Goal: Task Accomplishment & Management: Manage account settings

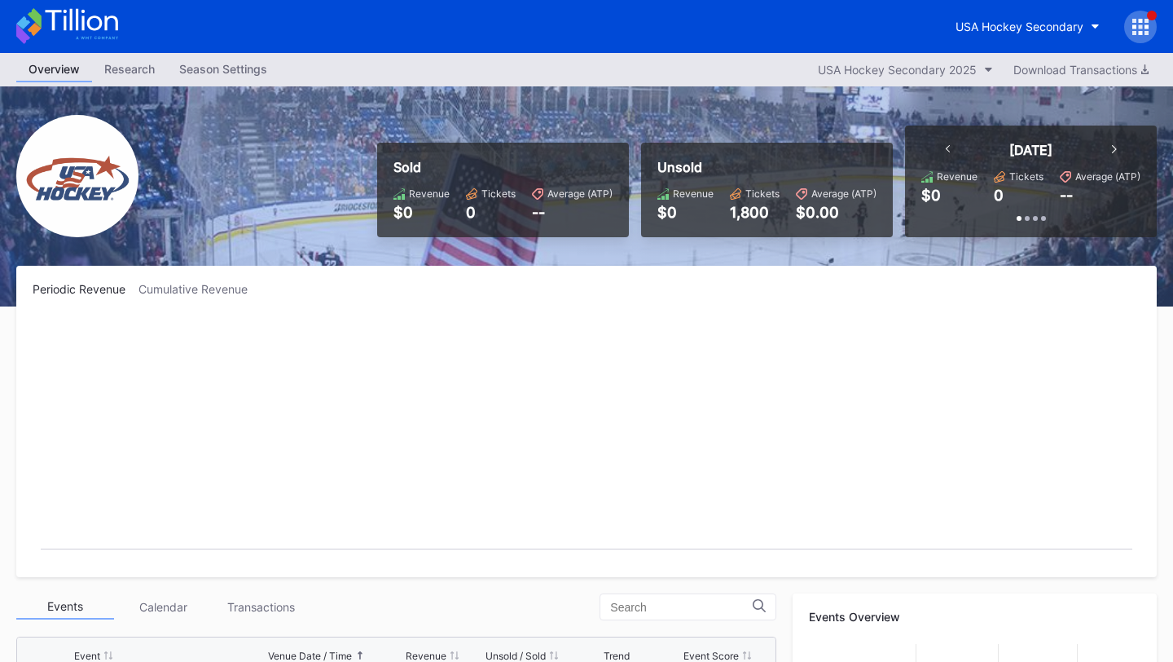
click at [1147, 29] on icon at bounding box center [1141, 27] width 16 height 16
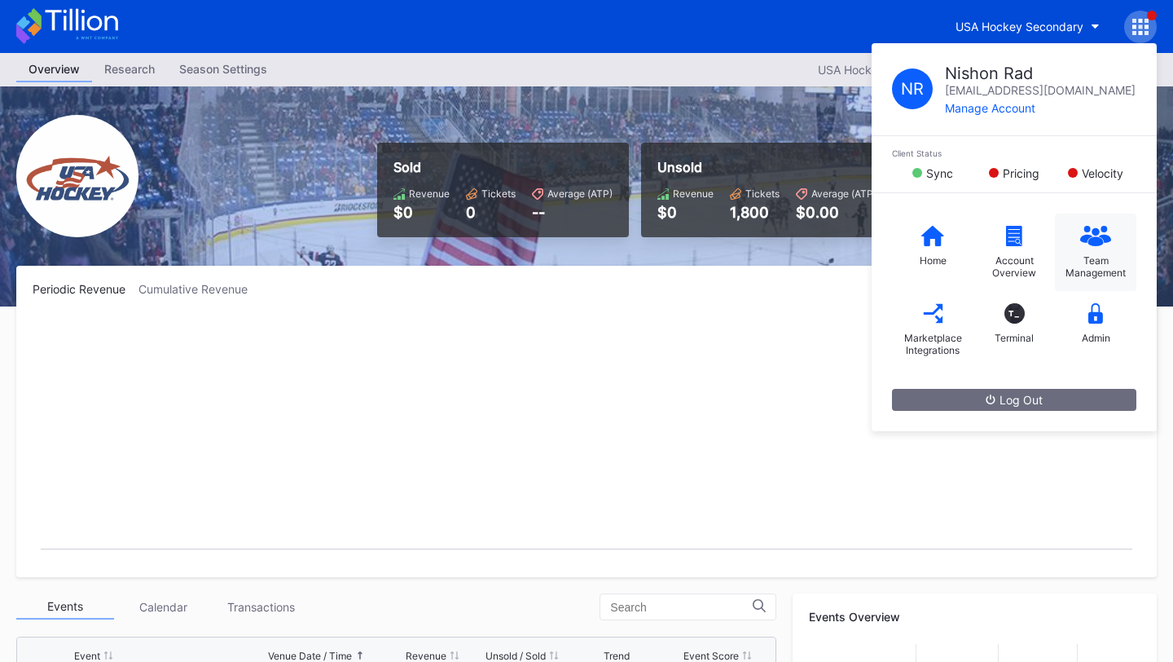
click at [1103, 254] on div "Team Management" at bounding box center [1095, 266] width 65 height 24
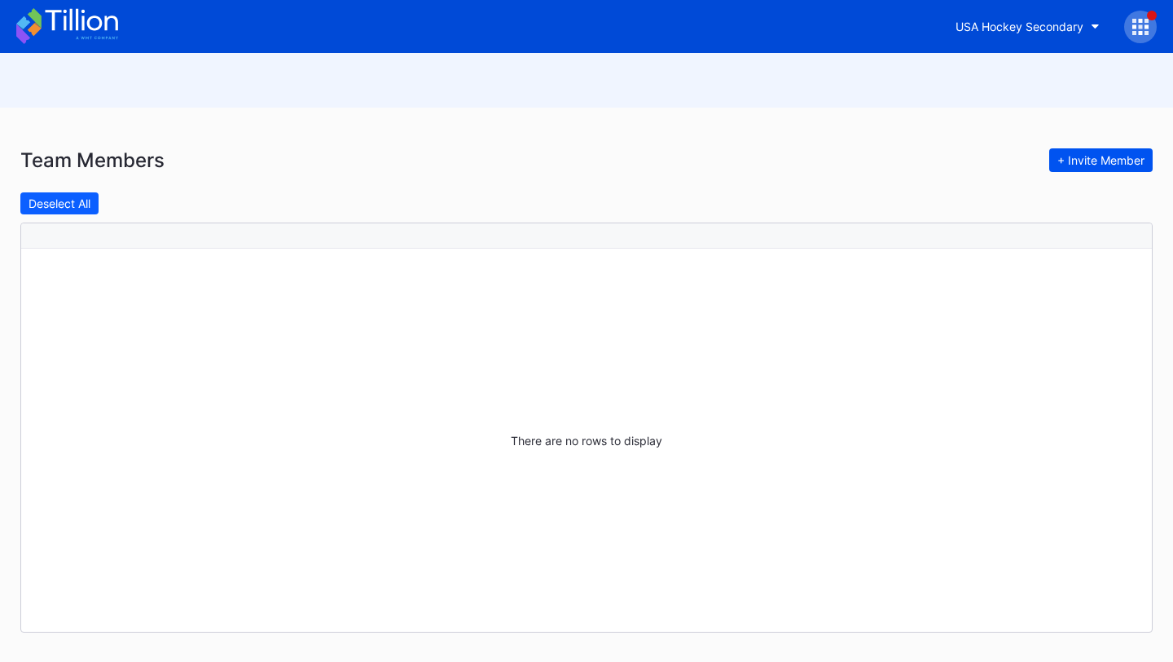
click at [1095, 165] on div "+ Invite Member" at bounding box center [1101, 160] width 87 height 14
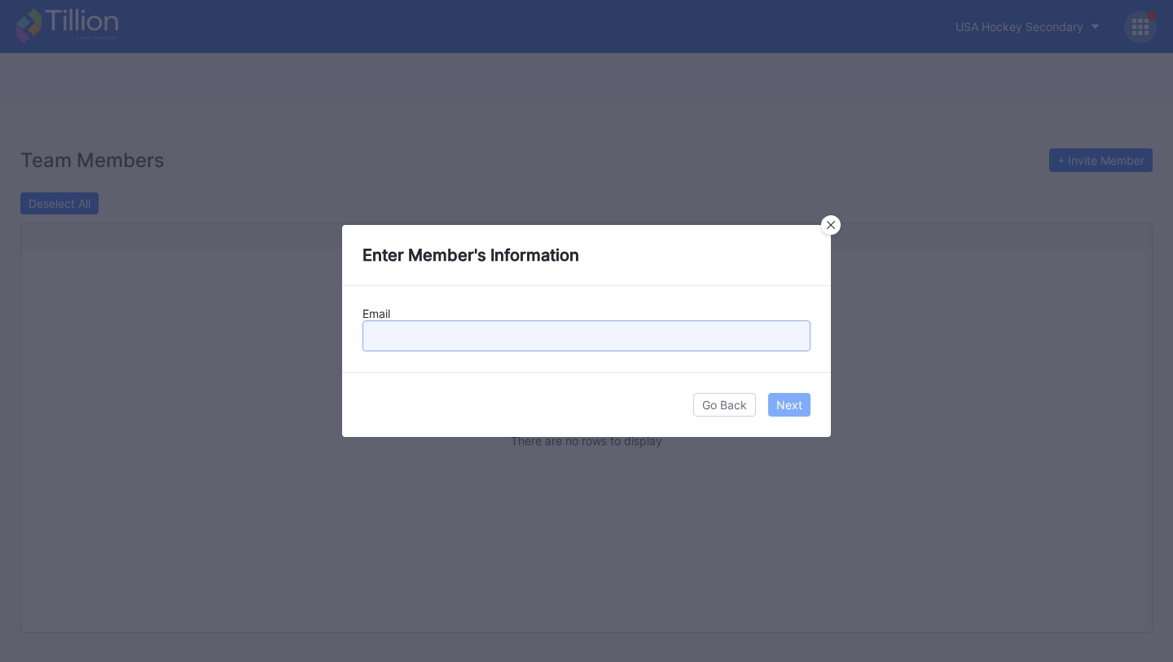
click at [484, 329] on input "text" at bounding box center [587, 335] width 448 height 31
paste input "Luke.Farmer@usahockey.org"
type input "Luke.Farmer@usahockey.org"
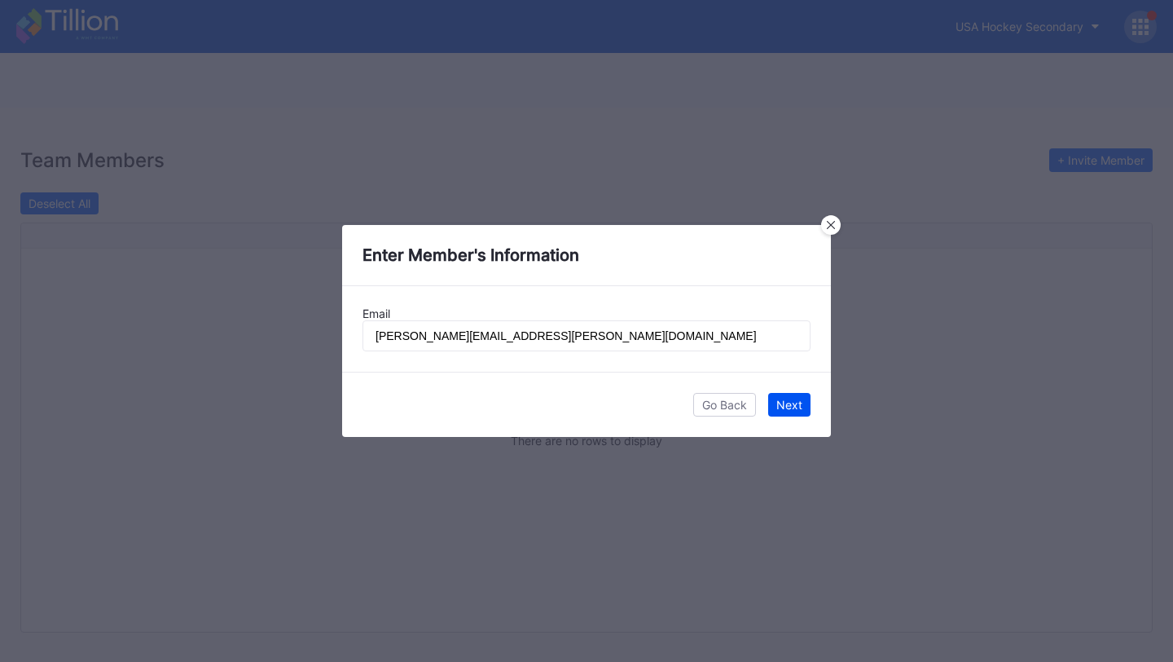
click at [786, 402] on div "Next" at bounding box center [790, 405] width 26 height 14
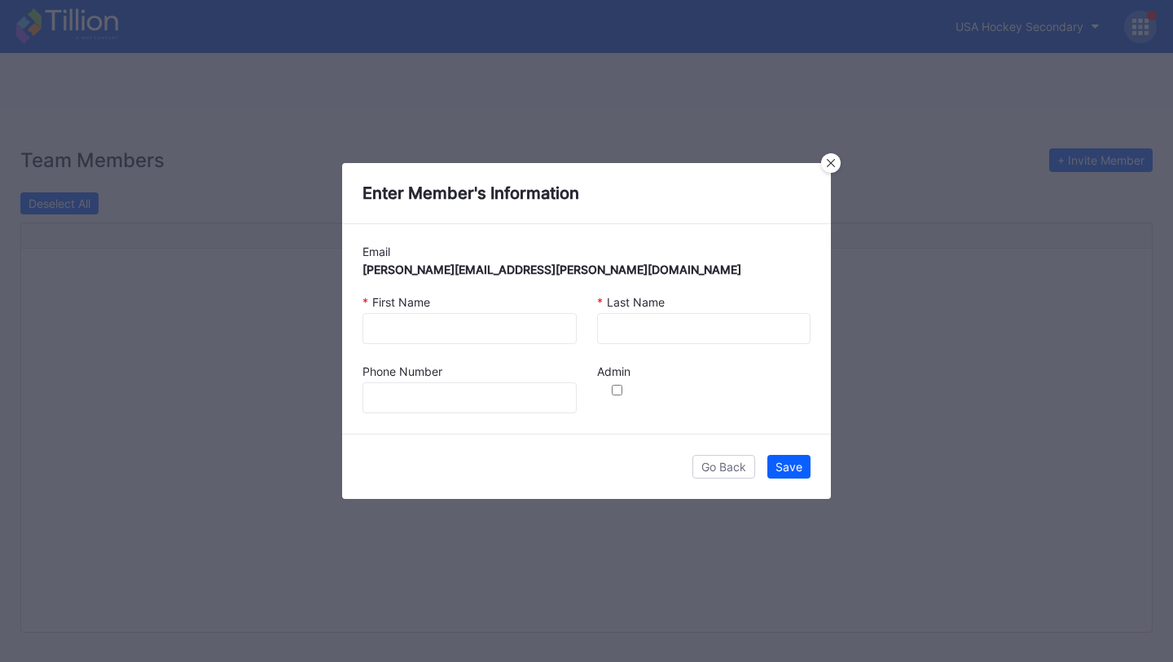
click at [455, 347] on div "* First Name" at bounding box center [470, 318] width 235 height 69
click at [469, 329] on input at bounding box center [470, 328] width 214 height 31
type input "Luke"
type input "Farmer"
click at [614, 390] on input "checkbox" at bounding box center [617, 390] width 33 height 11
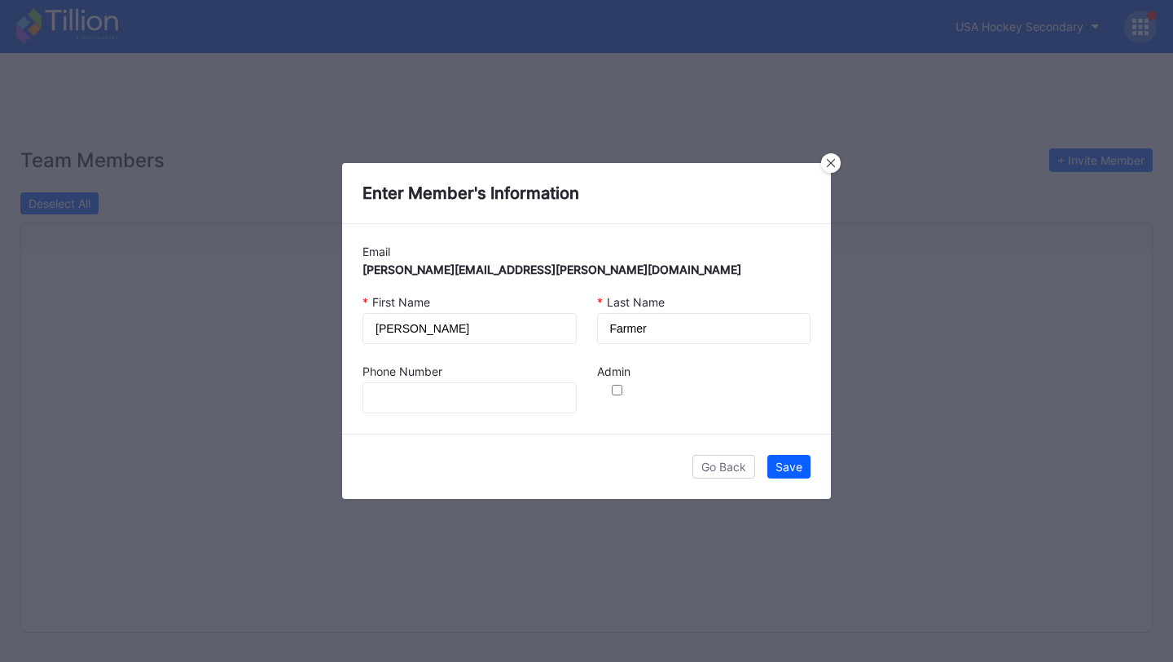
checkbox input "true"
click at [786, 460] on div "Save" at bounding box center [789, 467] width 27 height 14
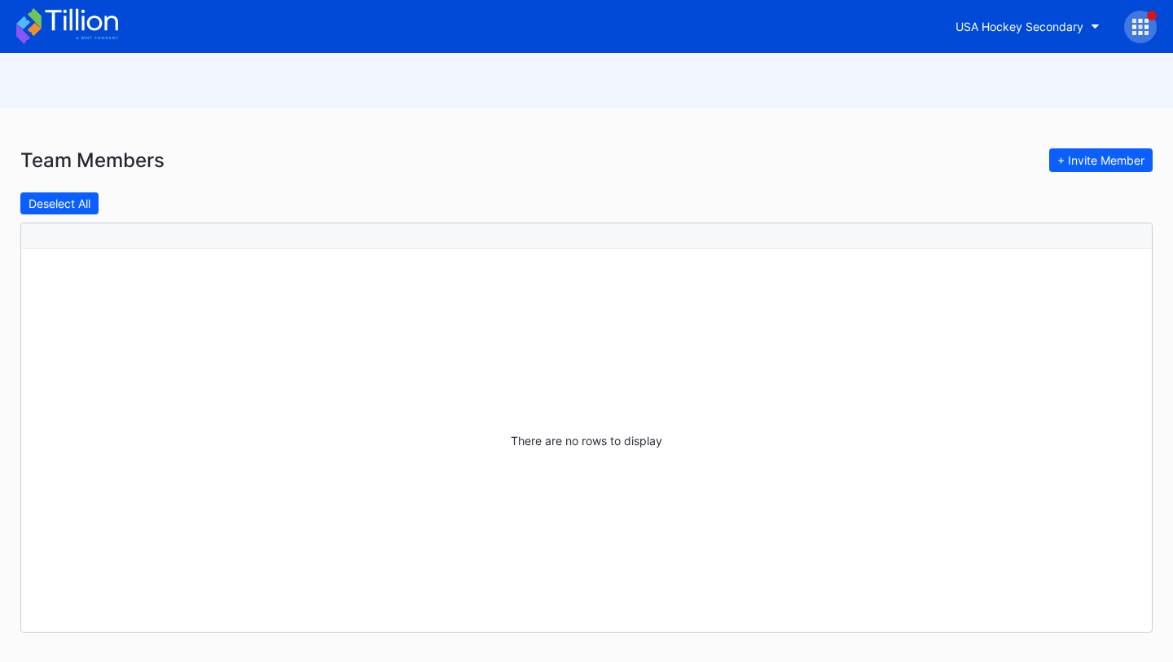
click at [86, 29] on icon at bounding box center [67, 26] width 102 height 36
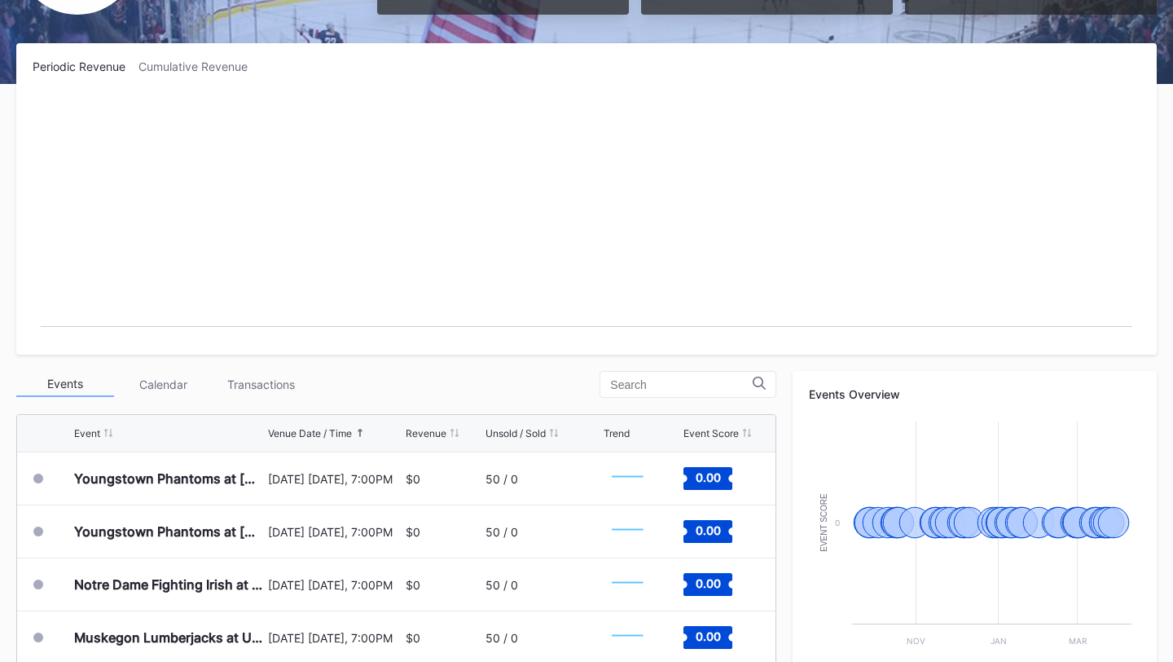
scroll to position [269, 0]
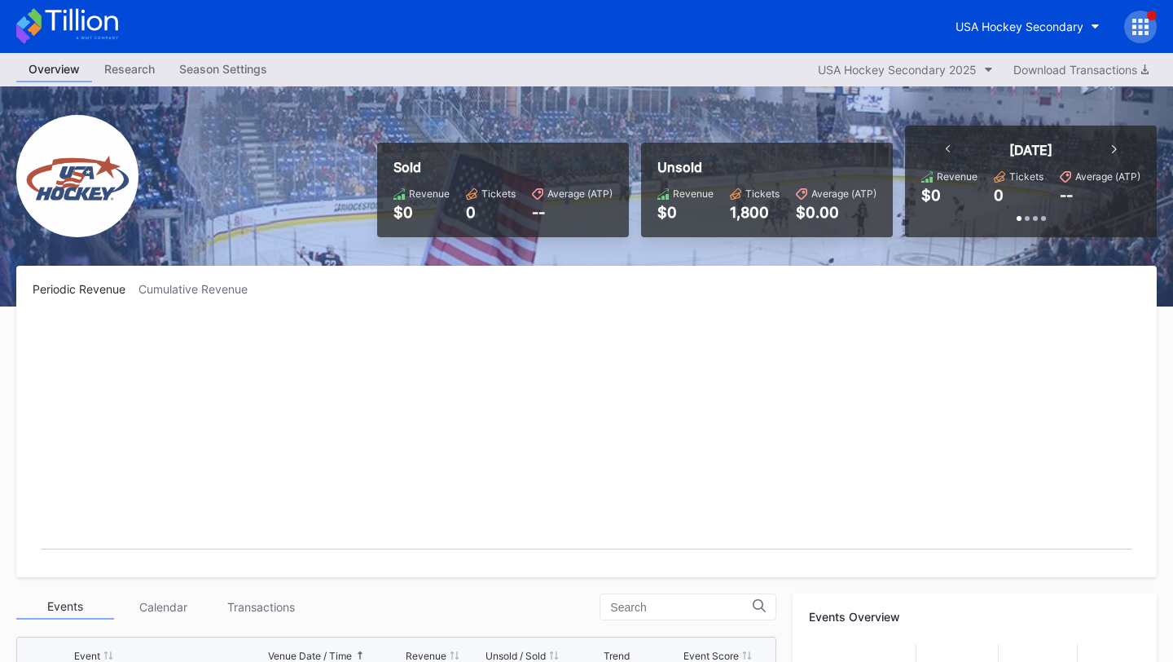
scroll to position [86, 0]
click at [1144, 14] on div at bounding box center [1141, 27] width 33 height 33
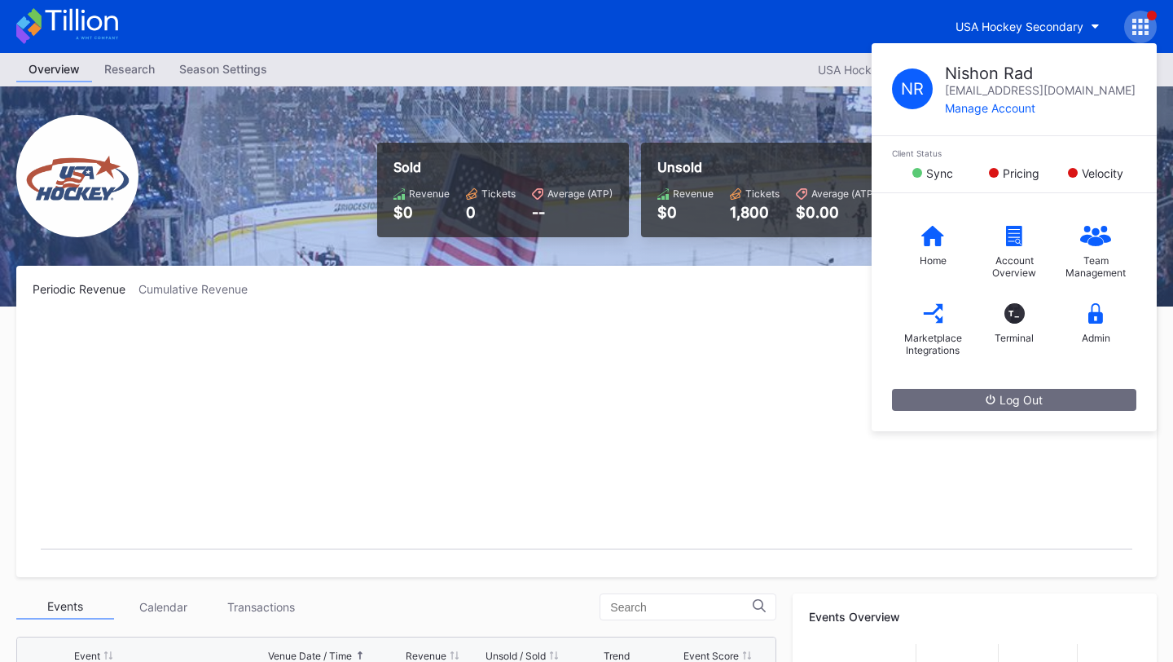
click at [660, 384] on rect "Chart title" at bounding box center [587, 438] width 1108 height 244
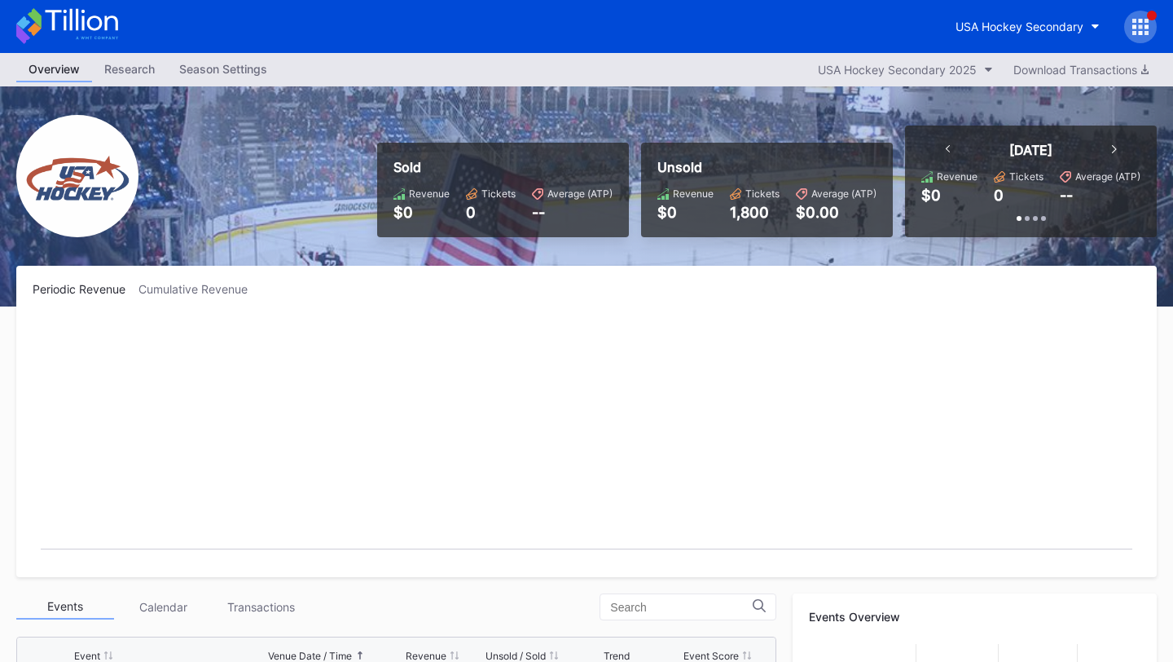
click at [1141, 7] on div "USA Hockey Secondary" at bounding box center [586, 26] width 1173 height 53
click at [1141, 9] on div "USA Hockey Secondary" at bounding box center [586, 26] width 1173 height 53
click at [1142, 19] on icon at bounding box center [1141, 27] width 16 height 16
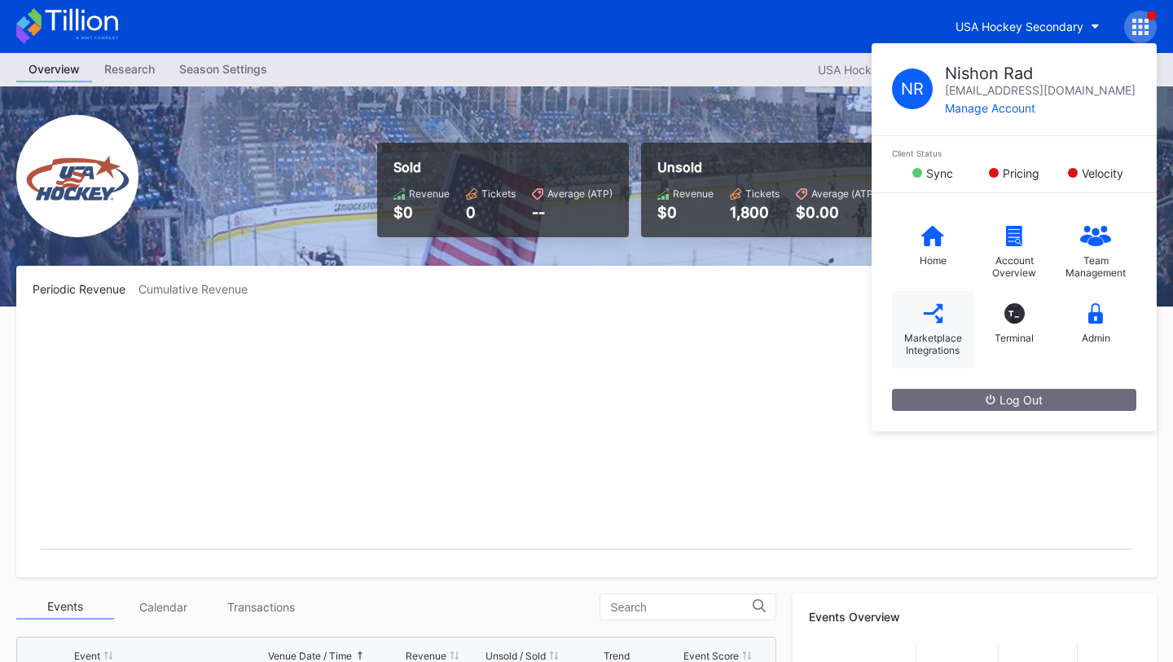
click at [927, 339] on div "Marketplace Integrations" at bounding box center [932, 344] width 65 height 24
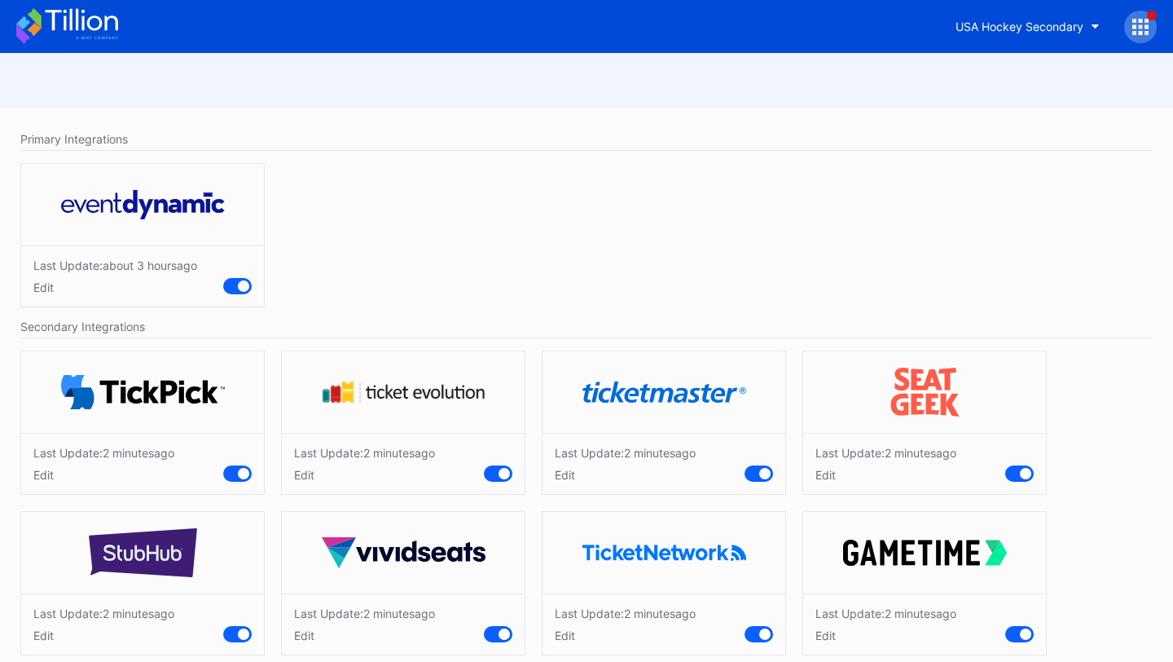
scroll to position [22, 0]
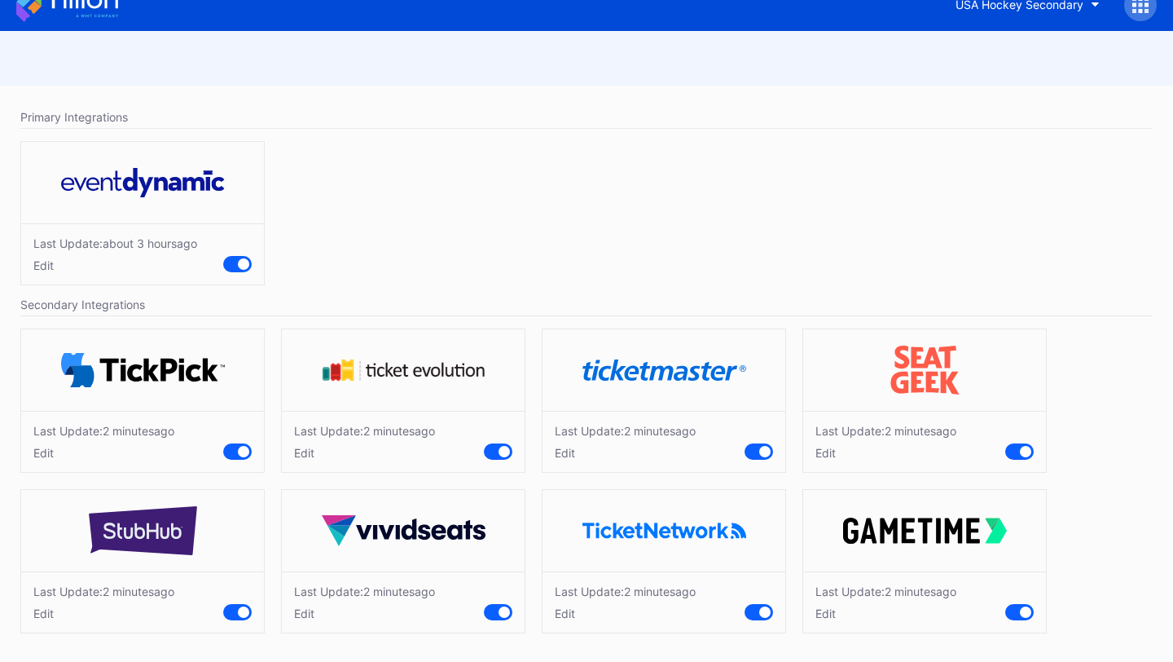
click at [45, 603] on div "Last Update: 2 minutes ago Edit" at bounding box center [103, 602] width 141 height 36
click at [45, 610] on div "Edit" at bounding box center [103, 613] width 141 height 14
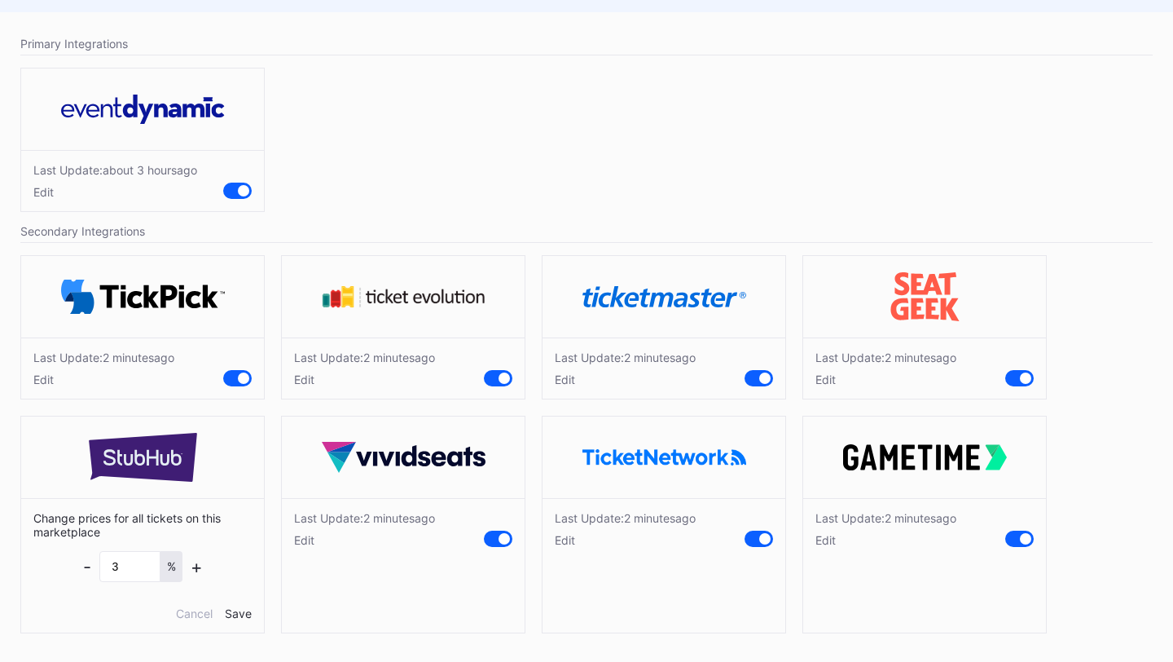
click at [300, 539] on div "Edit" at bounding box center [364, 540] width 141 height 14
click at [570, 544] on div "Edit" at bounding box center [625, 540] width 141 height 14
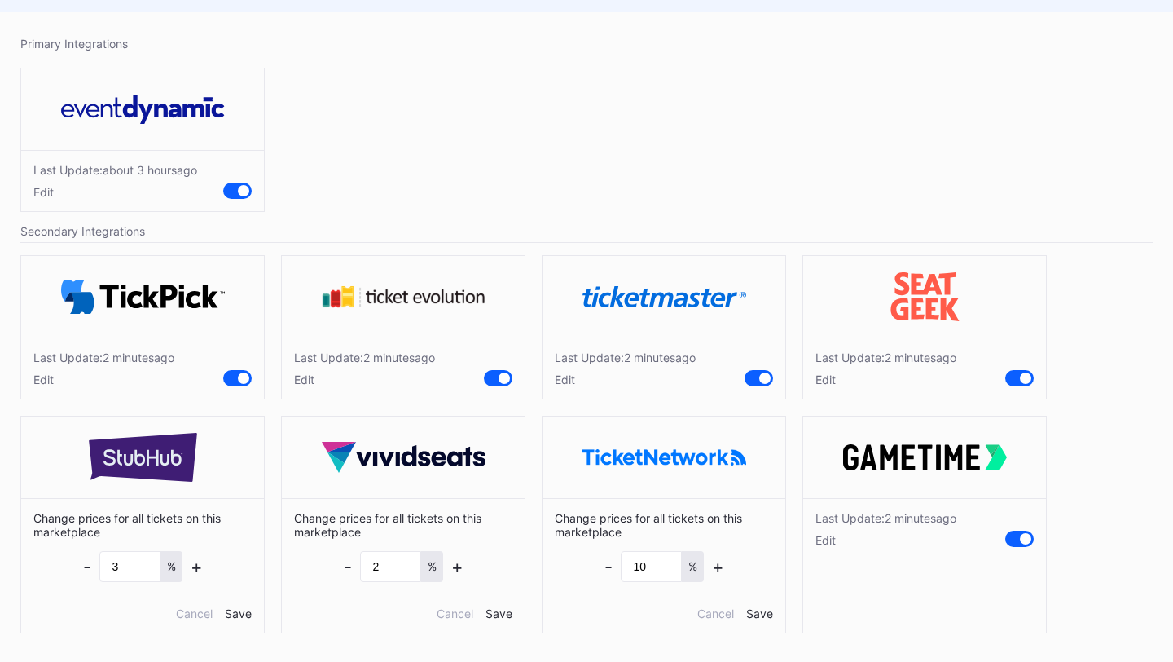
click at [566, 375] on div "Edit" at bounding box center [625, 379] width 141 height 14
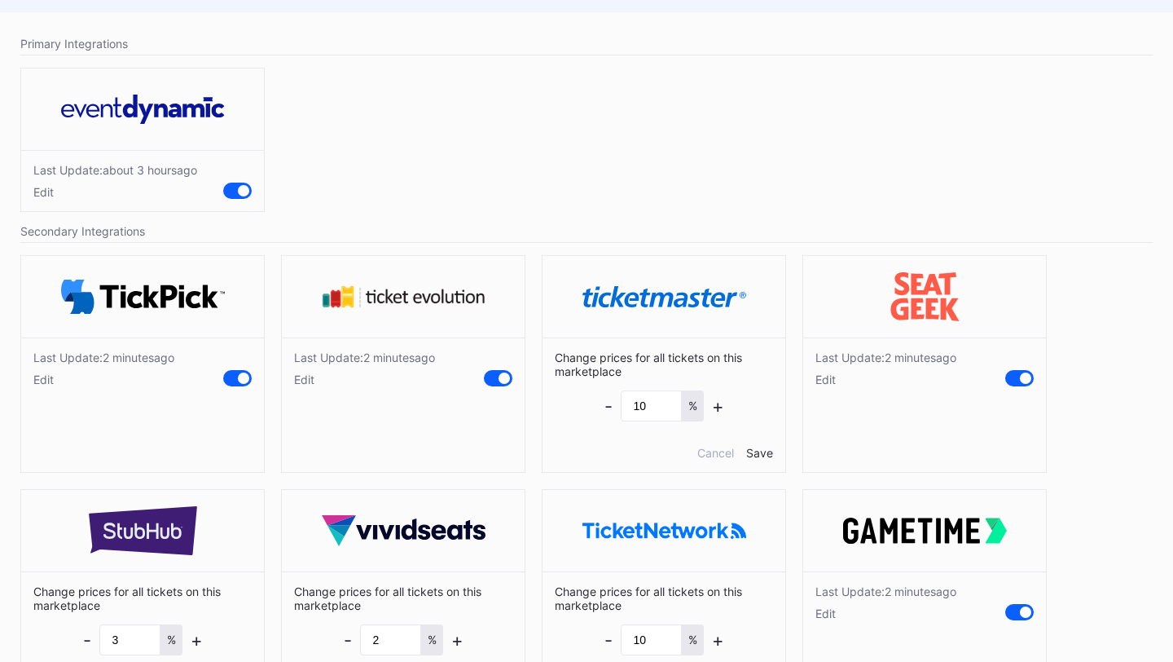
click at [302, 379] on div "Edit" at bounding box center [364, 379] width 141 height 14
click at [39, 375] on div "Edit" at bounding box center [103, 379] width 141 height 14
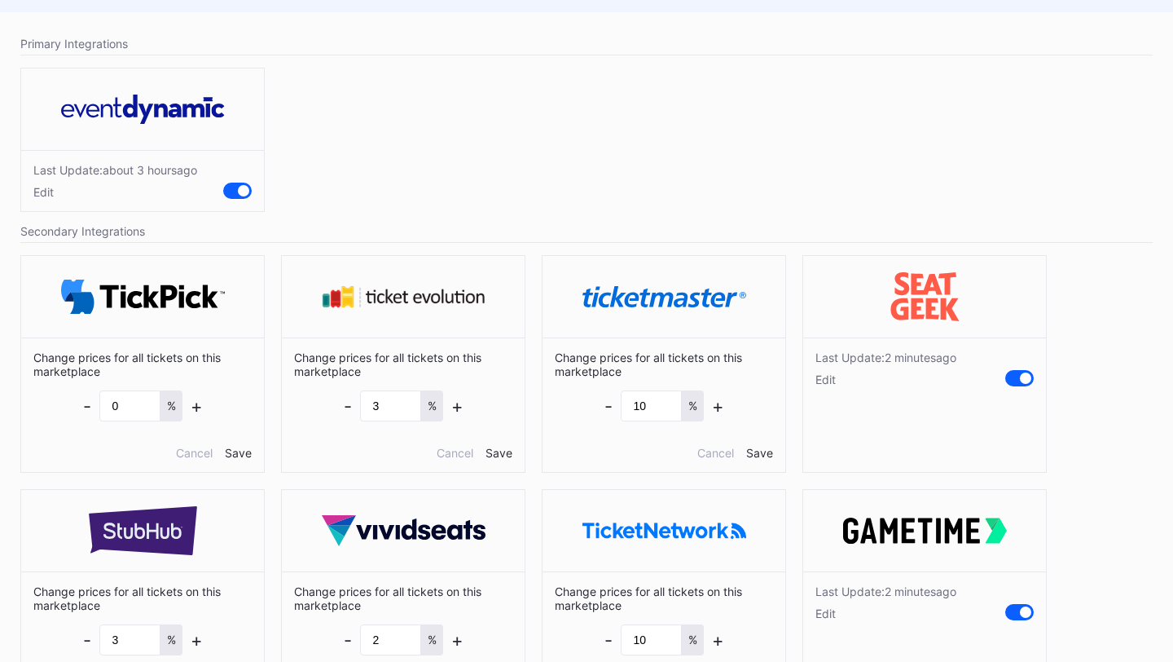
click at [825, 386] on div "Last Update: 2 minutes ago Edit" at bounding box center [924, 367] width 243 height 61
click at [829, 378] on div "Edit" at bounding box center [886, 379] width 141 height 14
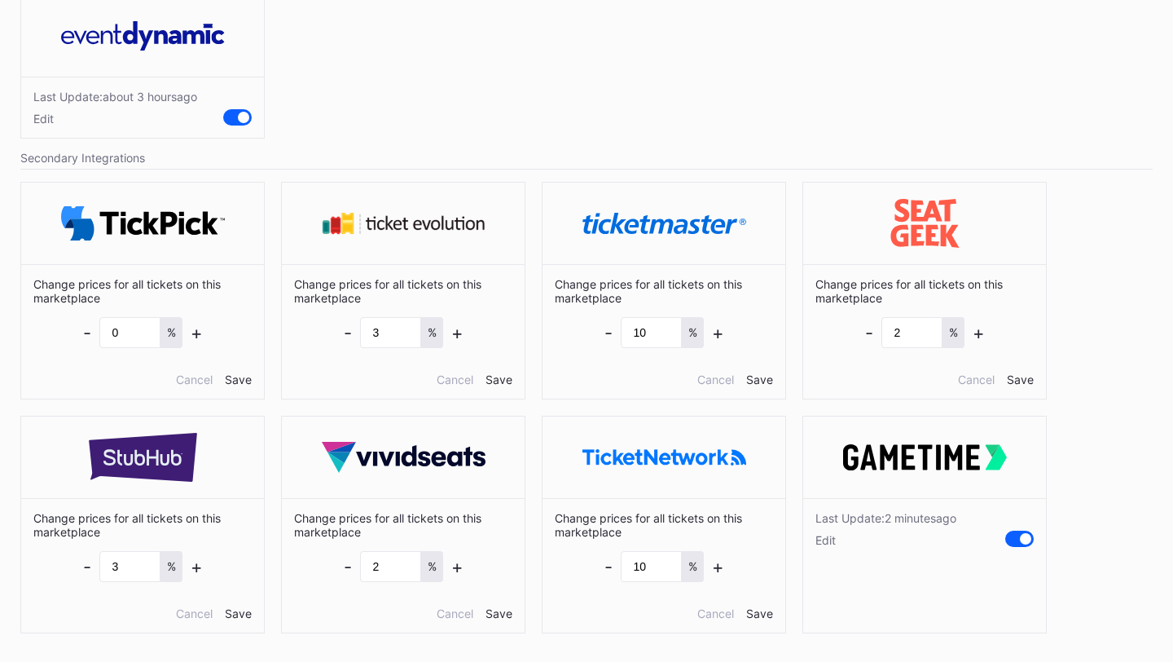
click at [829, 544] on div "Edit" at bounding box center [886, 540] width 141 height 14
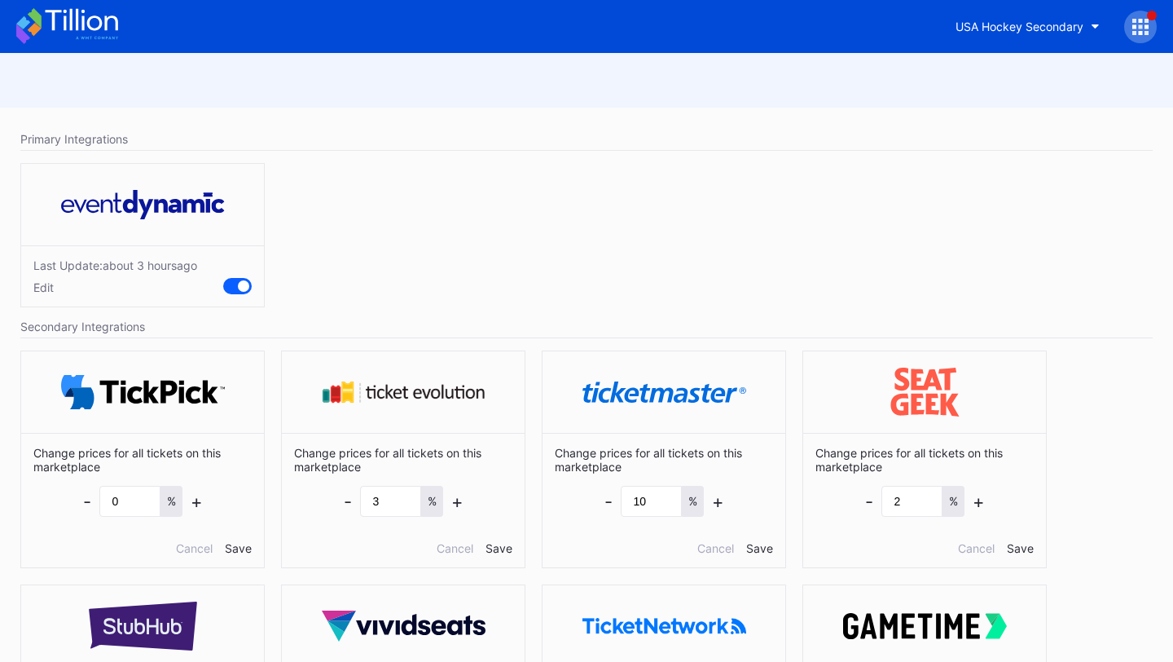
click at [72, 32] on icon at bounding box center [67, 26] width 102 height 36
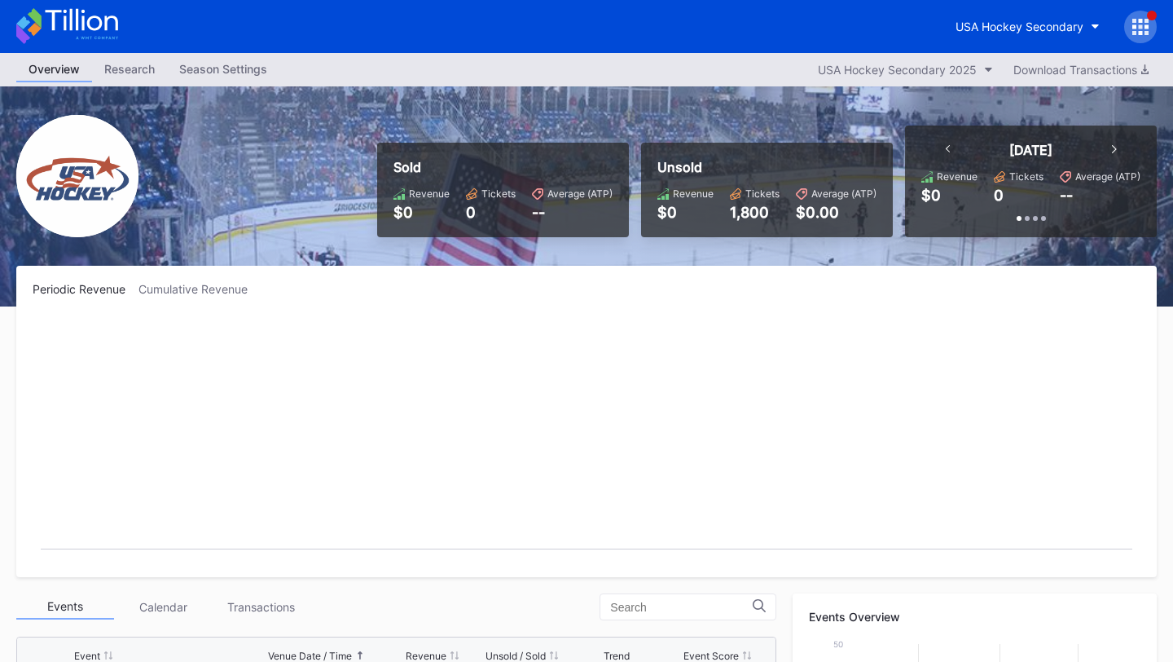
click at [1140, 12] on div at bounding box center [1141, 27] width 33 height 33
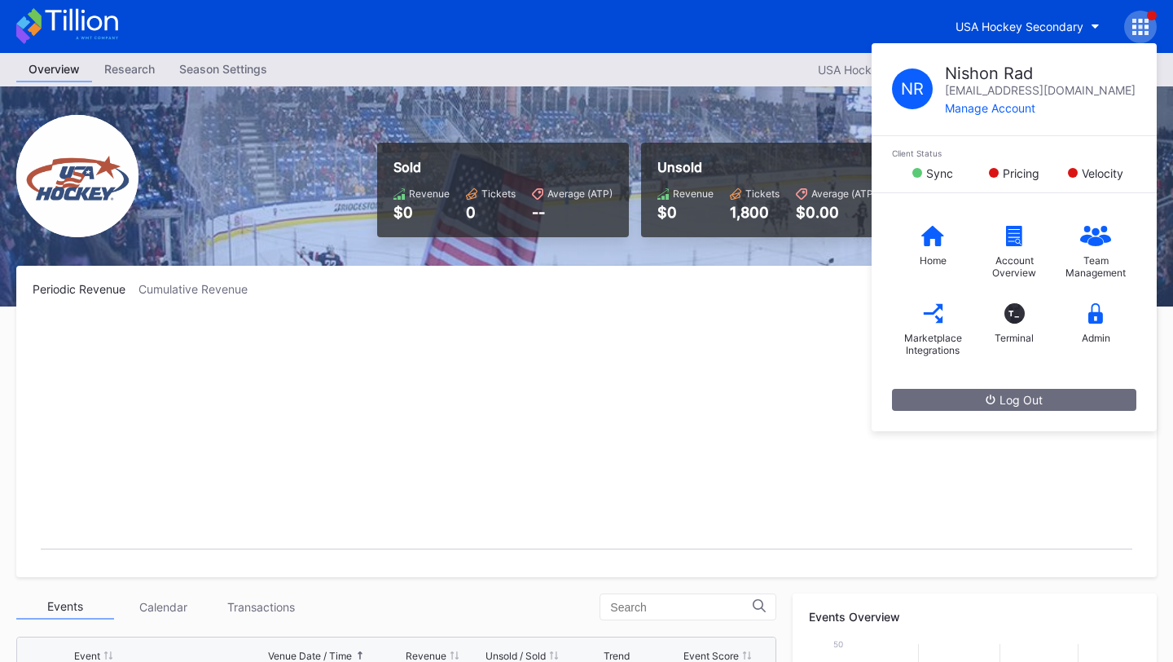
click at [538, 336] on rect "Chart title" at bounding box center [587, 438] width 1108 height 244
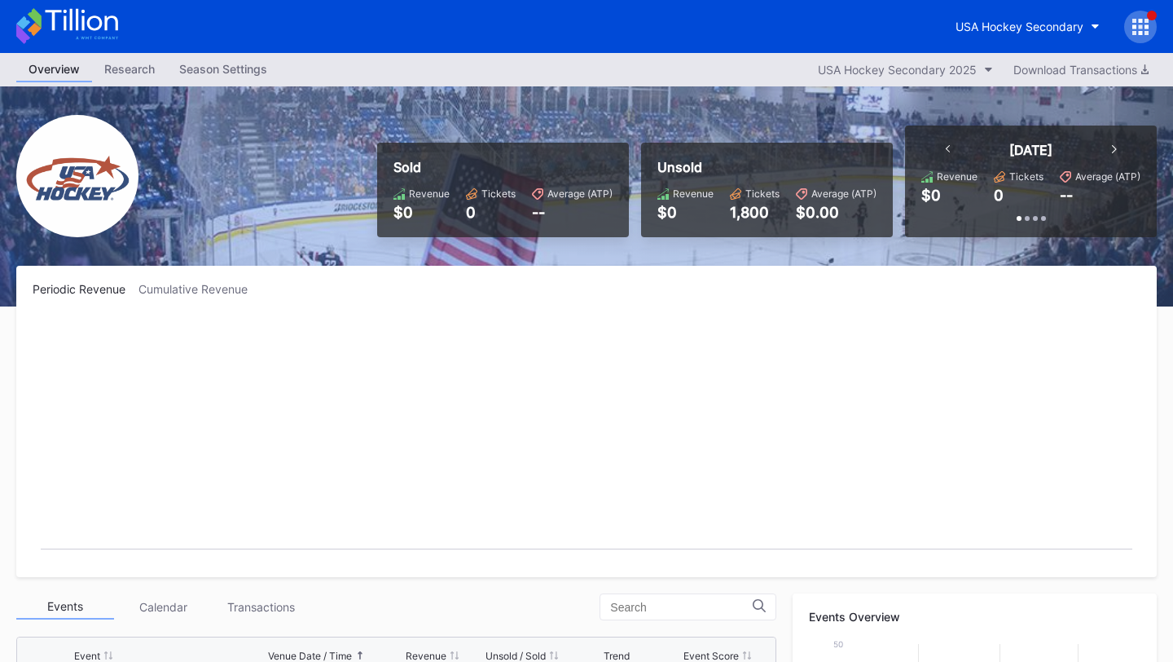
click at [1149, 24] on div at bounding box center [1141, 27] width 33 height 33
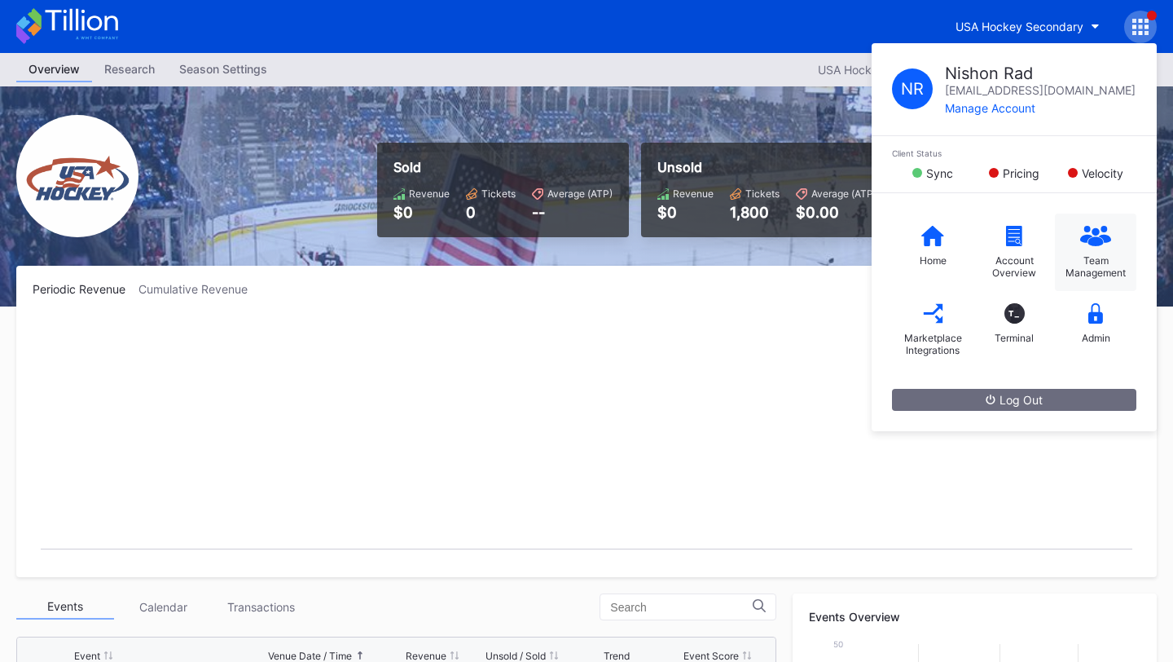
click at [1116, 264] on div "Team Management" at bounding box center [1095, 266] width 65 height 24
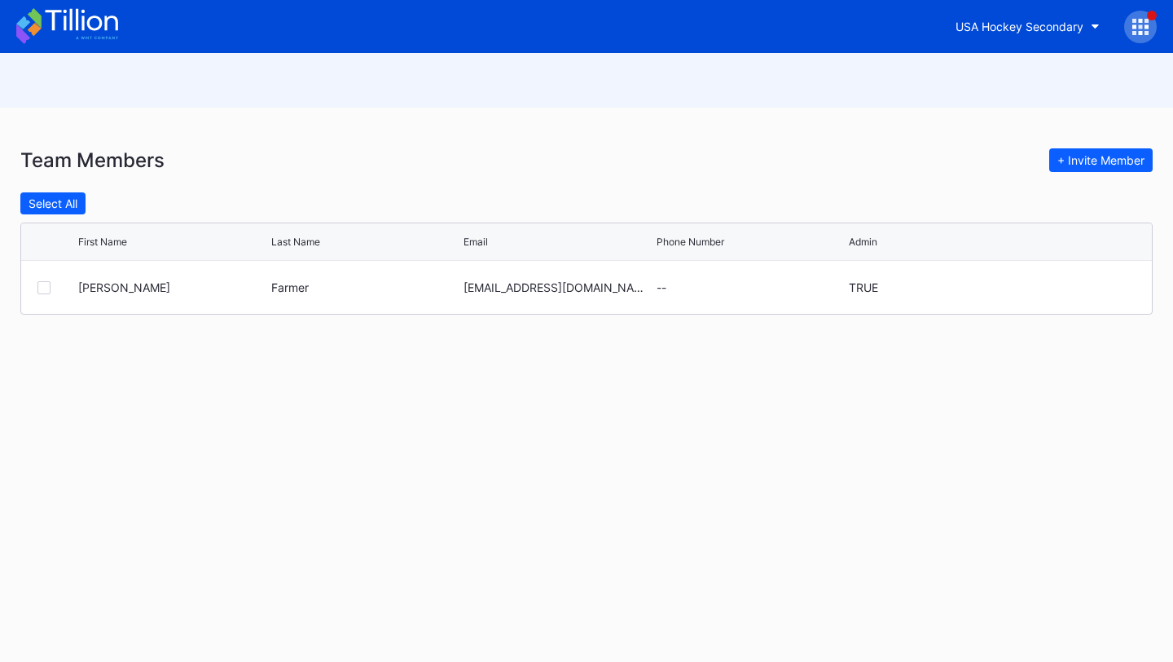
click at [97, 43] on icon at bounding box center [67, 26] width 102 height 36
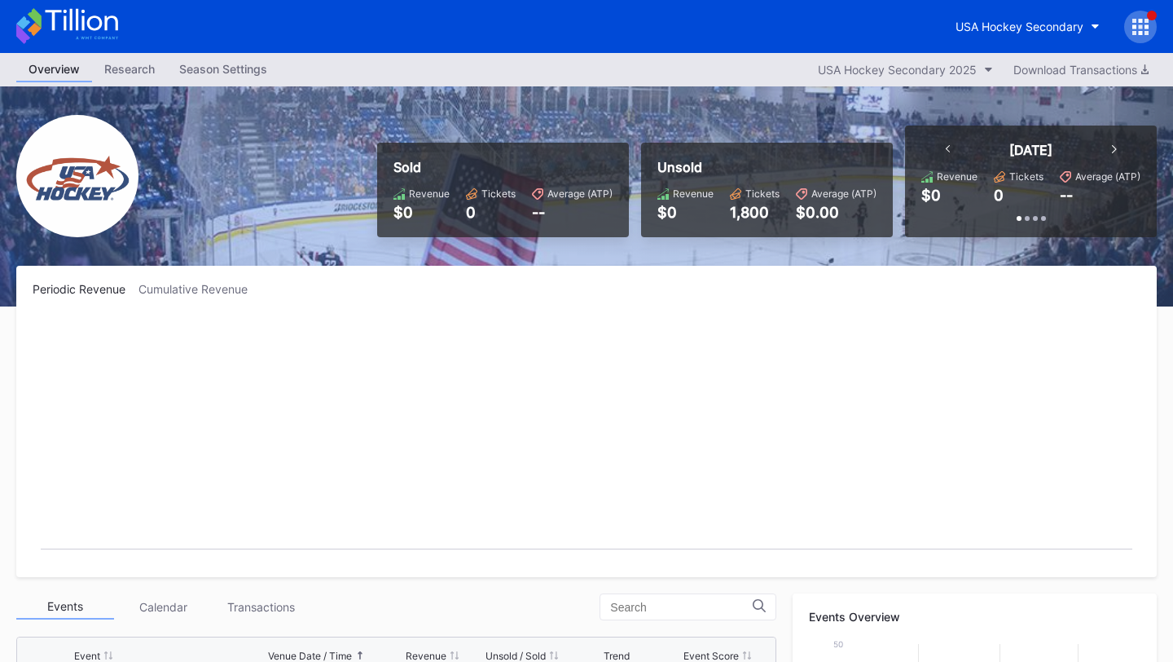
click at [1140, 26] on icon at bounding box center [1141, 26] width 4 height 4
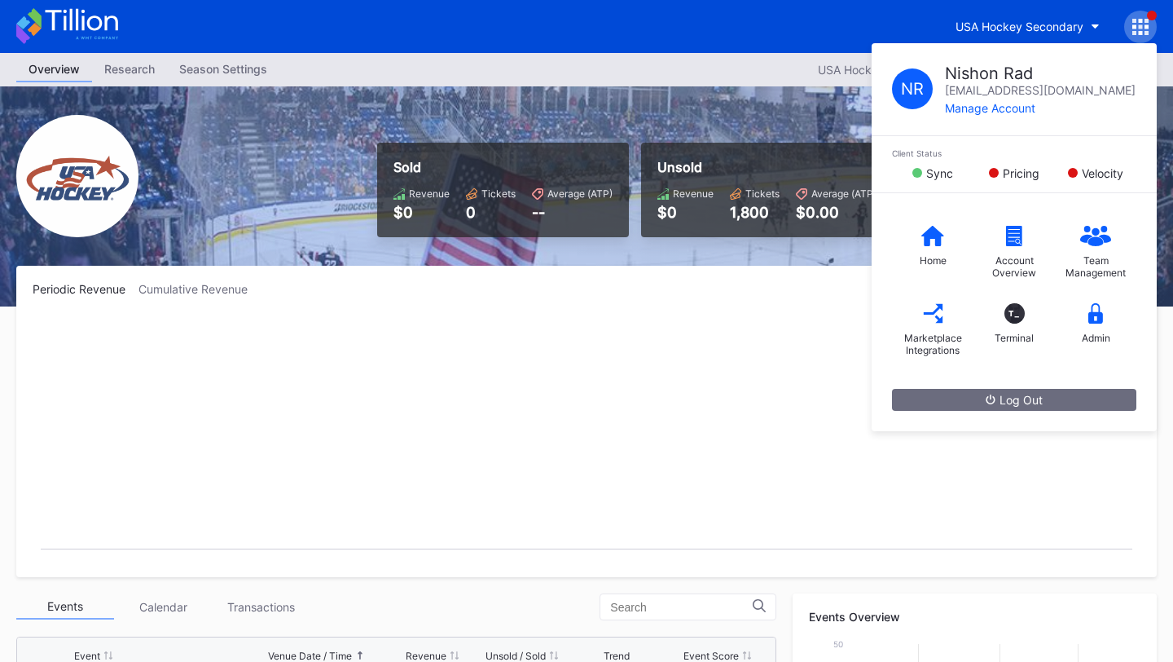
click at [634, 381] on rect "Chart title" at bounding box center [587, 438] width 1108 height 244
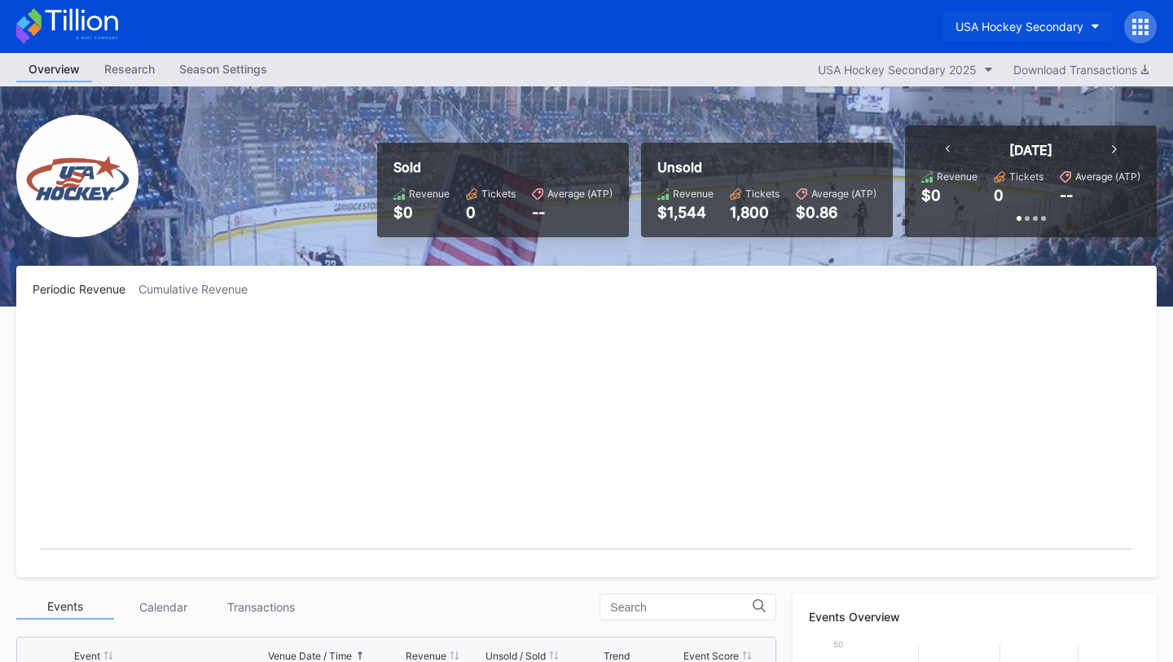
click at [1021, 24] on div "USA Hockey Secondary" at bounding box center [1020, 27] width 128 height 14
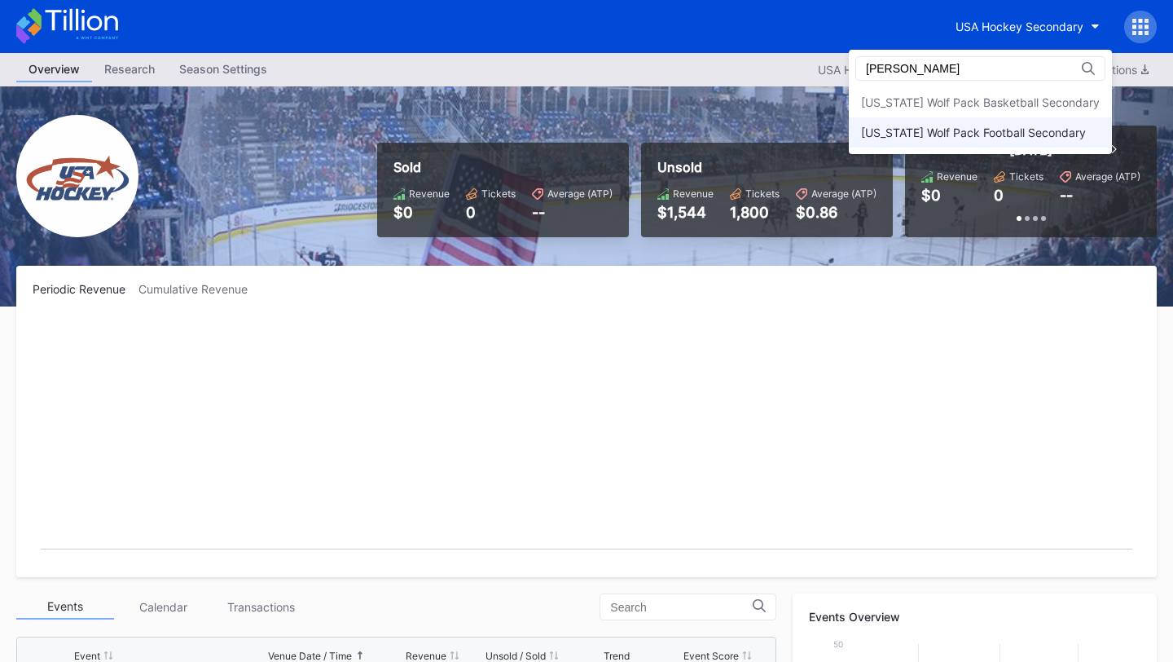
type input "[PERSON_NAME]"
click at [974, 125] on div "[US_STATE] Wolf Pack Football Secondary" at bounding box center [973, 132] width 225 height 14
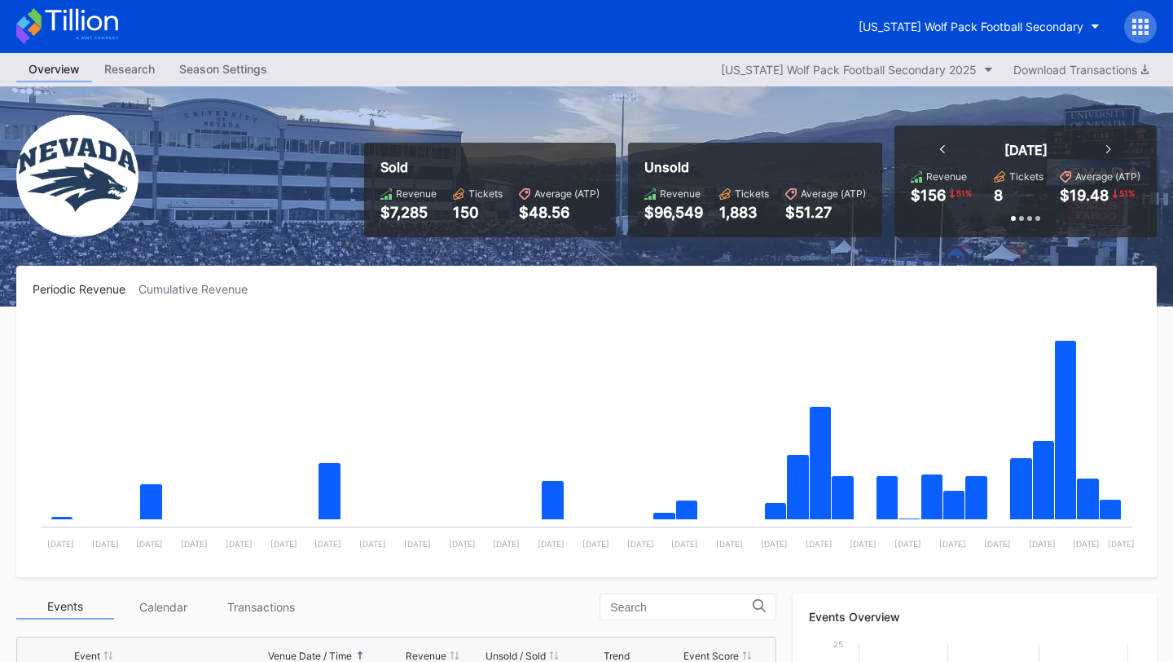
click at [1139, 31] on icon at bounding box center [1141, 33] width 4 height 4
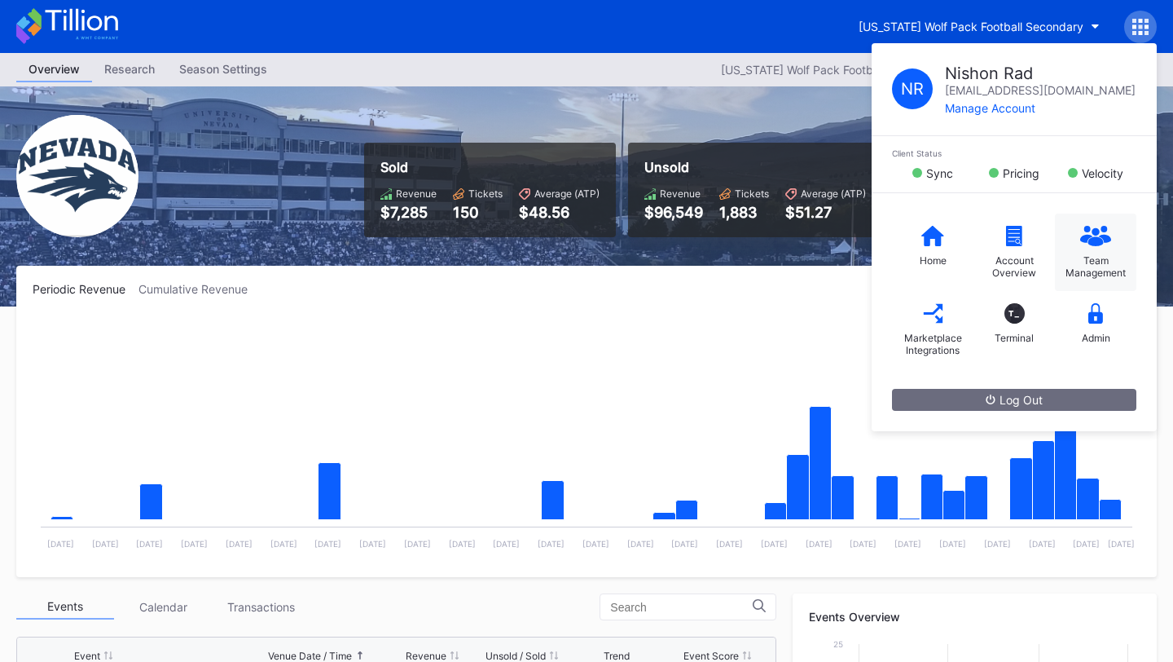
click at [1098, 284] on div "Team Management" at bounding box center [1095, 251] width 81 height 77
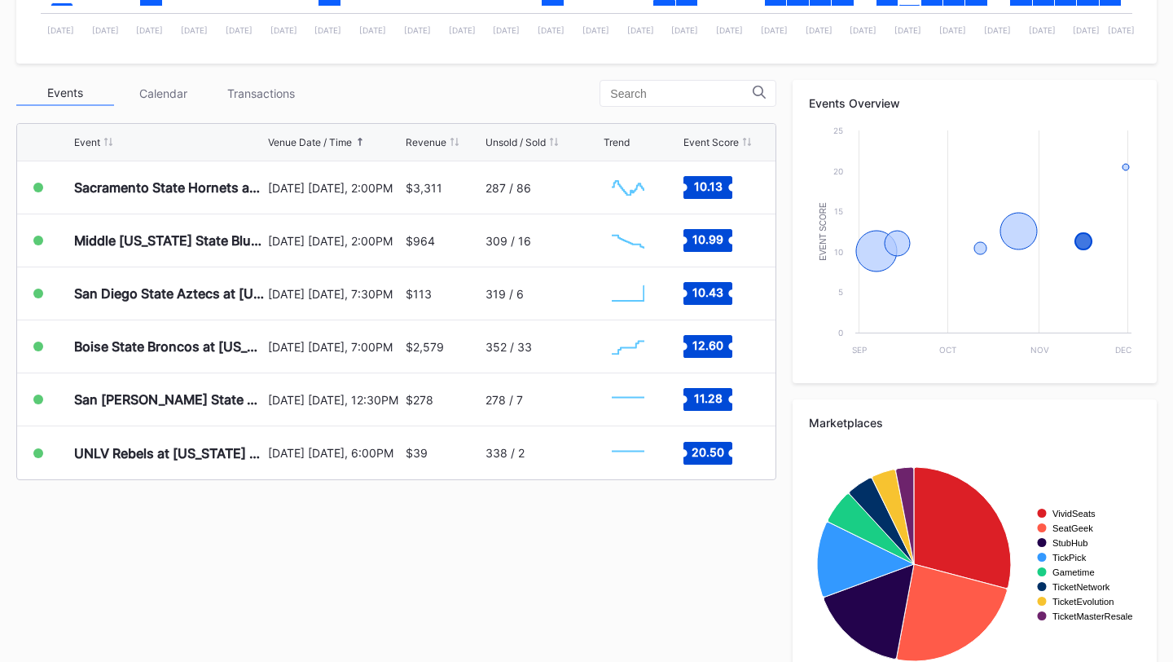
scroll to position [488, 0]
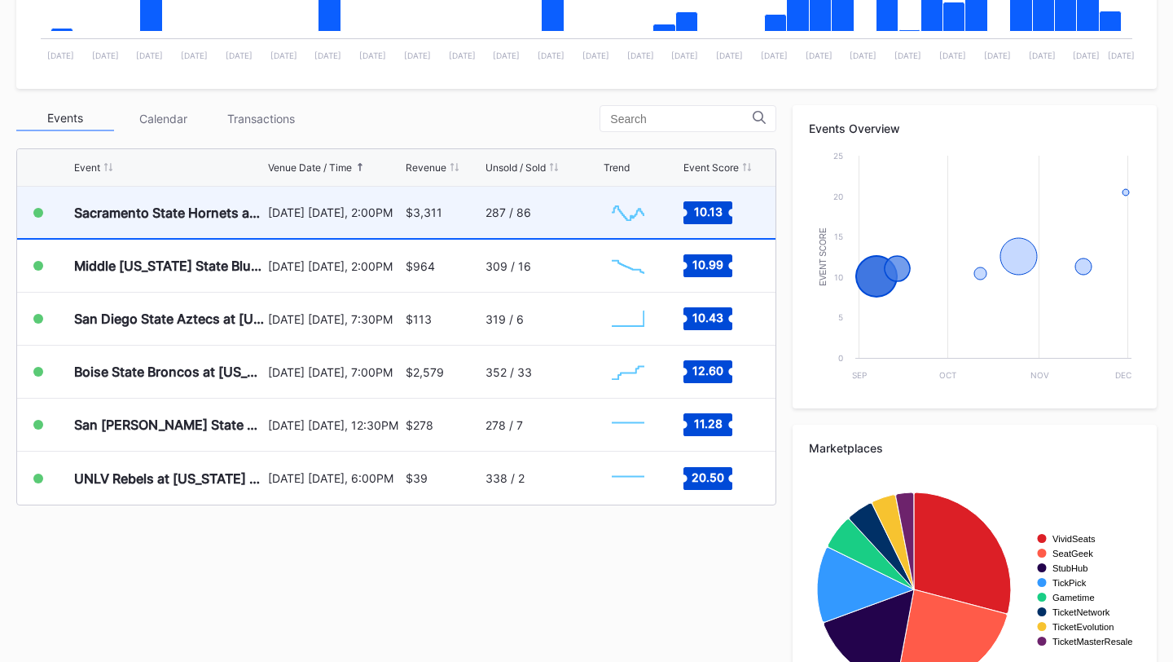
click at [522, 211] on div "287 / 86" at bounding box center [509, 212] width 46 height 14
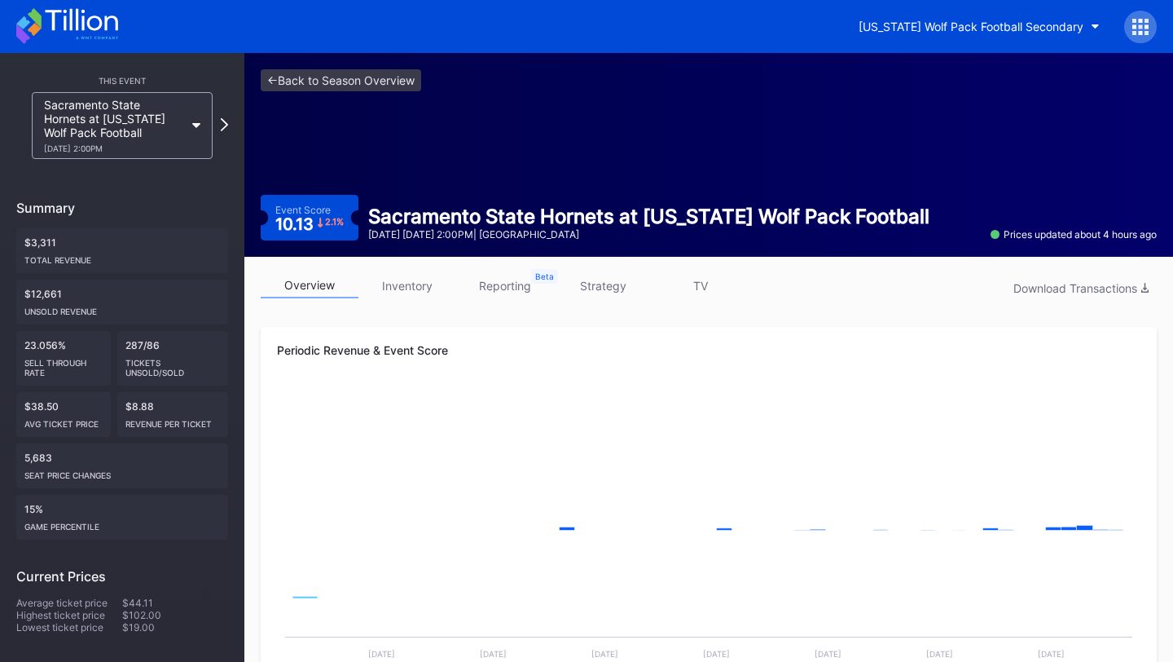
click at [391, 293] on link "inventory" at bounding box center [408, 285] width 98 height 25
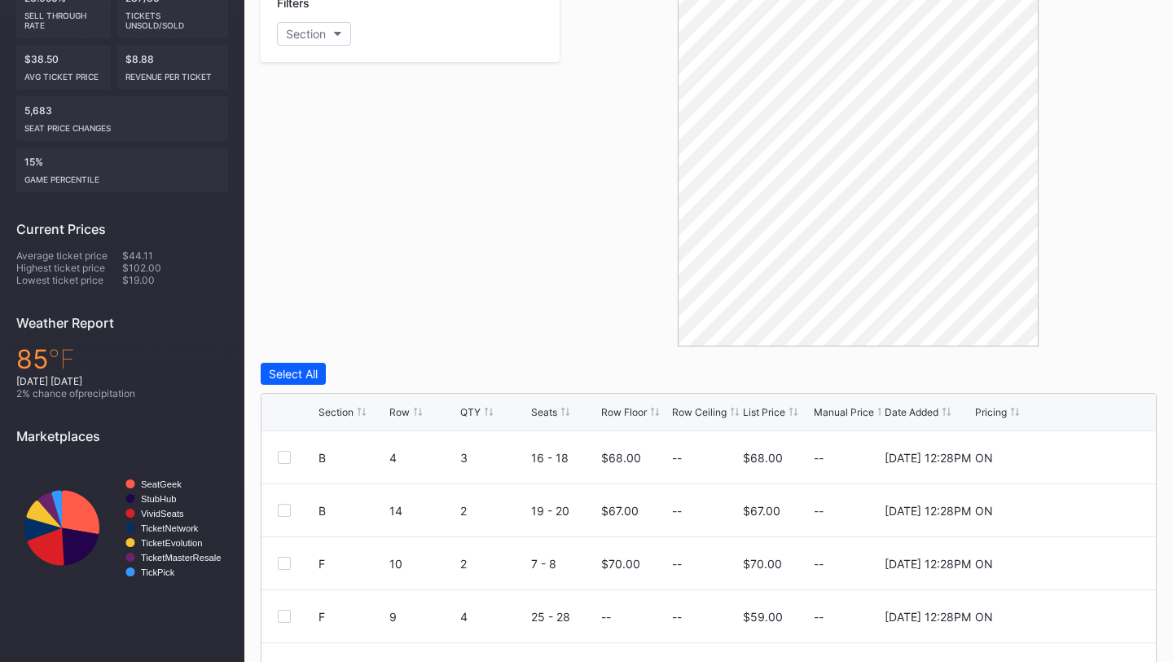
scroll to position [62, 0]
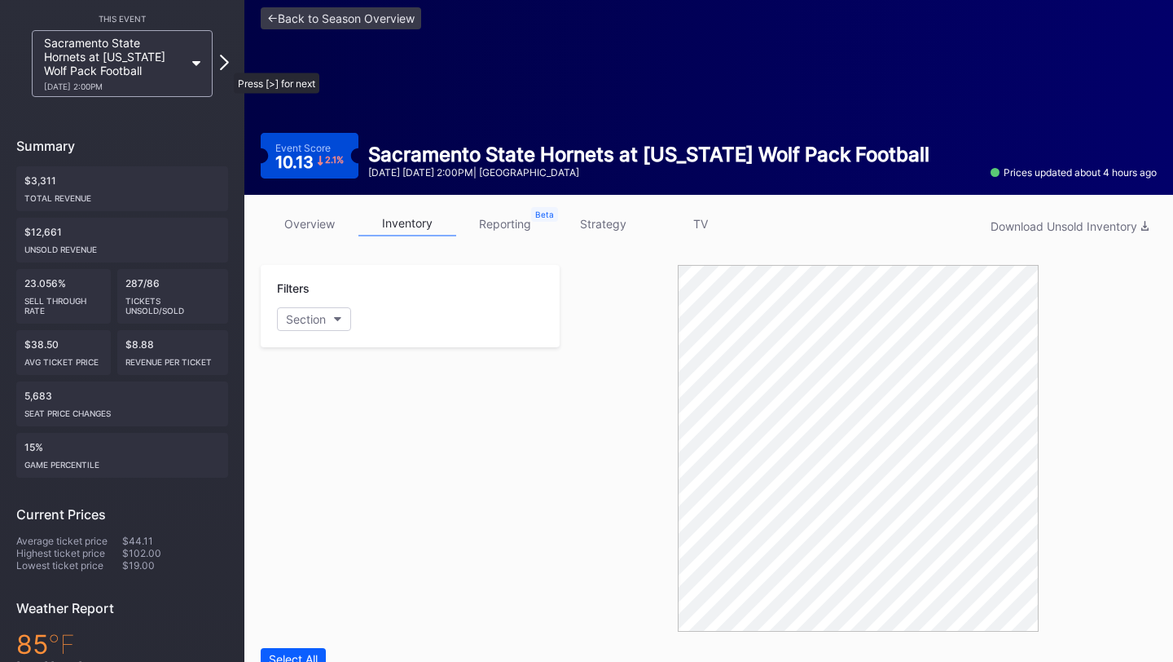
click at [226, 64] on icon at bounding box center [224, 62] width 9 height 15
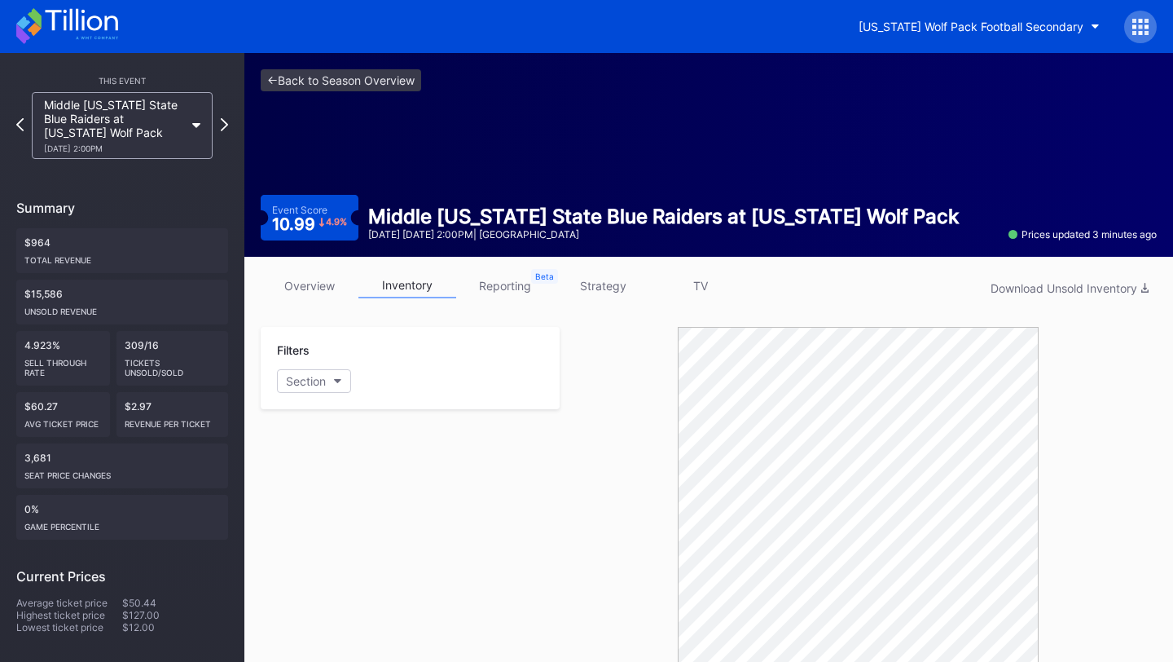
click at [228, 122] on div "This Event Middle [US_STATE] State Blue Raiders at [US_STATE] Wolf Pack [DATE] …" at bounding box center [122, 507] width 244 height 909
click at [225, 133] on div at bounding box center [224, 126] width 9 height 19
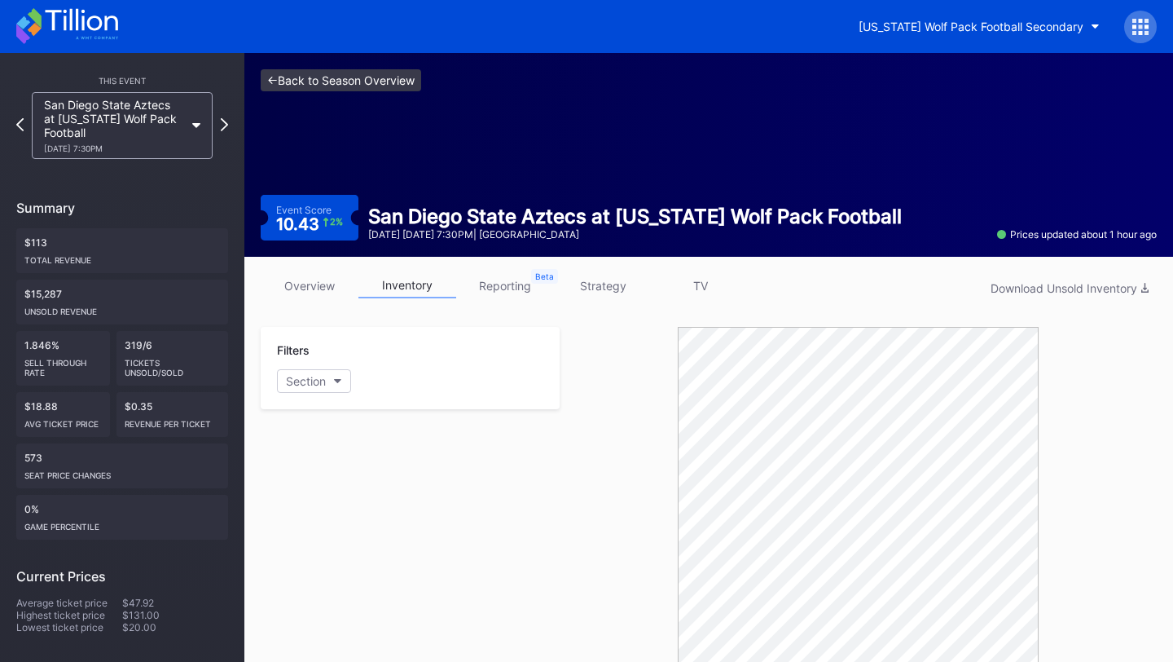
click at [337, 81] on link "<- Back to Season Overview" at bounding box center [341, 80] width 161 height 22
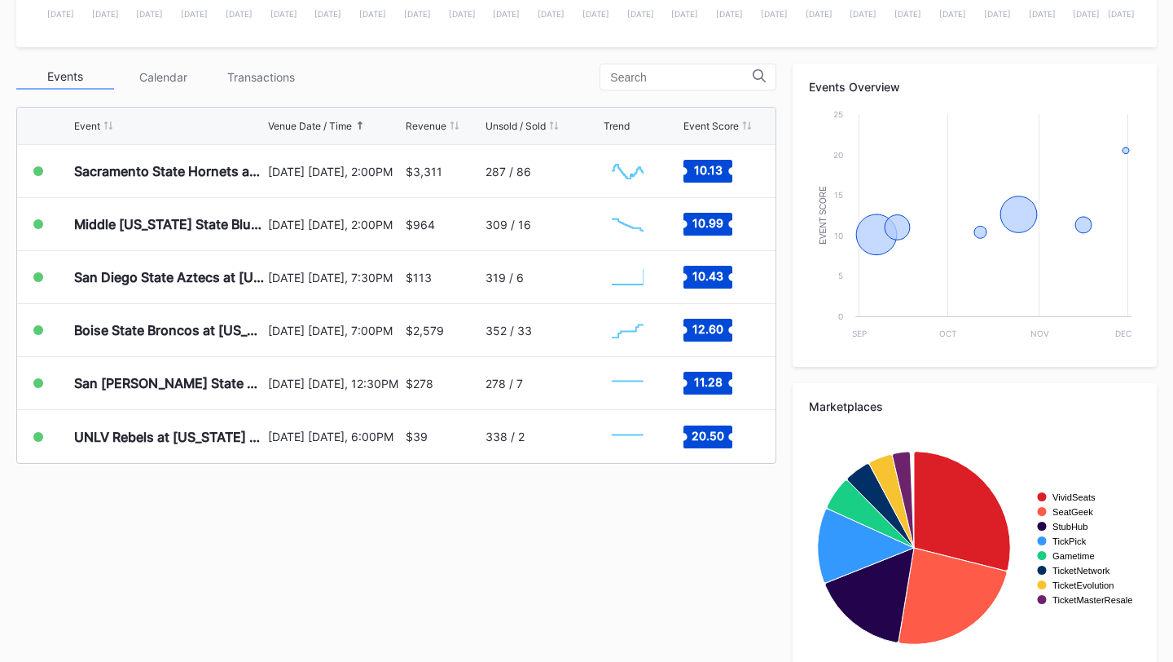
scroll to position [570, 0]
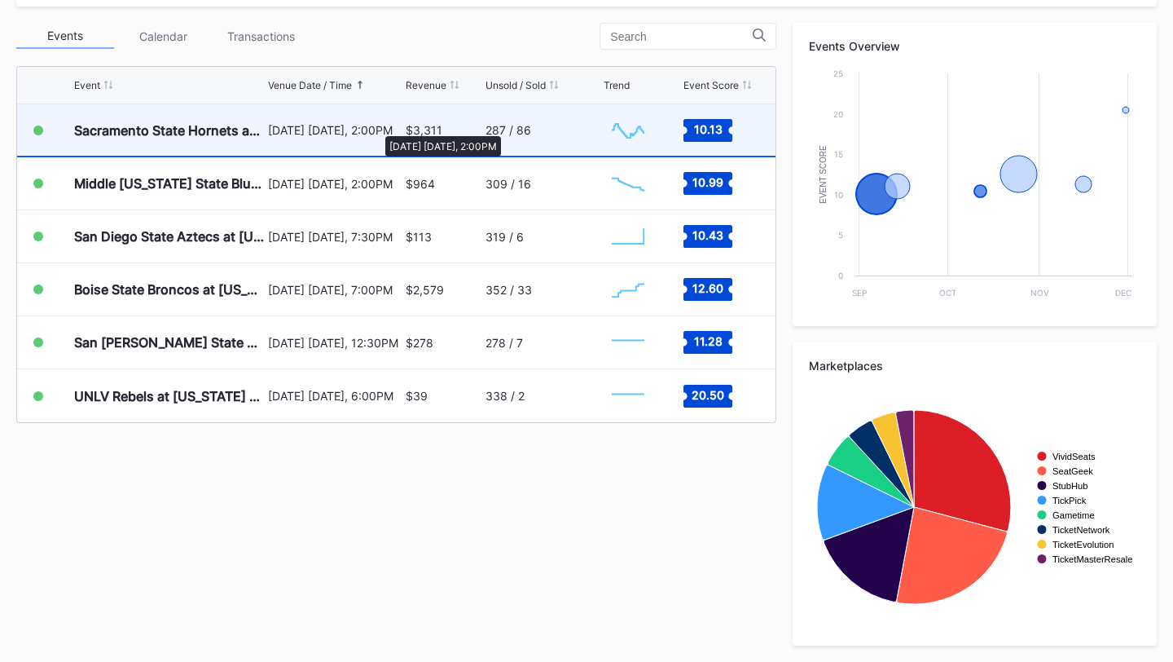
click at [377, 130] on div "[DATE] [DATE], 2:00PM" at bounding box center [334, 130] width 133 height 14
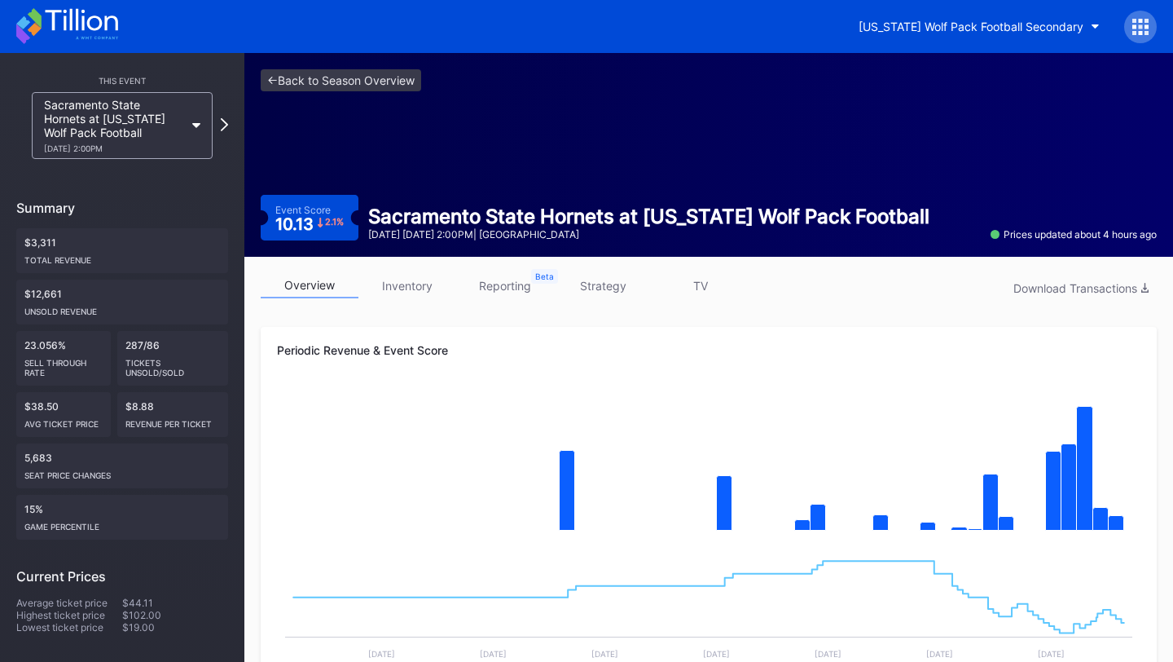
click at [389, 286] on link "inventory" at bounding box center [408, 285] width 98 height 25
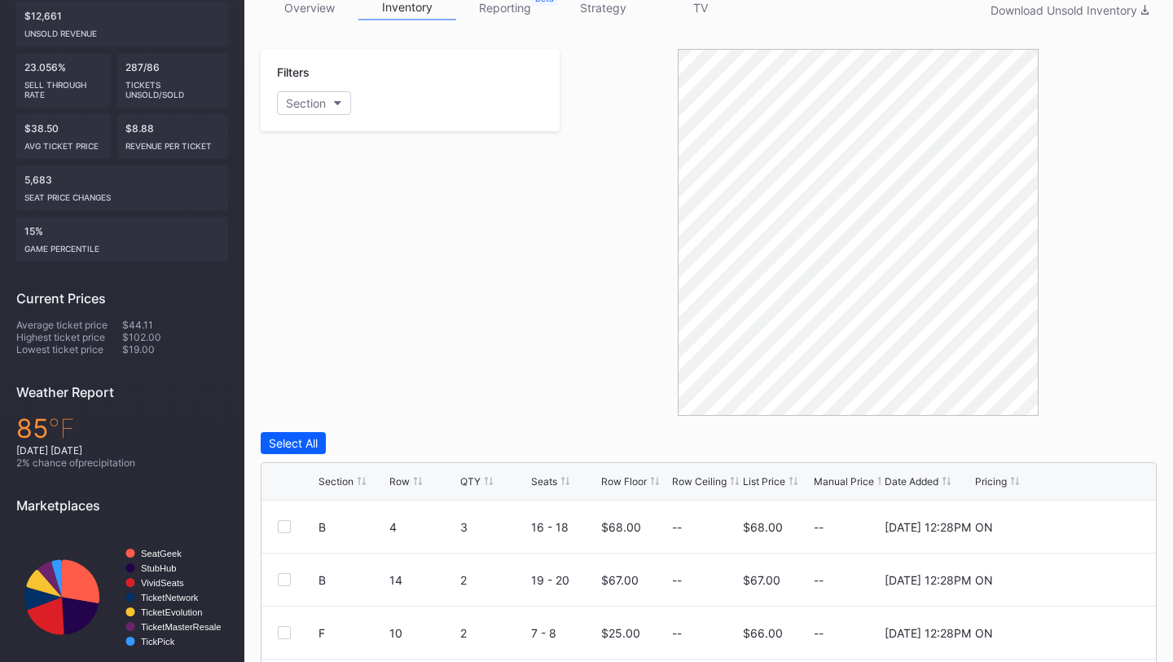
scroll to position [525, 0]
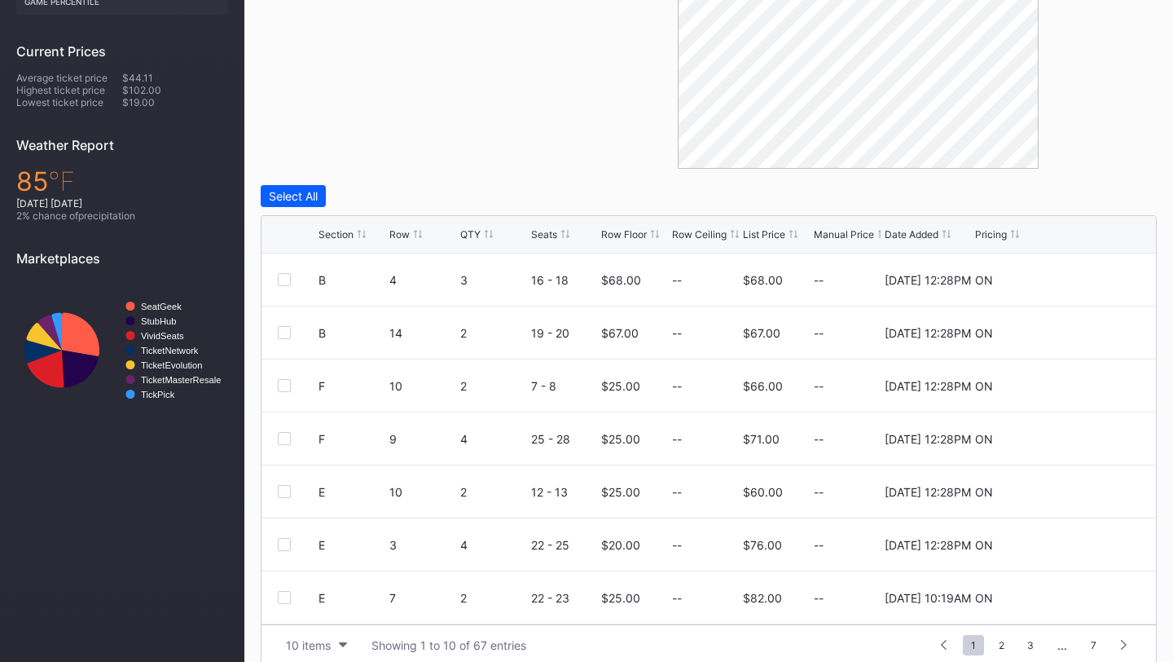
click at [628, 231] on div "Row Floor" at bounding box center [624, 234] width 46 height 12
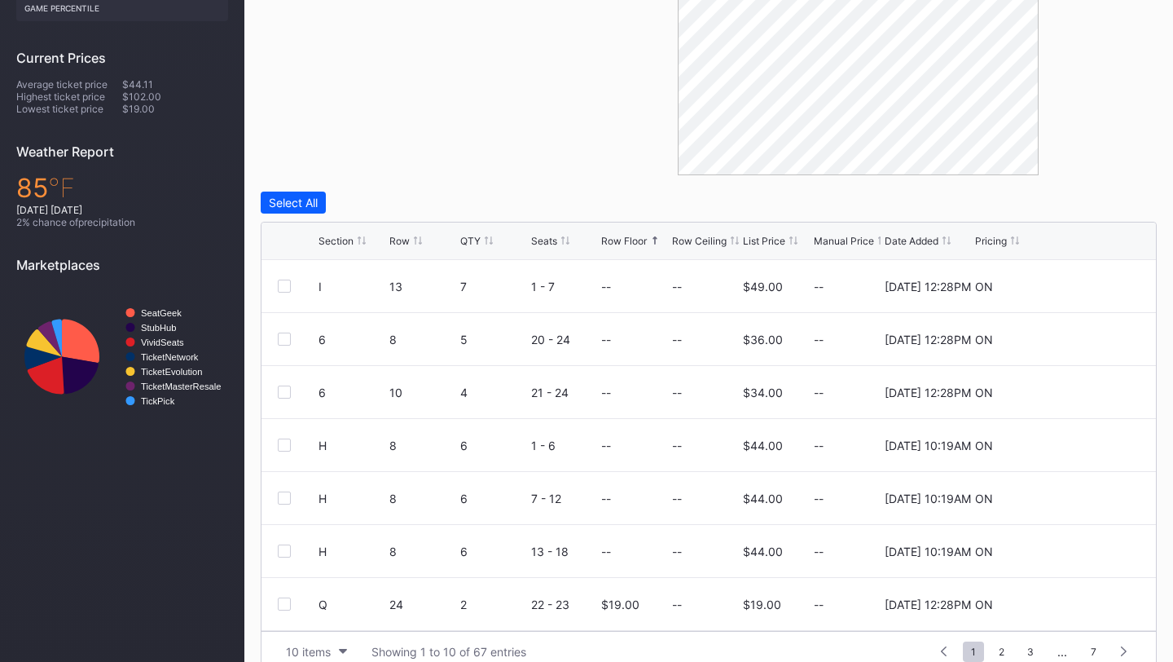
scroll to position [544, 0]
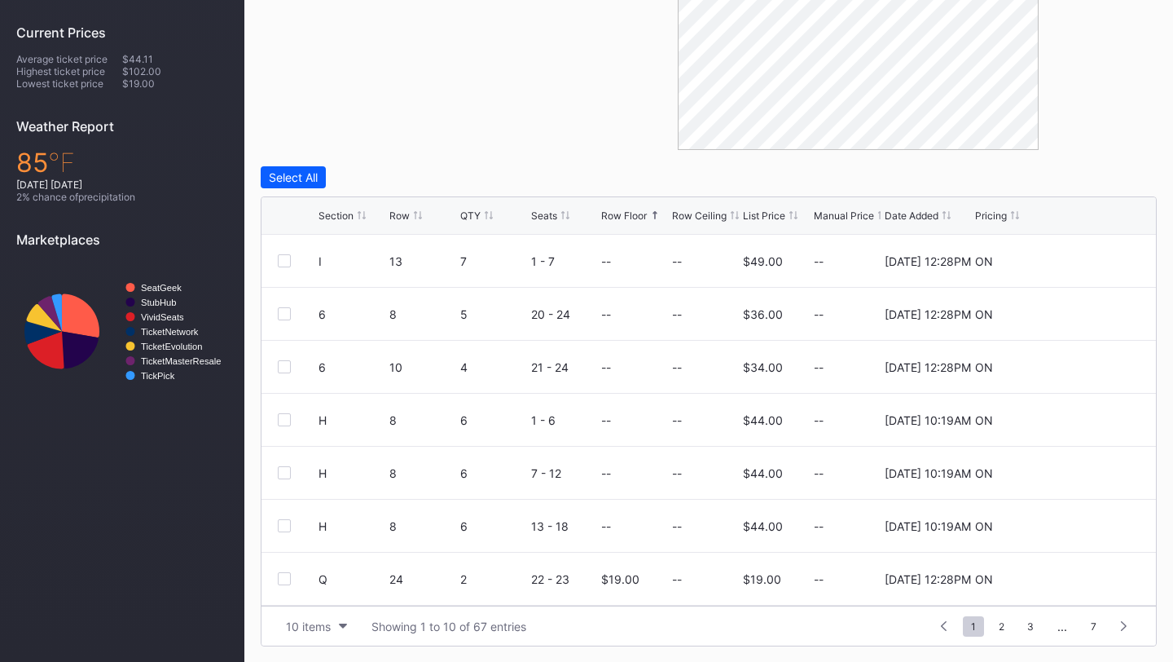
click at [759, 216] on div "List Price" at bounding box center [764, 215] width 42 height 12
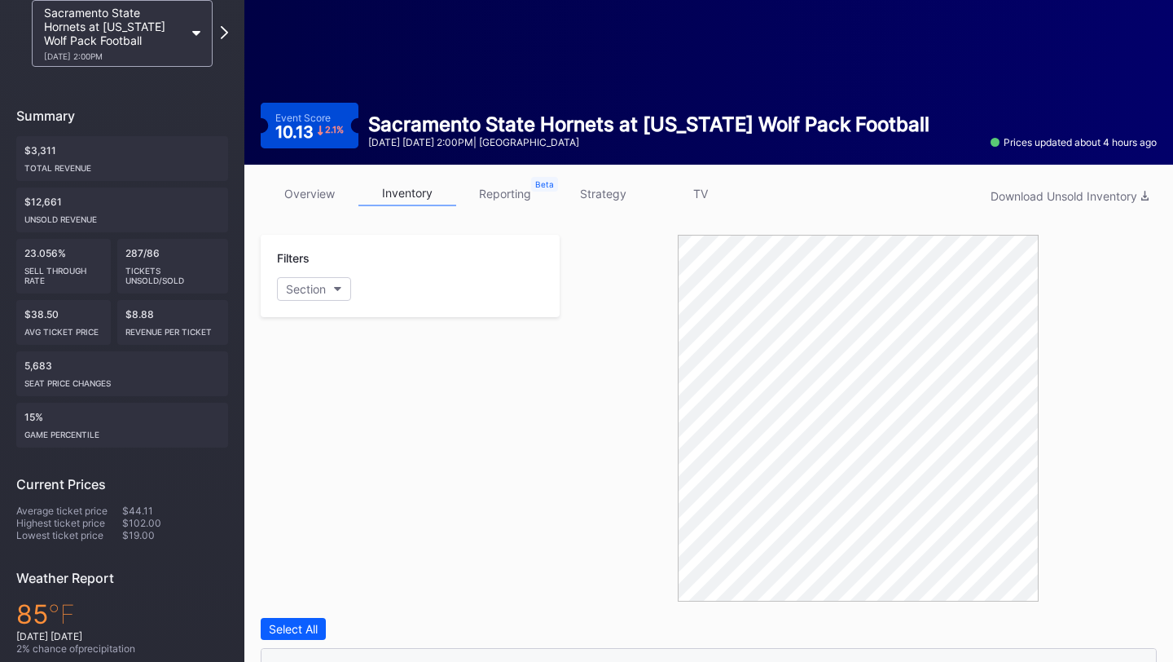
scroll to position [0, 0]
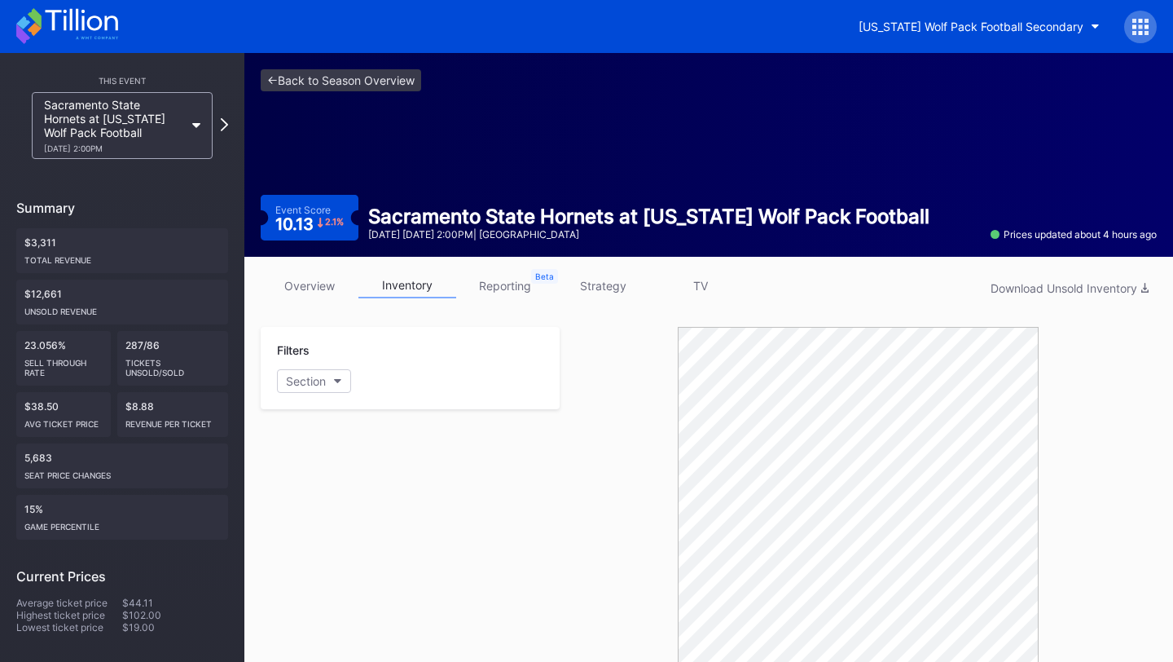
click at [1155, 25] on div at bounding box center [1141, 27] width 33 height 33
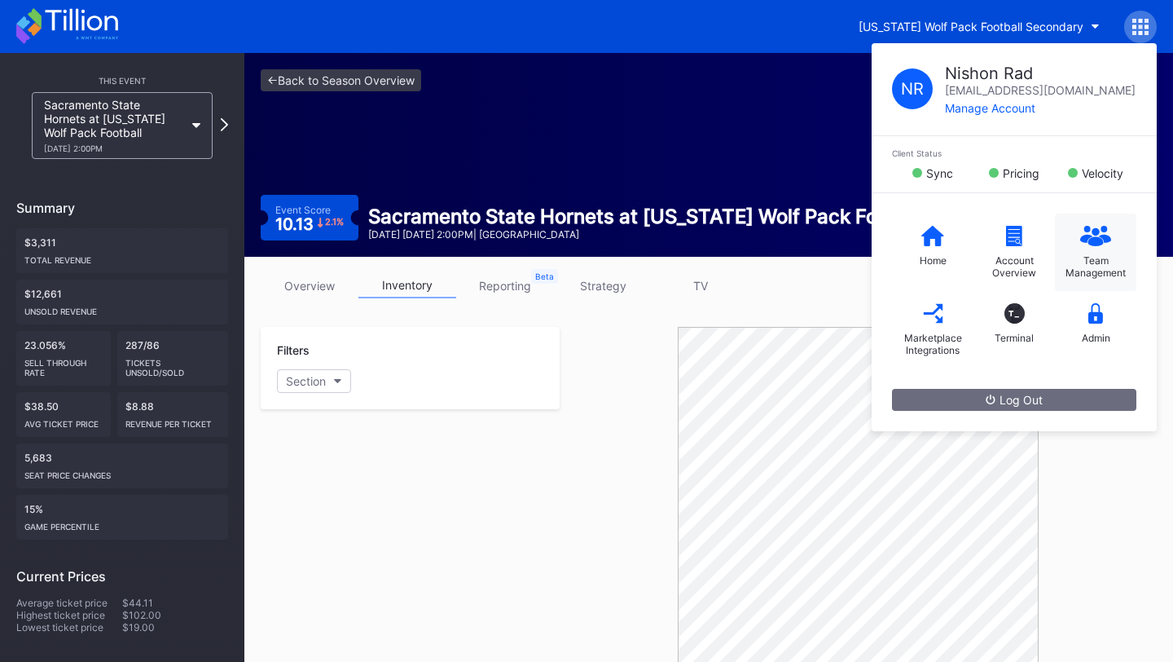
click at [1100, 257] on div "Team Management" at bounding box center [1095, 266] width 65 height 24
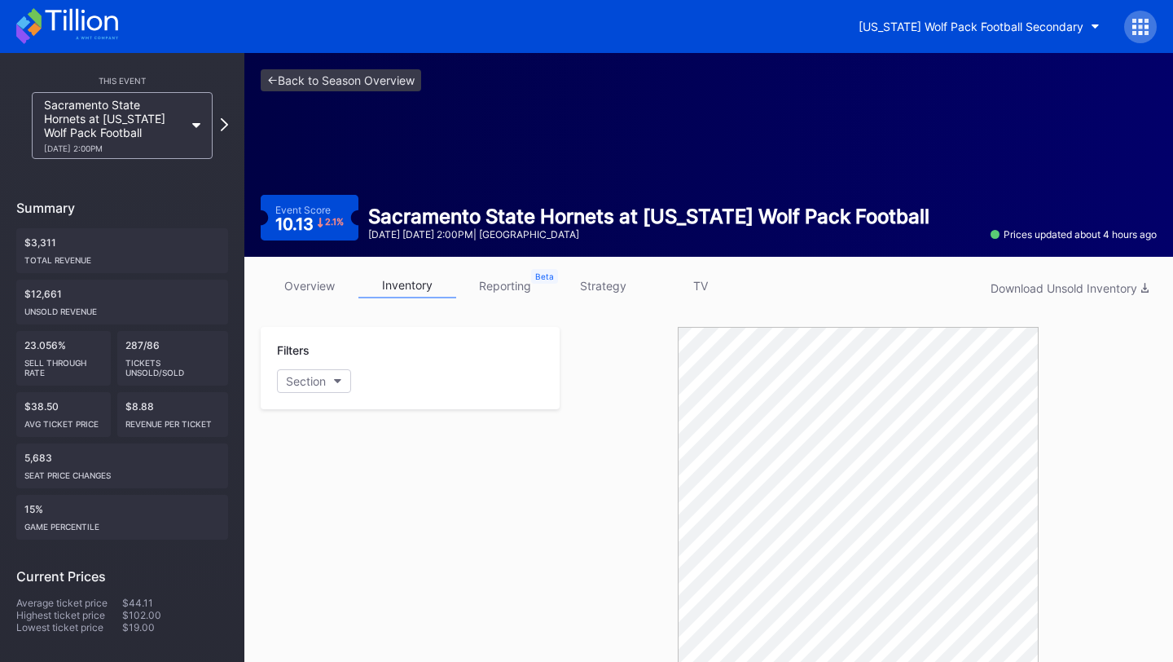
click at [1143, 33] on icon at bounding box center [1141, 27] width 16 height 16
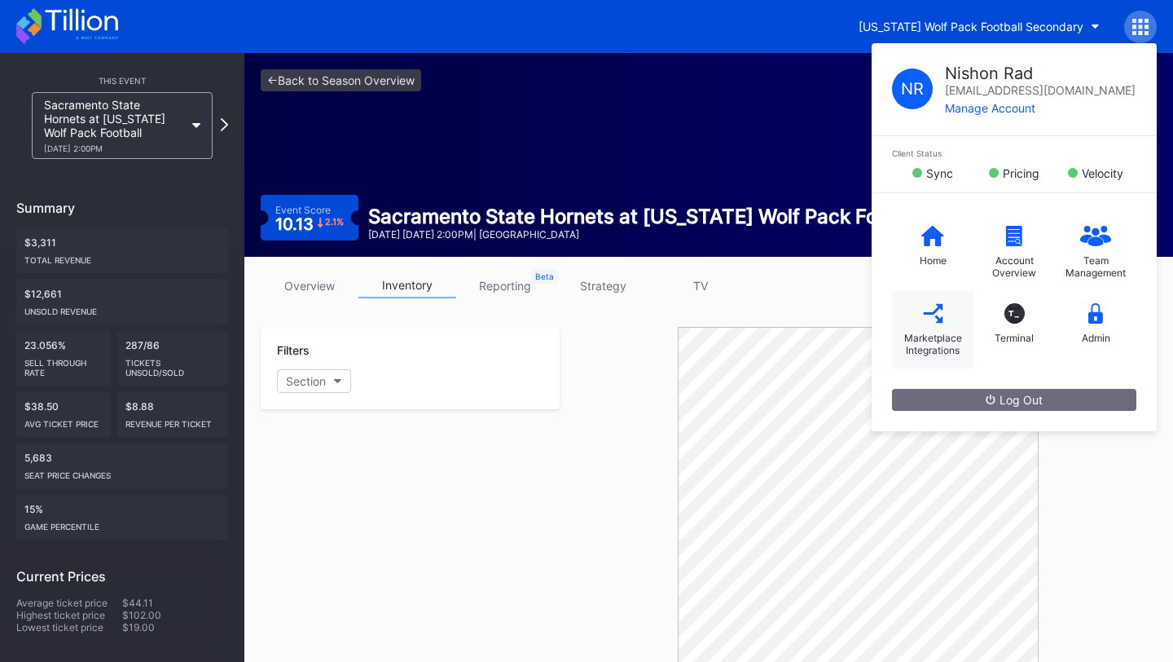
click at [922, 343] on div "Marketplace Integrations" at bounding box center [932, 344] width 65 height 24
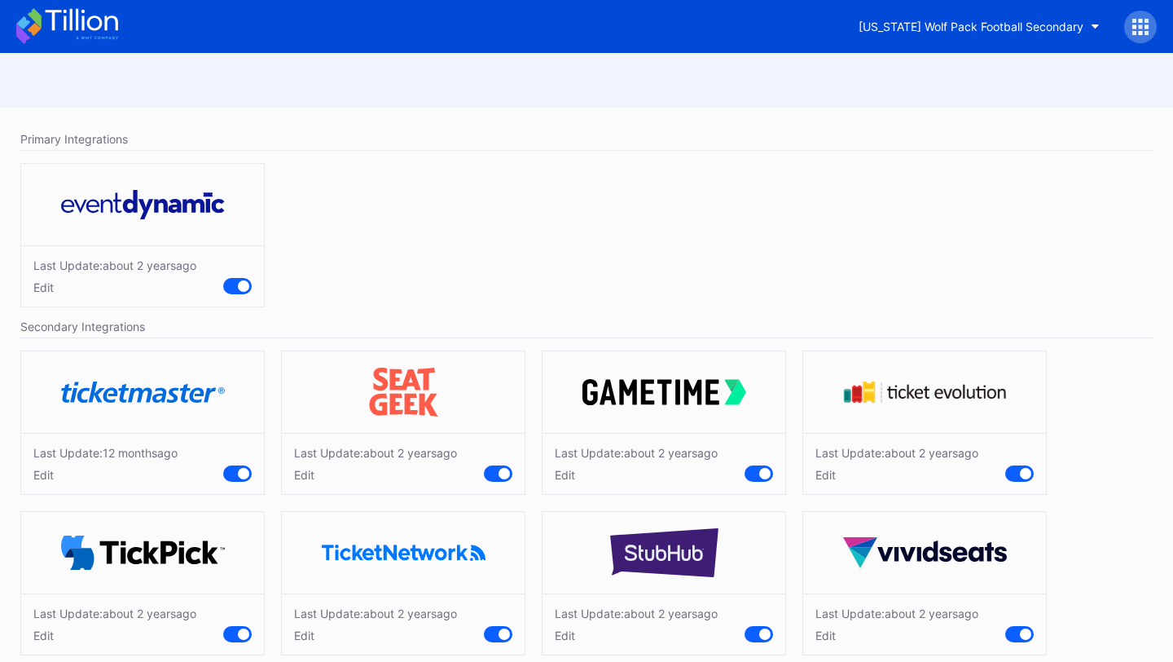
click at [63, 24] on icon at bounding box center [67, 26] width 102 height 36
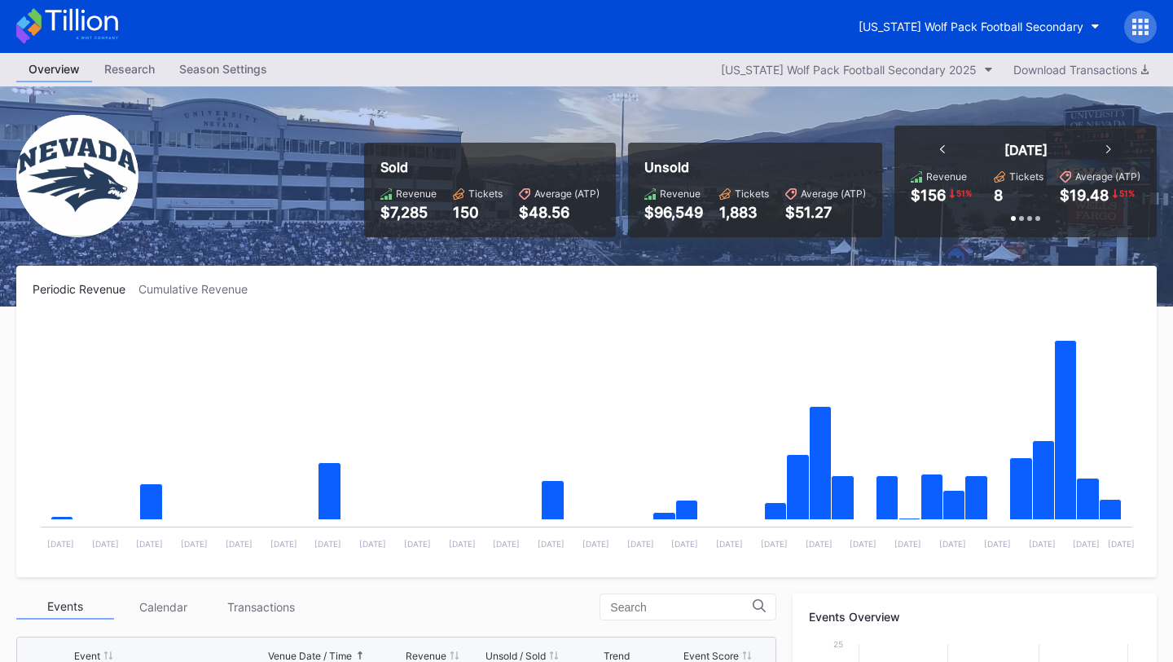
click at [1137, 22] on icon at bounding box center [1141, 27] width 16 height 16
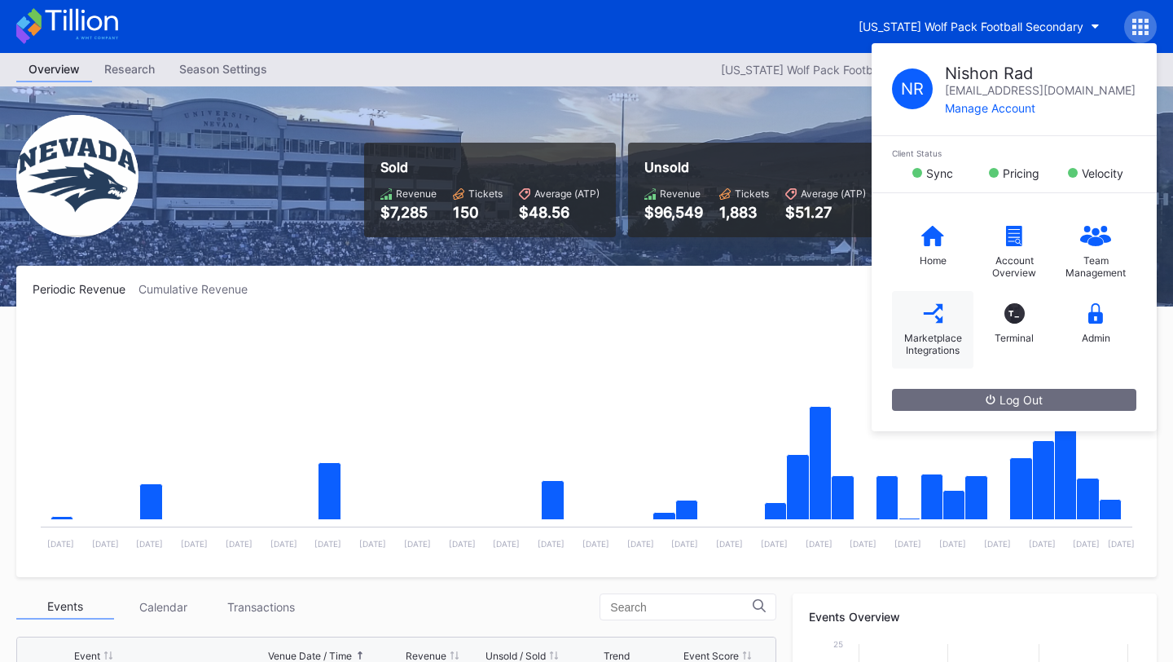
click at [940, 322] on icon at bounding box center [933, 313] width 20 height 20
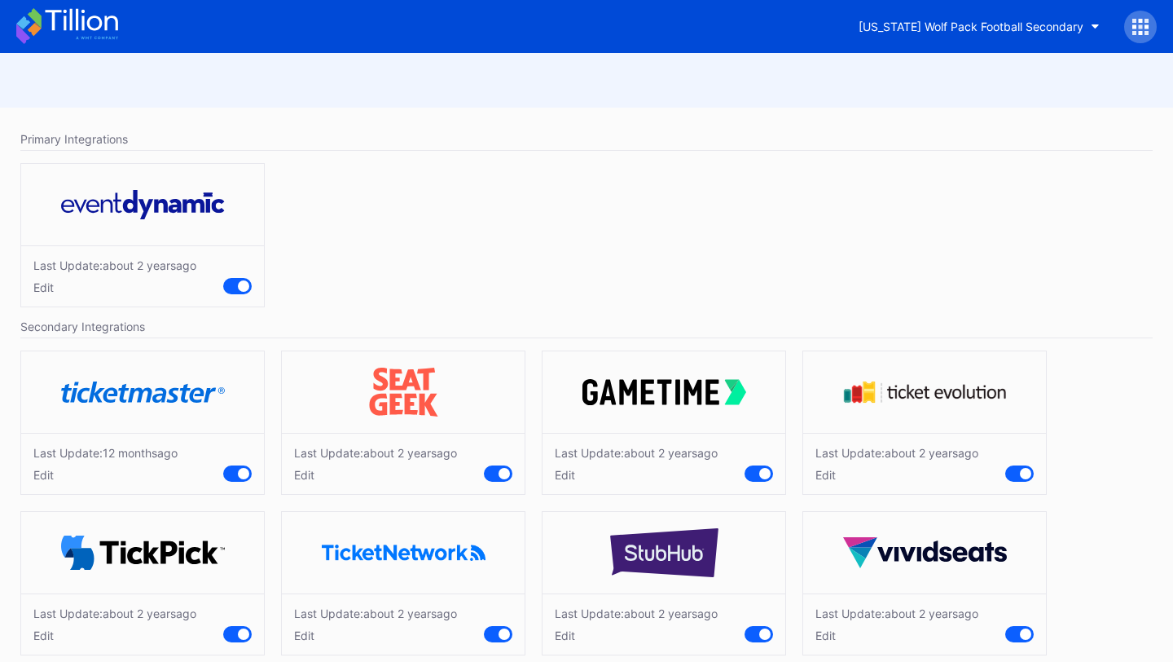
scroll to position [22, 0]
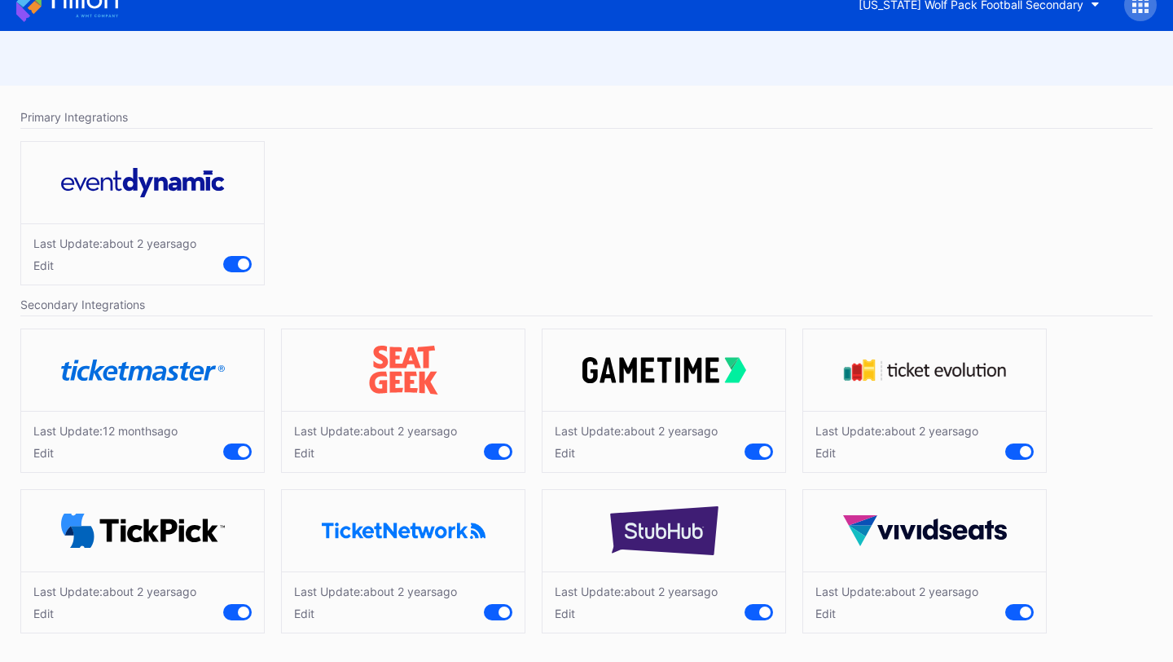
click at [568, 454] on div "Edit" at bounding box center [636, 453] width 163 height 14
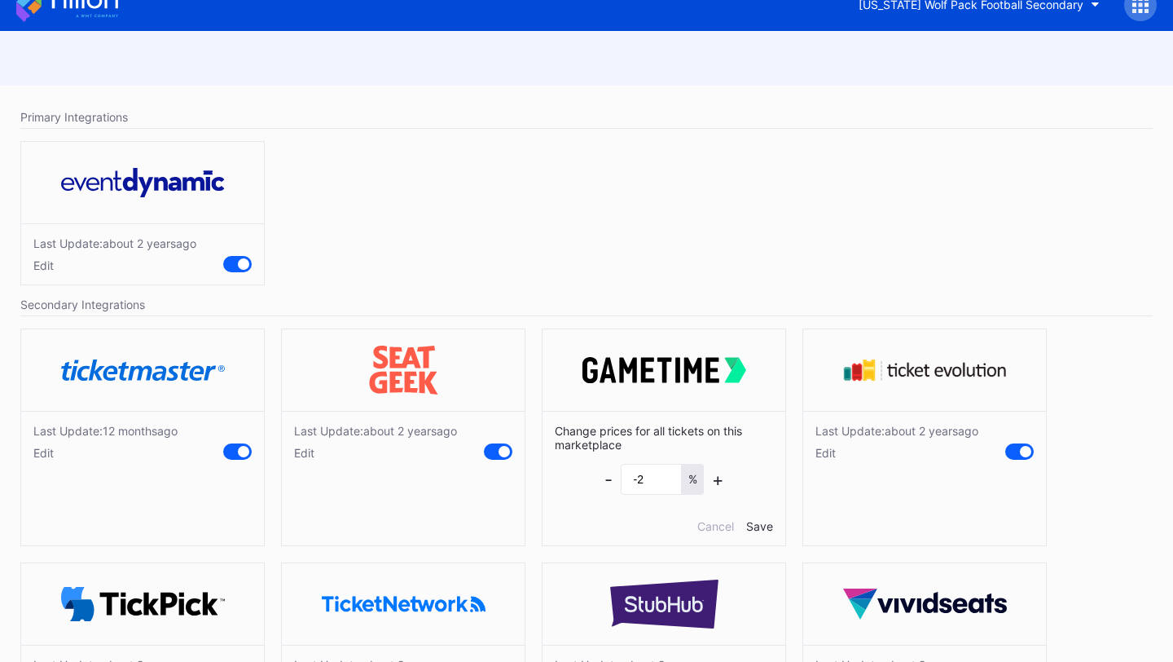
scroll to position [95, 0]
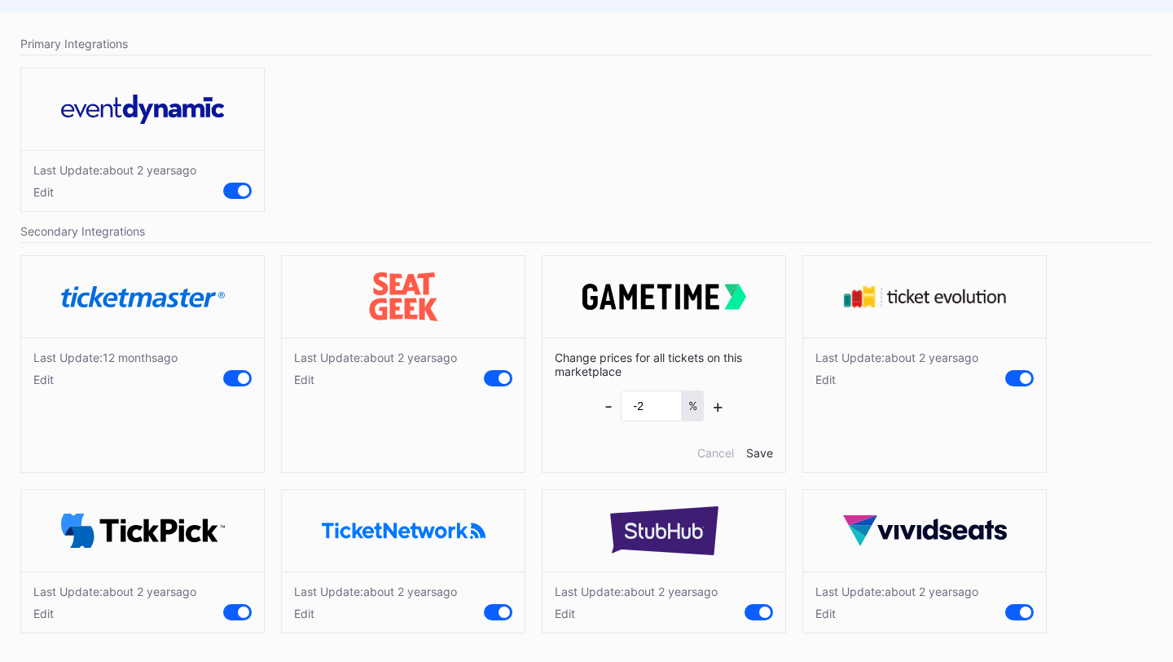
click at [566, 619] on div "Edit" at bounding box center [636, 613] width 163 height 14
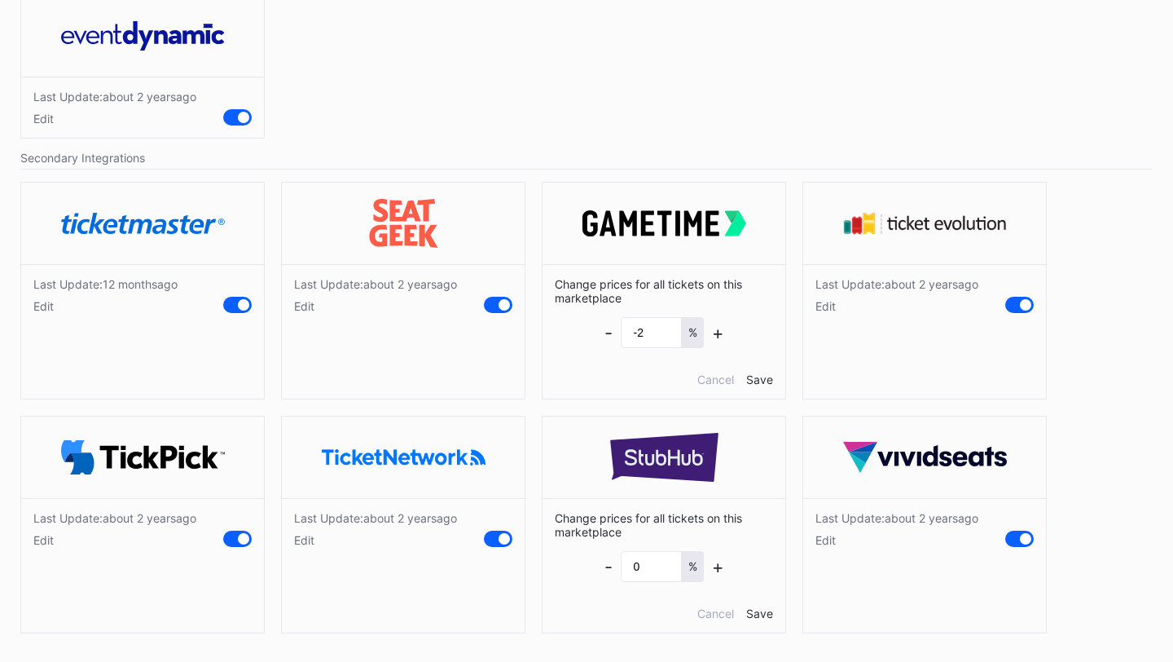
click at [834, 537] on div "Edit" at bounding box center [897, 540] width 163 height 14
click at [308, 541] on div "Edit" at bounding box center [375, 540] width 163 height 14
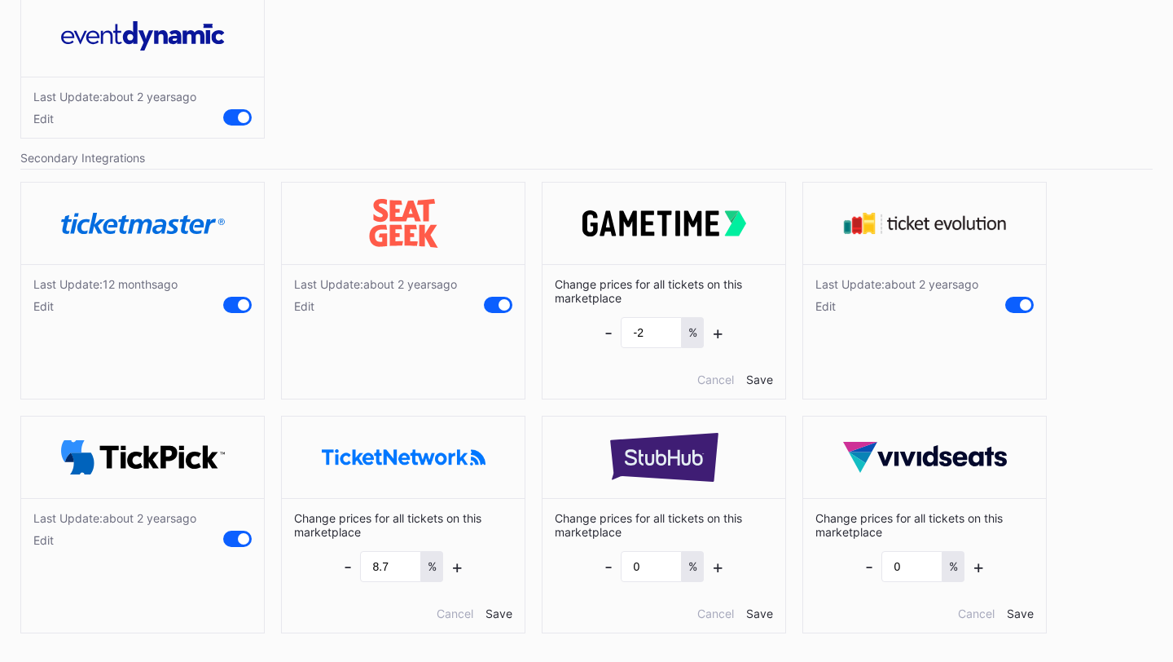
click at [41, 543] on div "Edit" at bounding box center [114, 540] width 163 height 14
click at [829, 313] on div "Last Update: about [DATE] Edit" at bounding box center [924, 294] width 243 height 61
click at [830, 303] on div "Edit" at bounding box center [897, 306] width 163 height 14
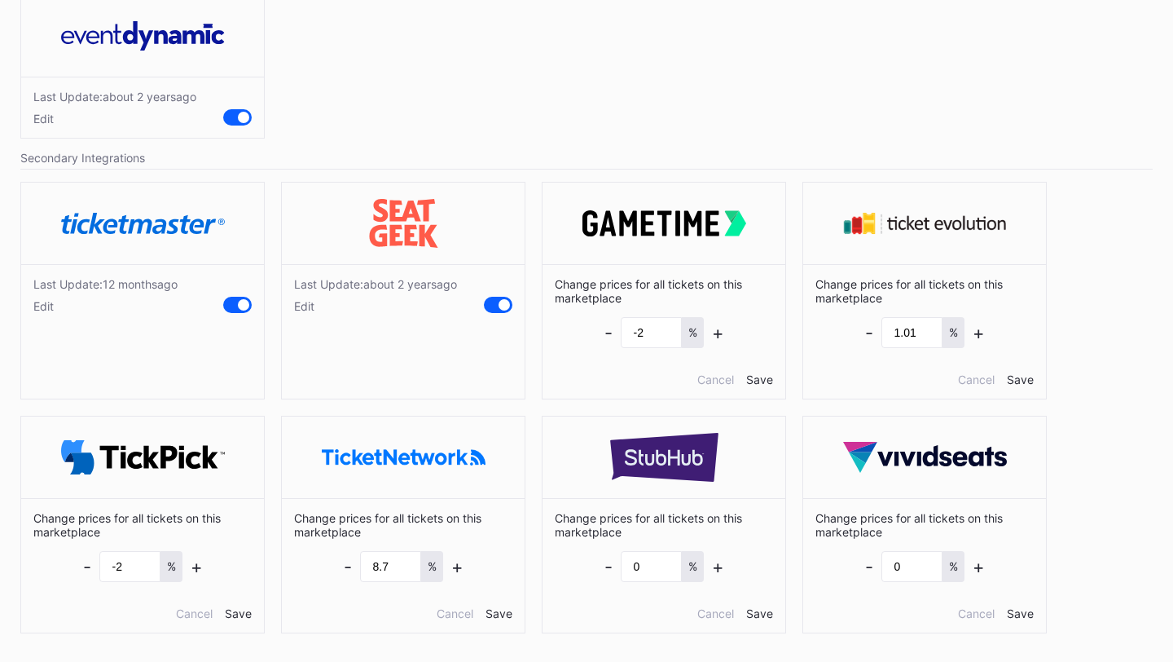
click at [306, 306] on div "Edit" at bounding box center [375, 306] width 163 height 14
click at [37, 299] on div "Edit" at bounding box center [105, 306] width 144 height 14
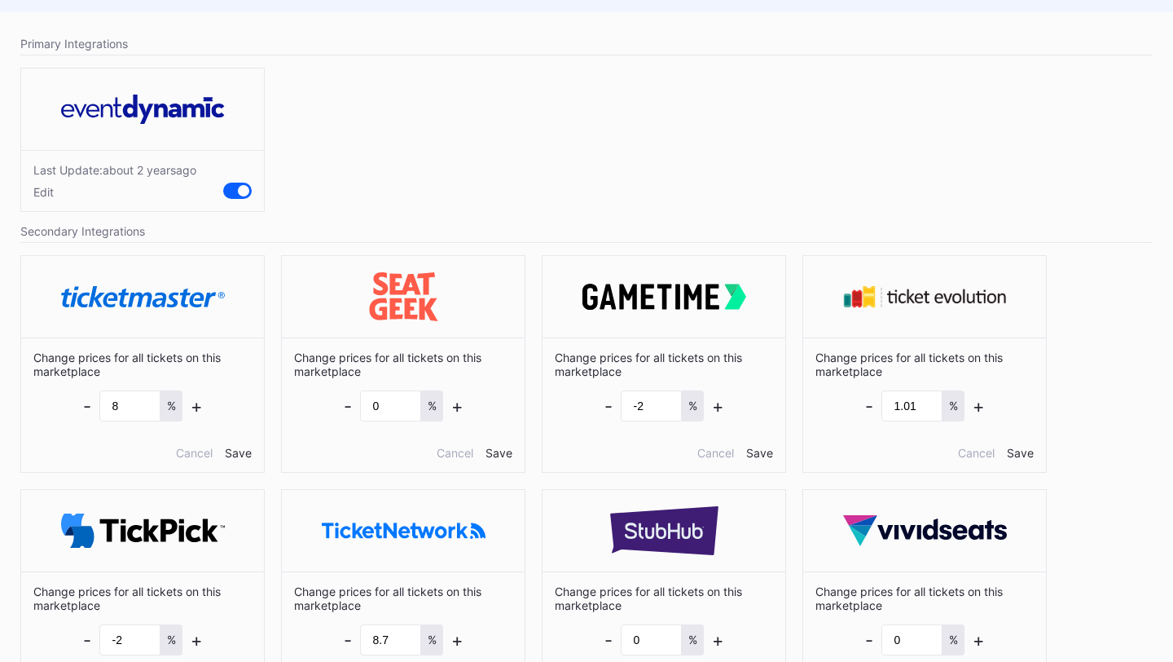
scroll to position [0, 0]
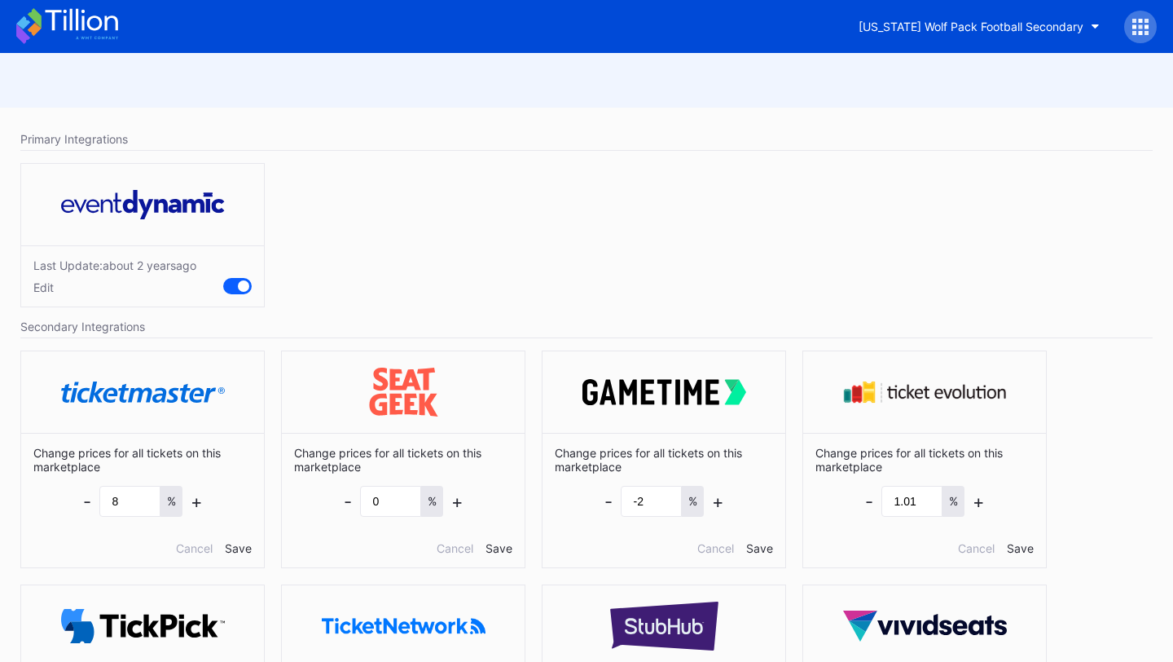
click at [83, 20] on icon at bounding box center [81, 20] width 73 height 22
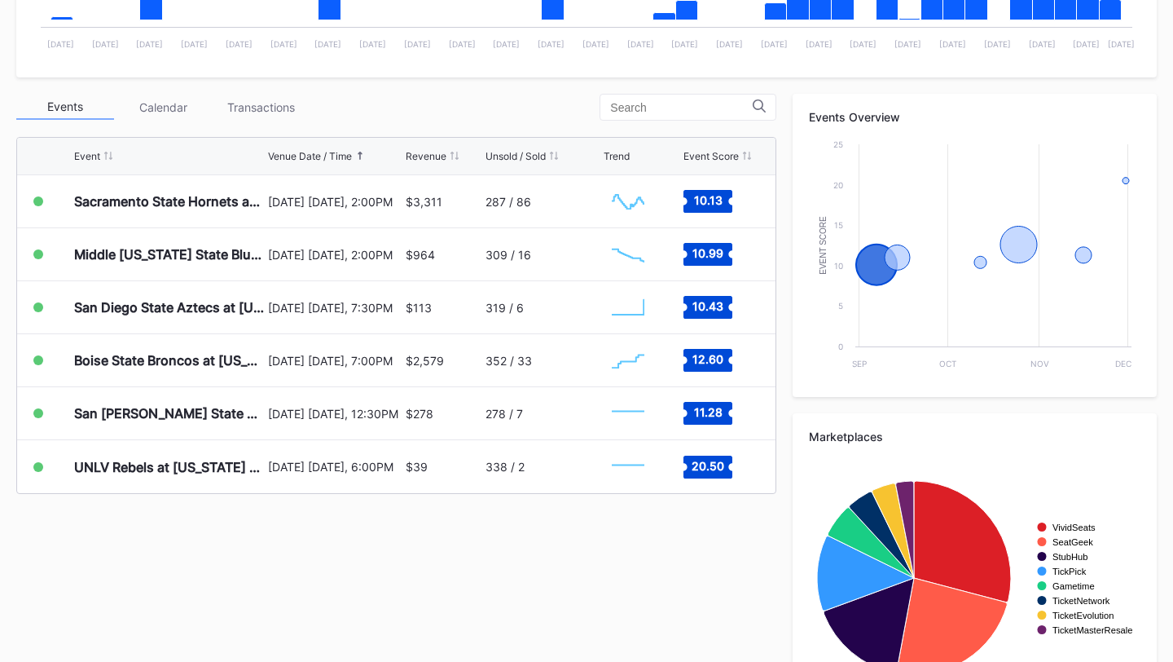
scroll to position [570, 0]
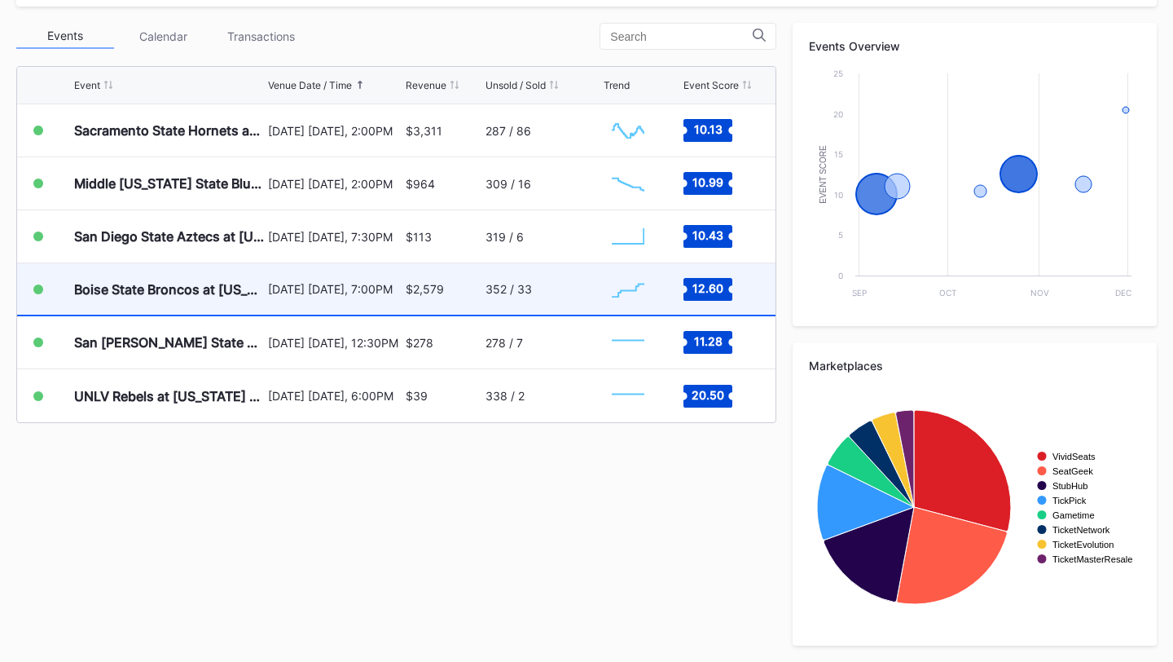
click at [474, 275] on div "$2,579" at bounding box center [444, 288] width 76 height 51
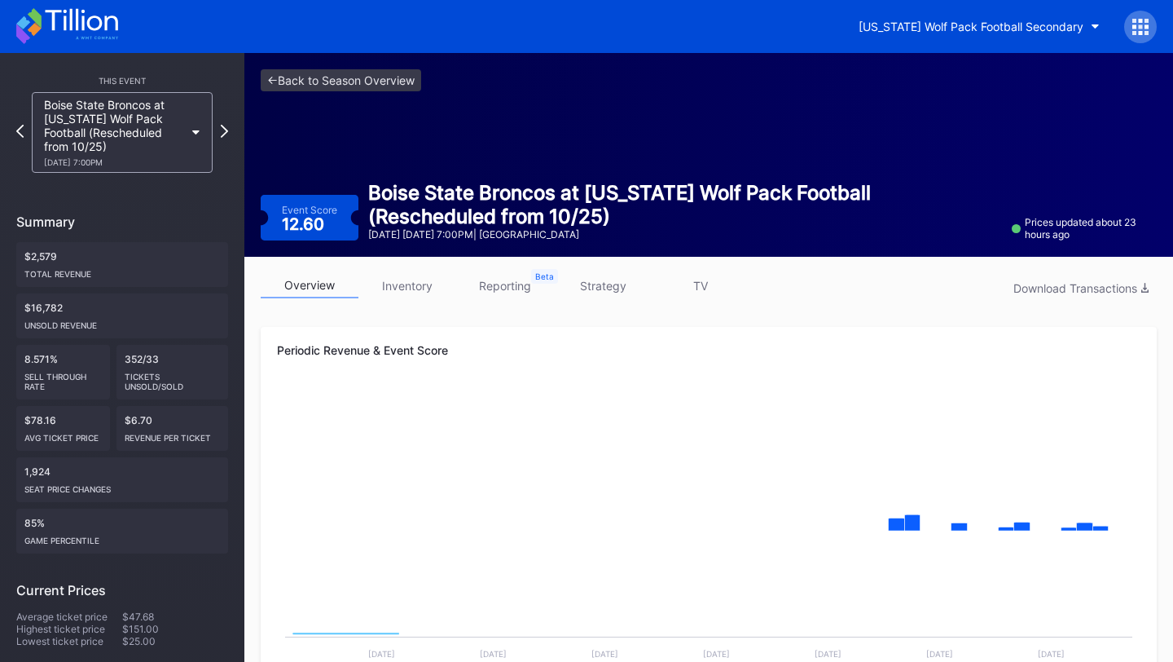
click at [422, 283] on link "inventory" at bounding box center [408, 285] width 98 height 25
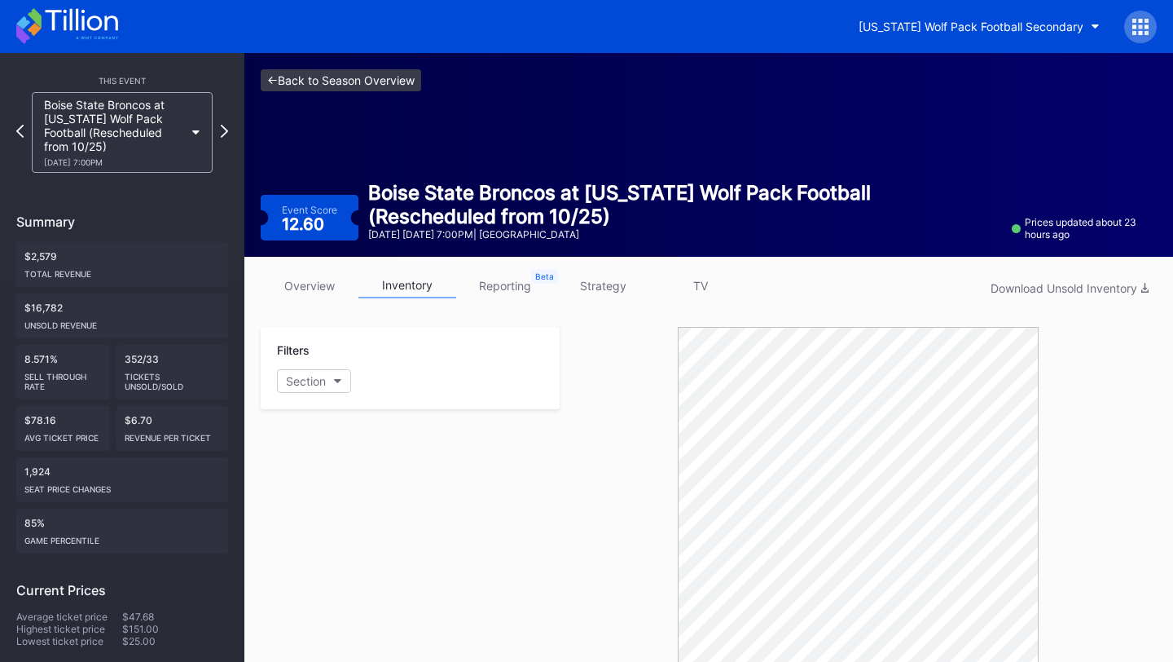
click at [377, 81] on link "<- Back to Season Overview" at bounding box center [341, 80] width 161 height 22
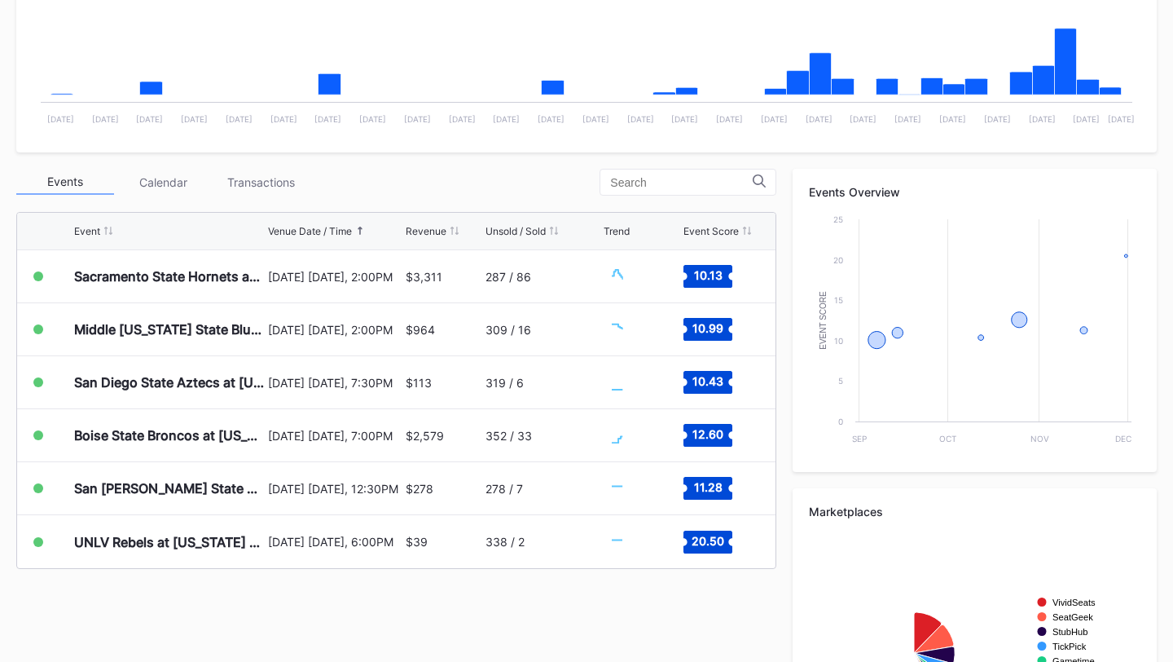
scroll to position [570, 0]
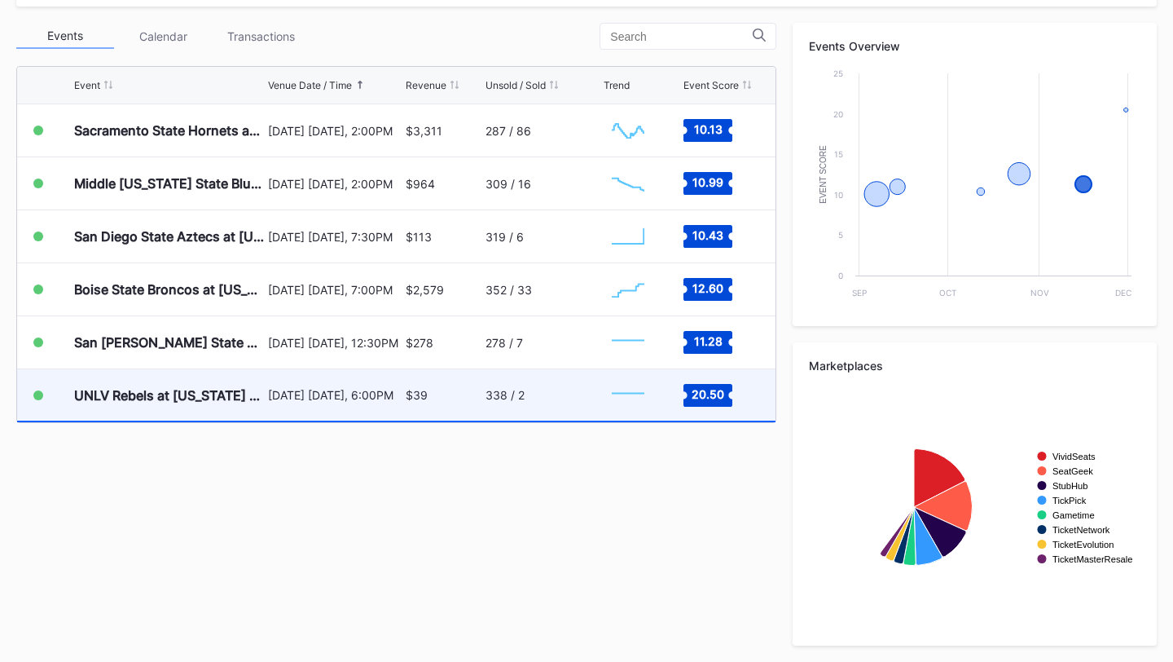
click at [456, 396] on div "$39" at bounding box center [444, 394] width 76 height 51
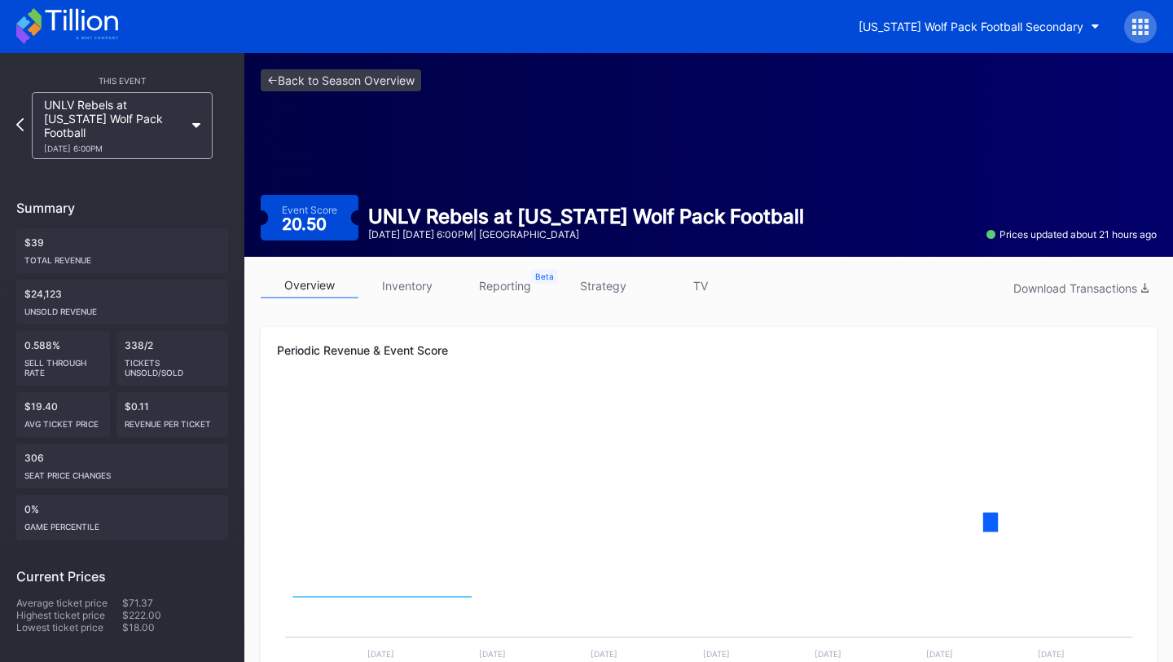
click at [400, 271] on div "overview inventory reporting strategy TV Download Transactions Periodic Revenue…" at bounding box center [708, 579] width 929 height 644
click at [416, 288] on link "inventory" at bounding box center [408, 285] width 98 height 25
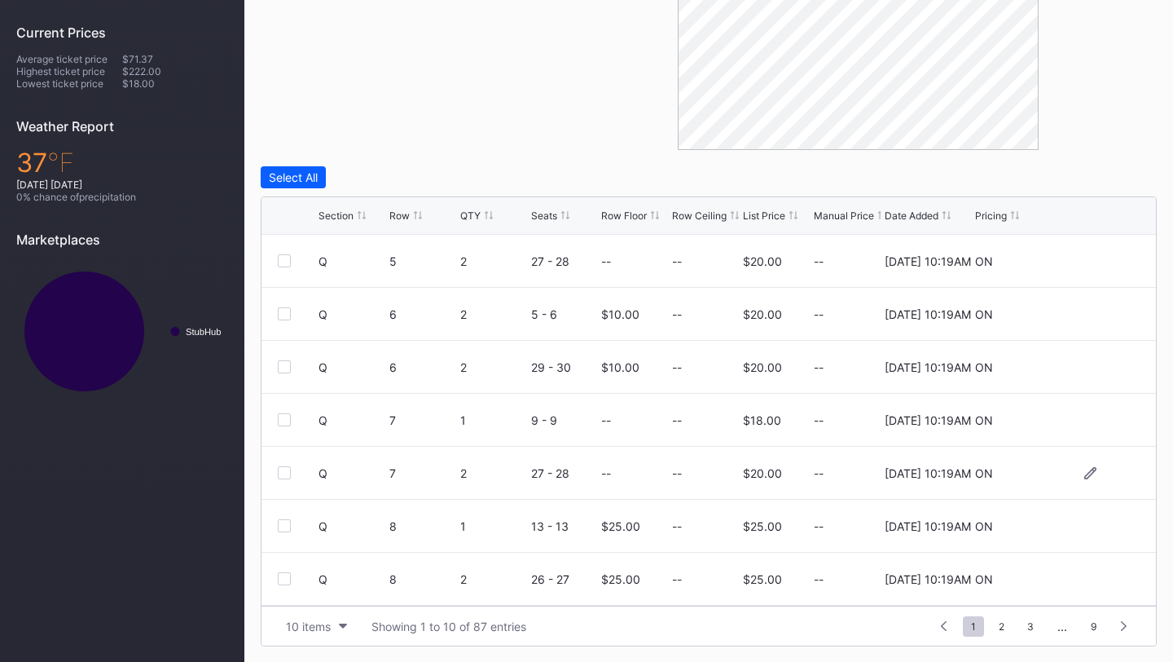
scroll to position [159, 0]
click at [610, 211] on div "Row Floor" at bounding box center [624, 215] width 46 height 12
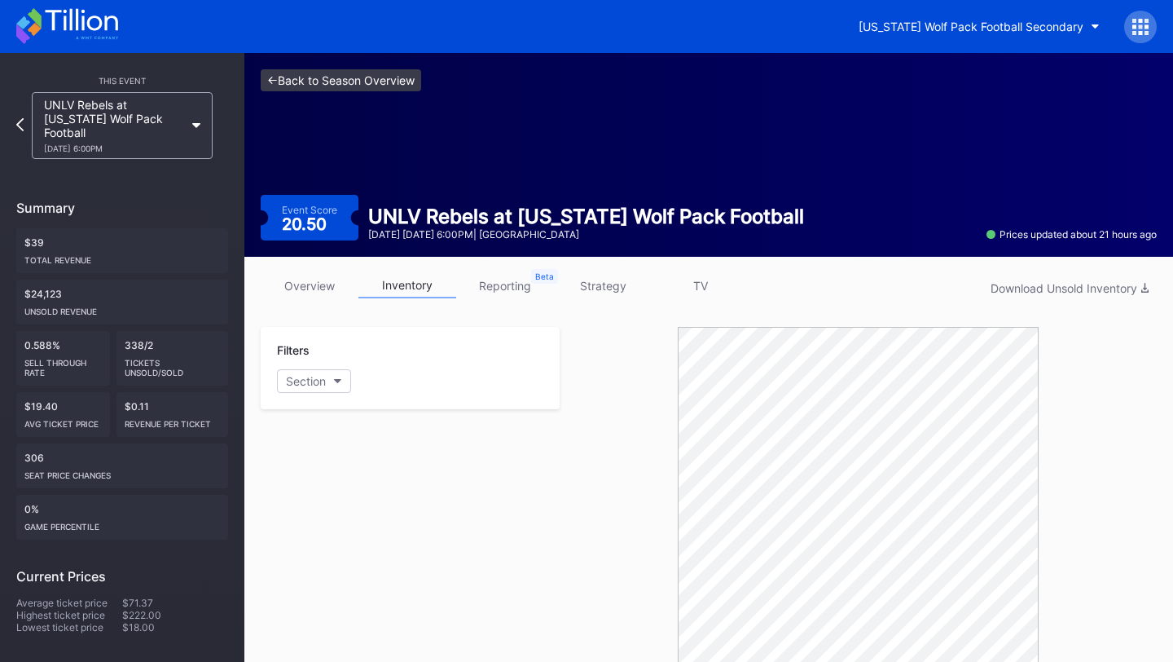
click at [393, 81] on link "<- Back to Season Overview" at bounding box center [341, 80] width 161 height 22
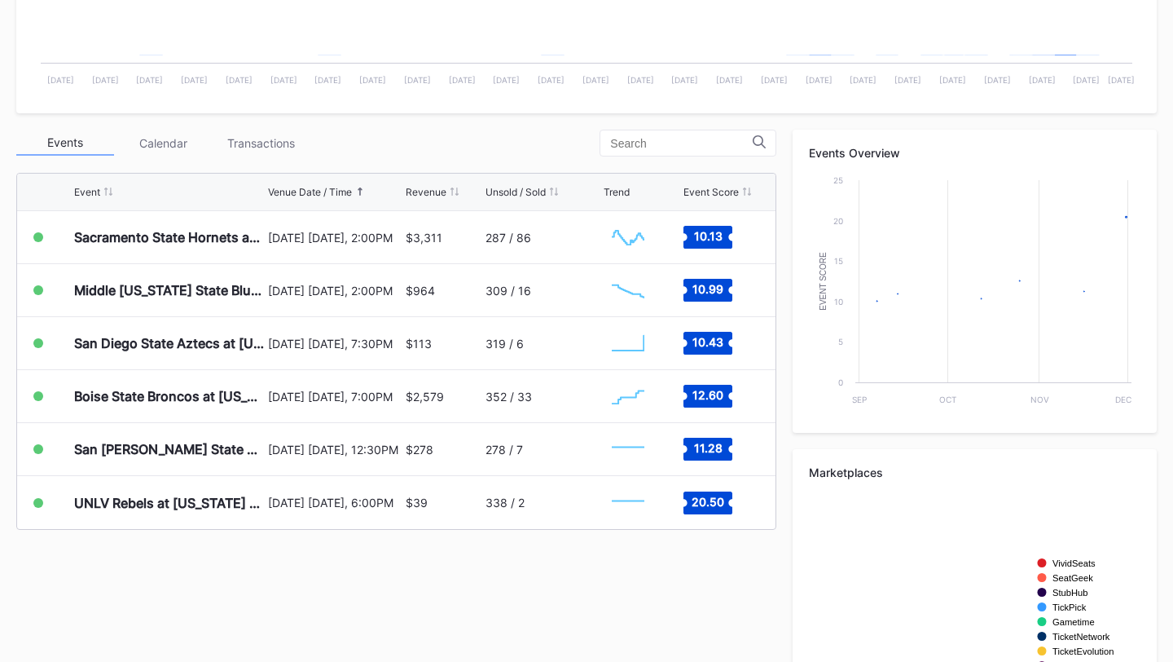
scroll to position [460, 0]
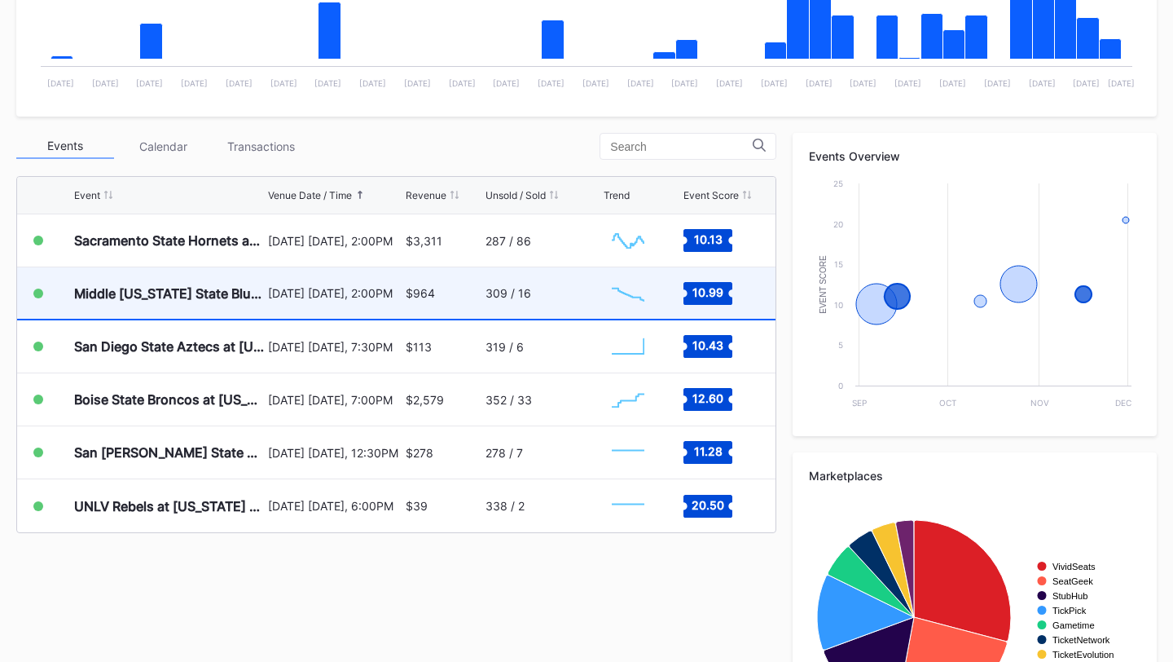
click at [508, 307] on div "309 / 16" at bounding box center [543, 292] width 114 height 51
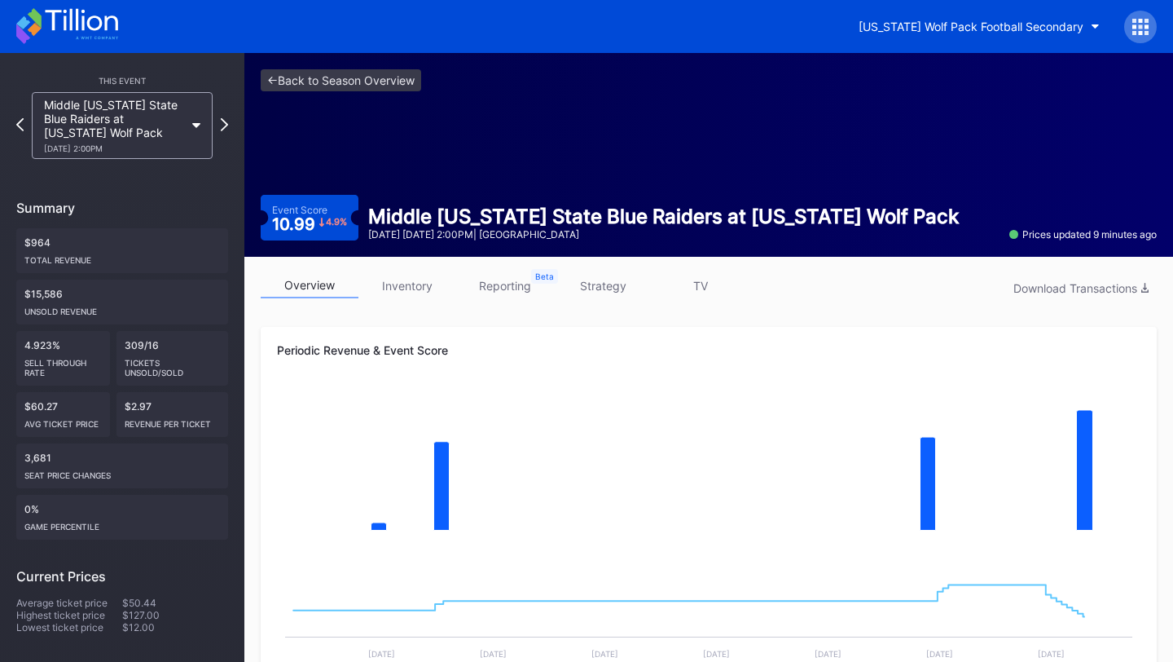
click at [415, 292] on link "inventory" at bounding box center [408, 285] width 98 height 25
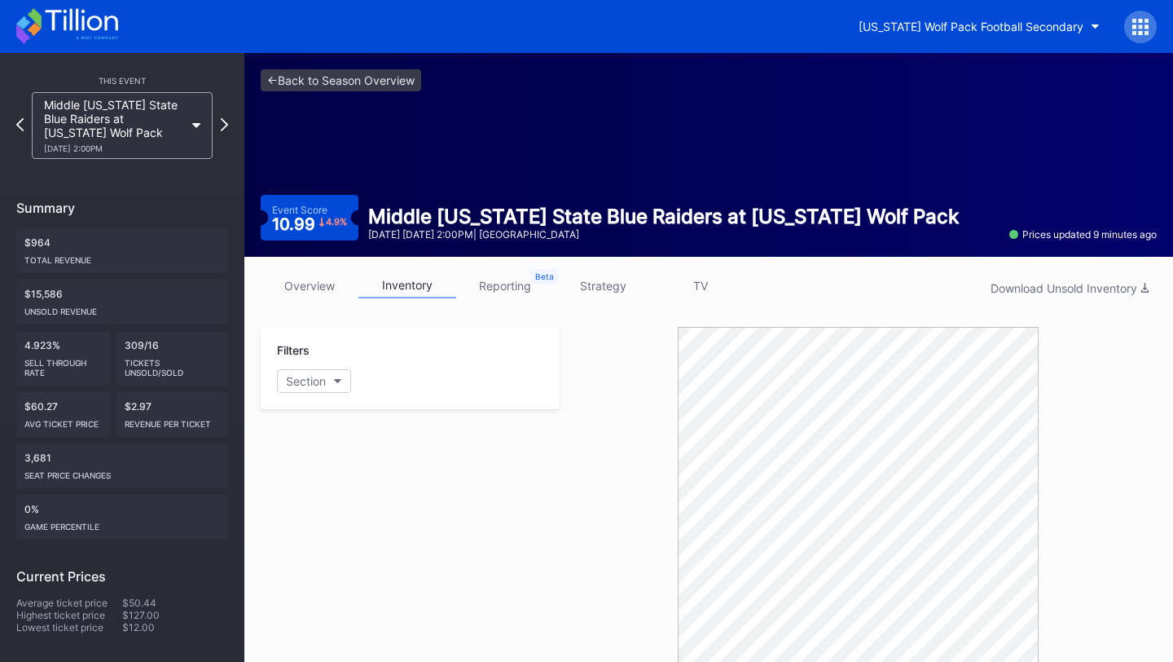
click at [334, 63] on div "<- Back to Season Overview Event Score 10.99 4.9 % Middle [US_STATE] State Blue…" at bounding box center [708, 155] width 929 height 204
click at [338, 86] on link "<- Back to Season Overview" at bounding box center [341, 80] width 161 height 22
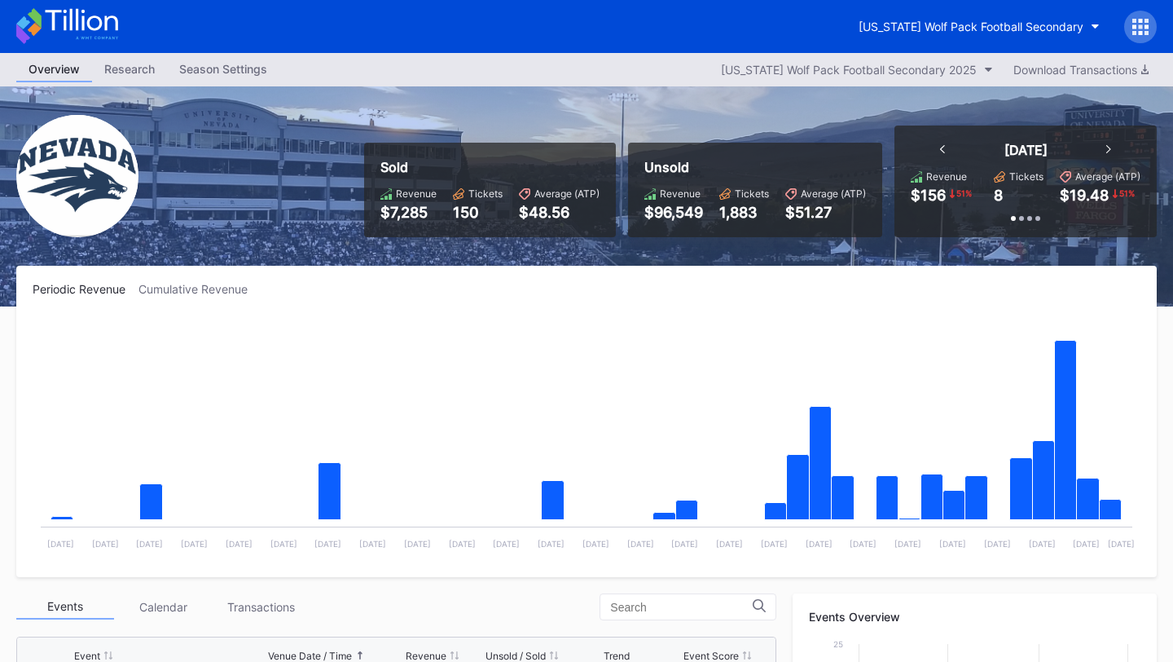
click at [1146, 23] on icon at bounding box center [1141, 27] width 16 height 16
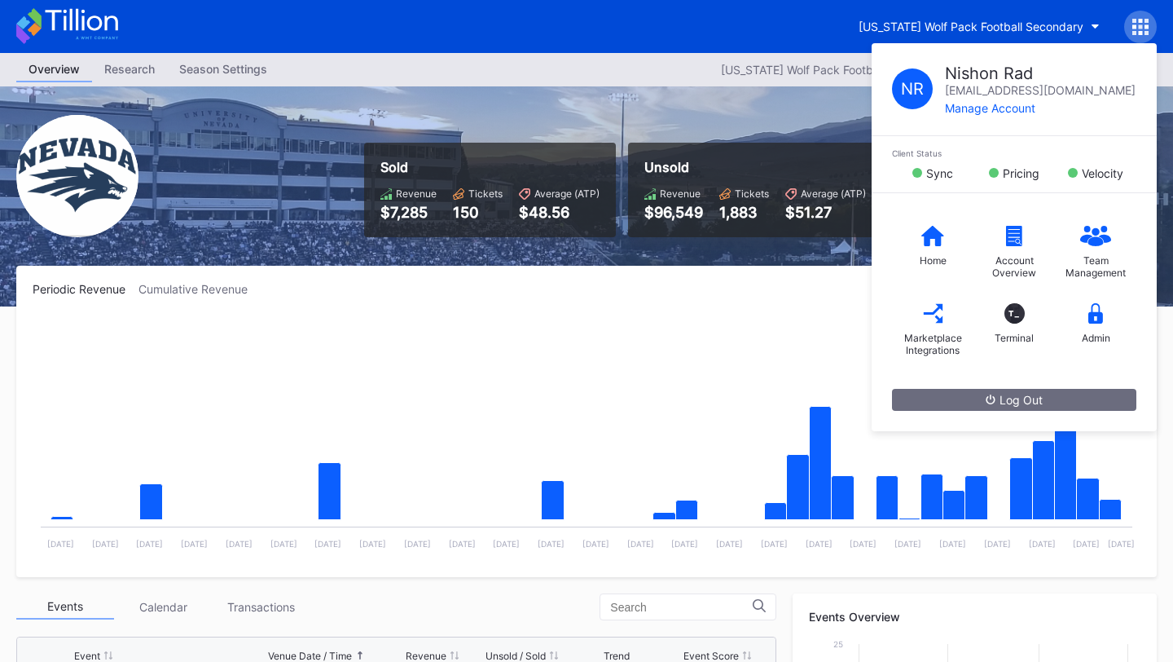
click at [787, 293] on div "Periodic Revenue Cumulative Revenue" at bounding box center [587, 289] width 1108 height 14
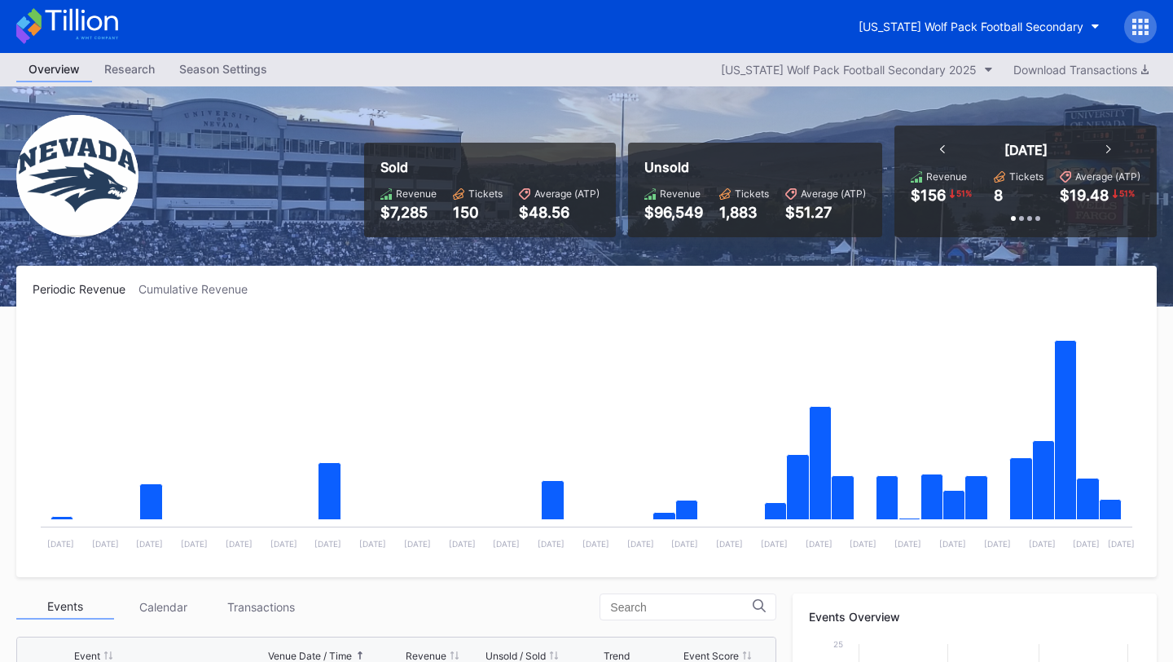
click at [1142, 31] on icon at bounding box center [1141, 33] width 4 height 4
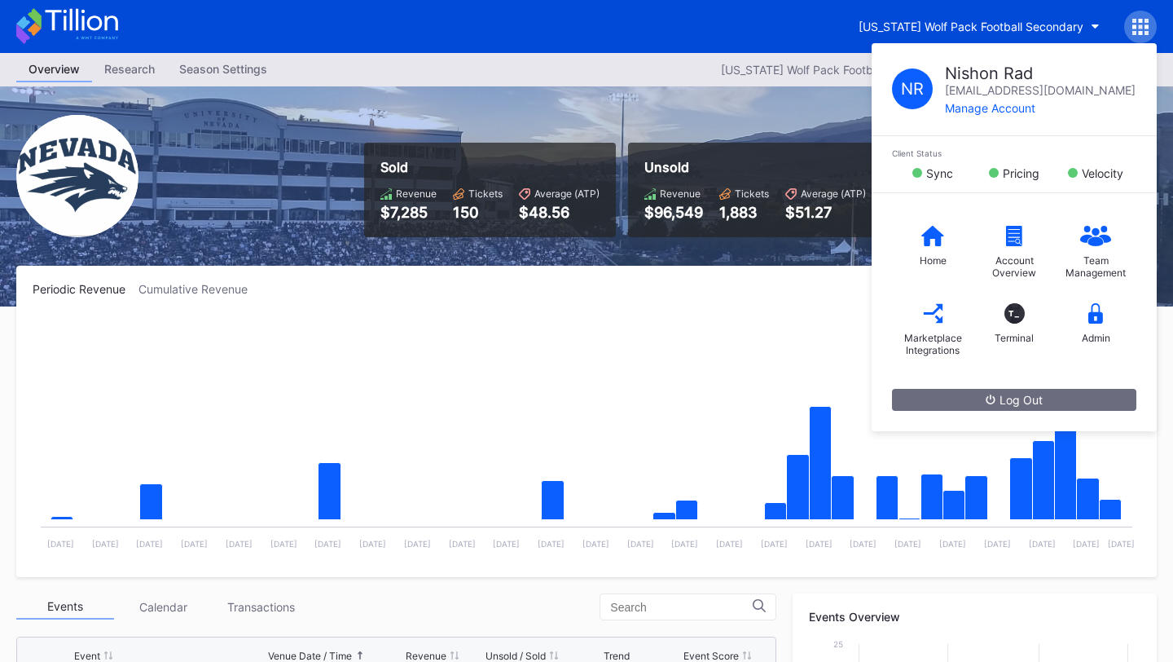
click at [816, 311] on div "Periodic Revenue Cumulative Revenue Created with Highcharts 11.2.0 Chart title …" at bounding box center [586, 421] width 1141 height 311
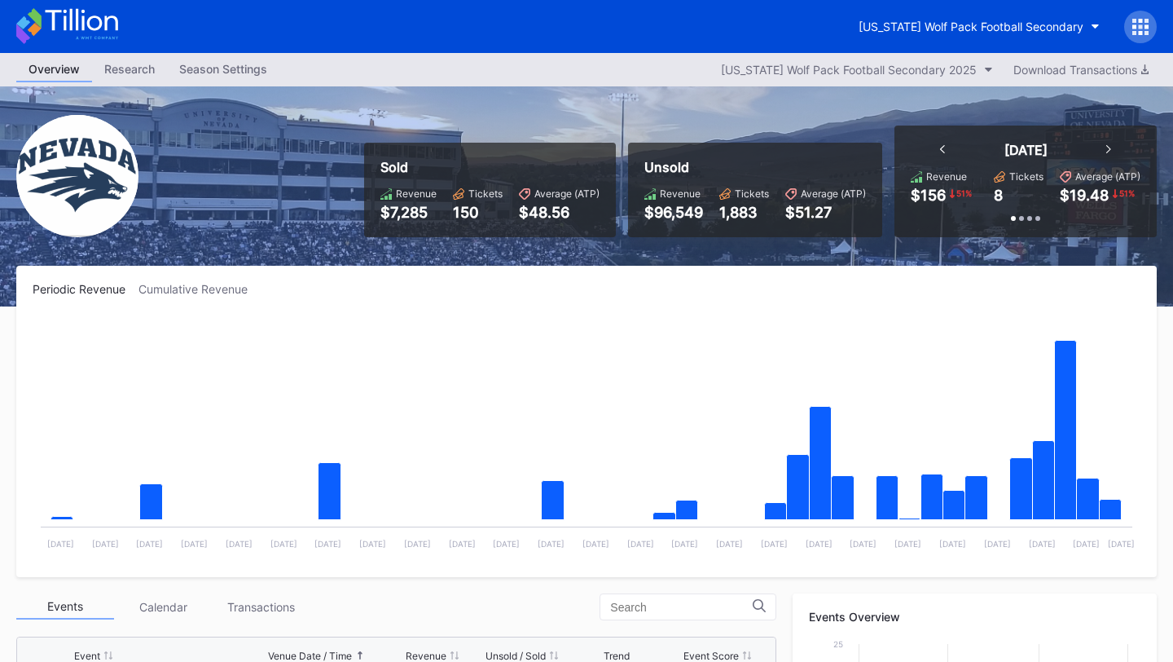
click at [1136, 33] on icon at bounding box center [1135, 33] width 4 height 4
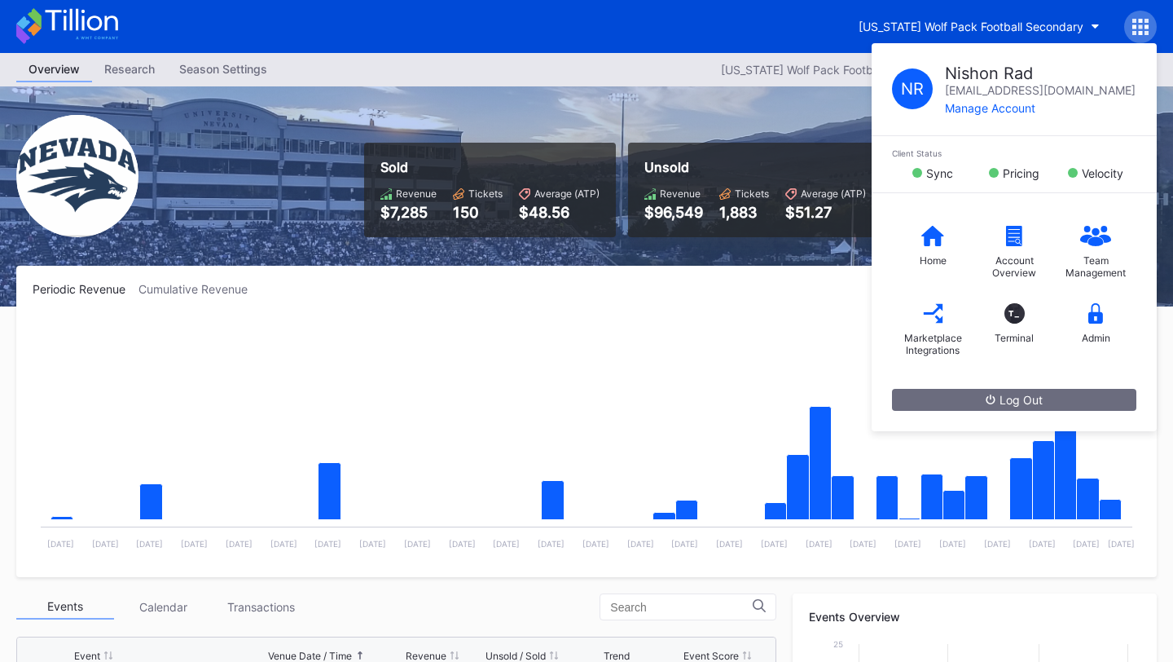
click at [801, 302] on div "Periodic Revenue Cumulative Revenue Created with Highcharts 11.2.0 Chart title …" at bounding box center [586, 421] width 1141 height 311
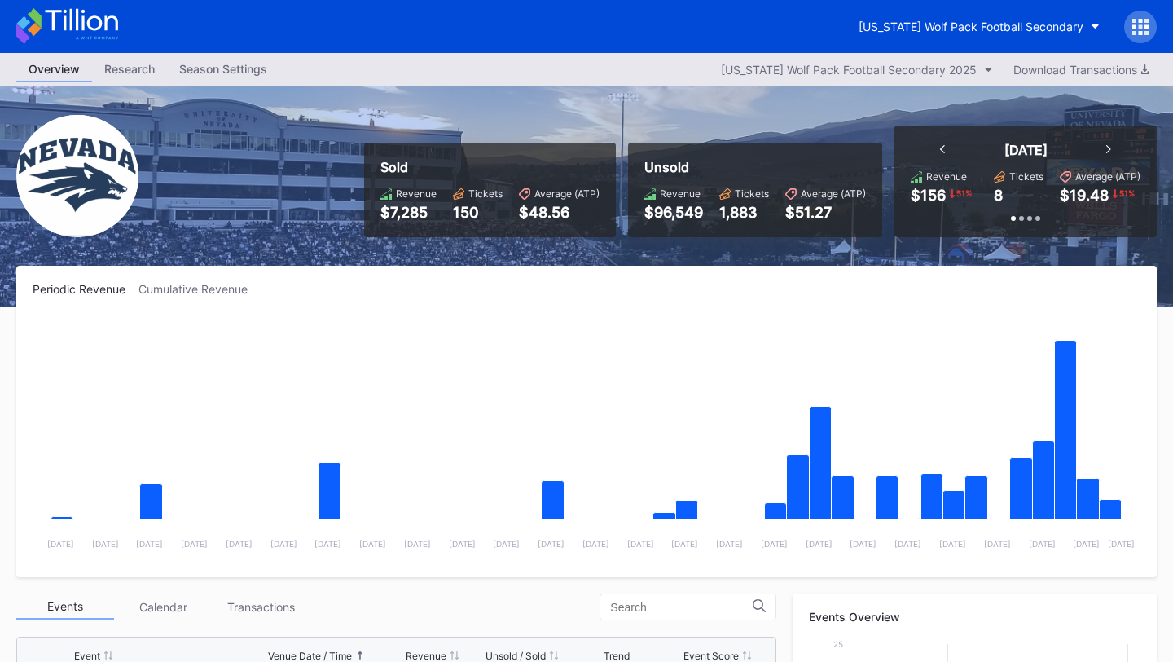
click at [1149, 37] on div at bounding box center [1141, 27] width 33 height 33
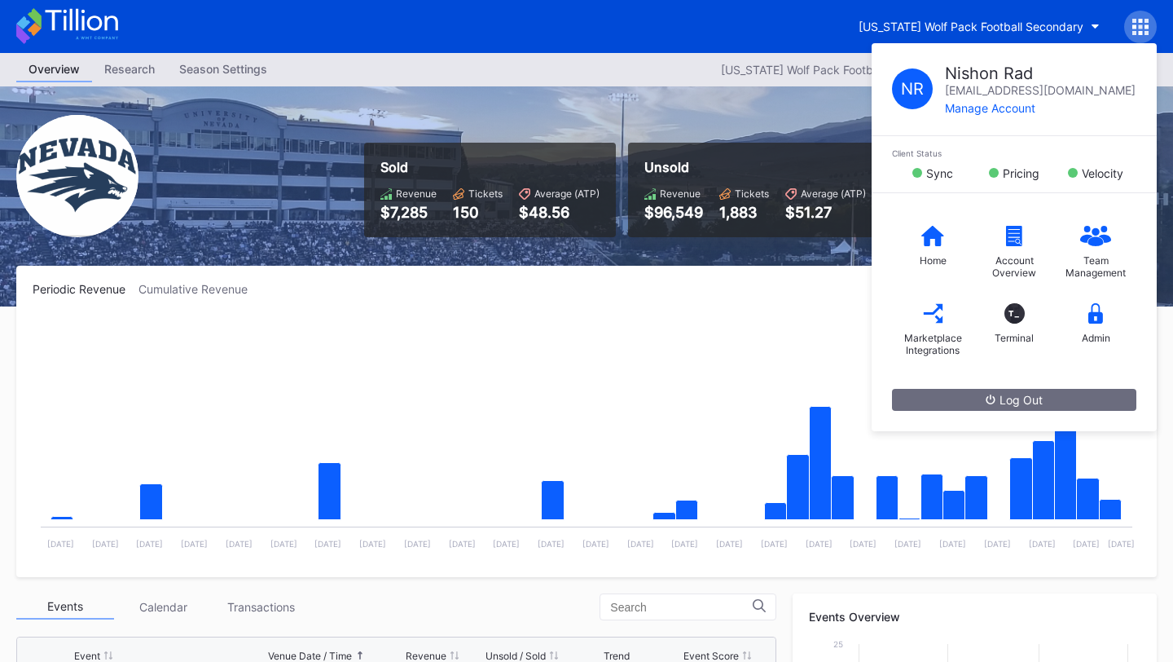
click at [737, 346] on rect "Chart title" at bounding box center [587, 438] width 1108 height 244
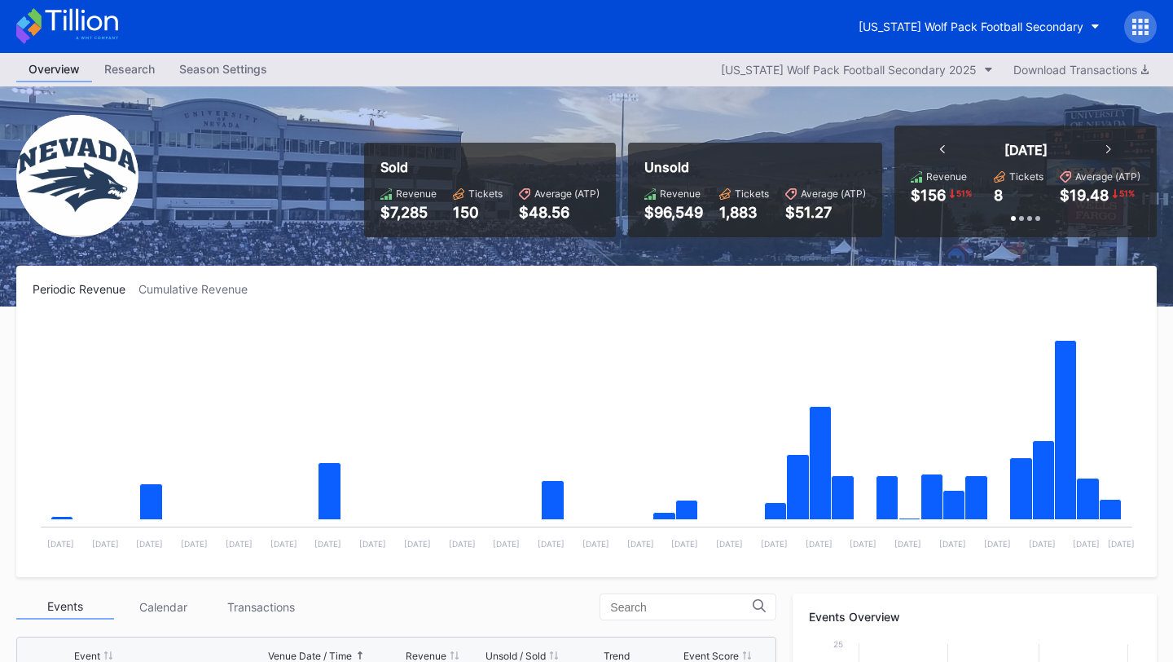
click at [1138, 25] on icon at bounding box center [1141, 27] width 16 height 16
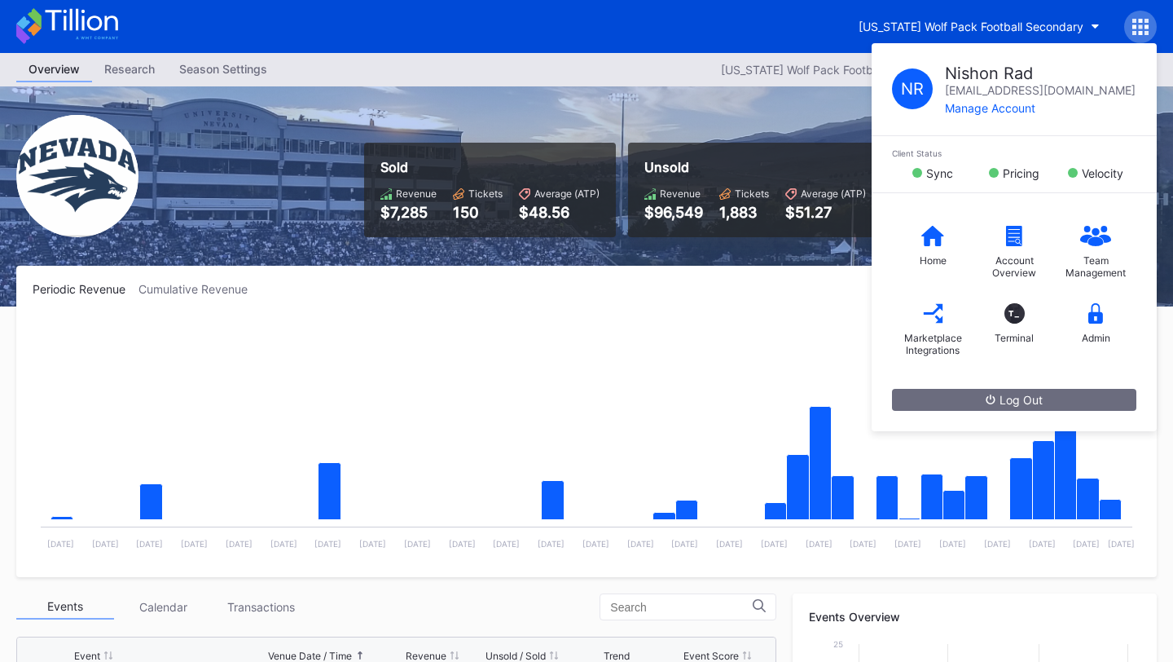
click at [721, 343] on rect "Chart title" at bounding box center [587, 438] width 1108 height 244
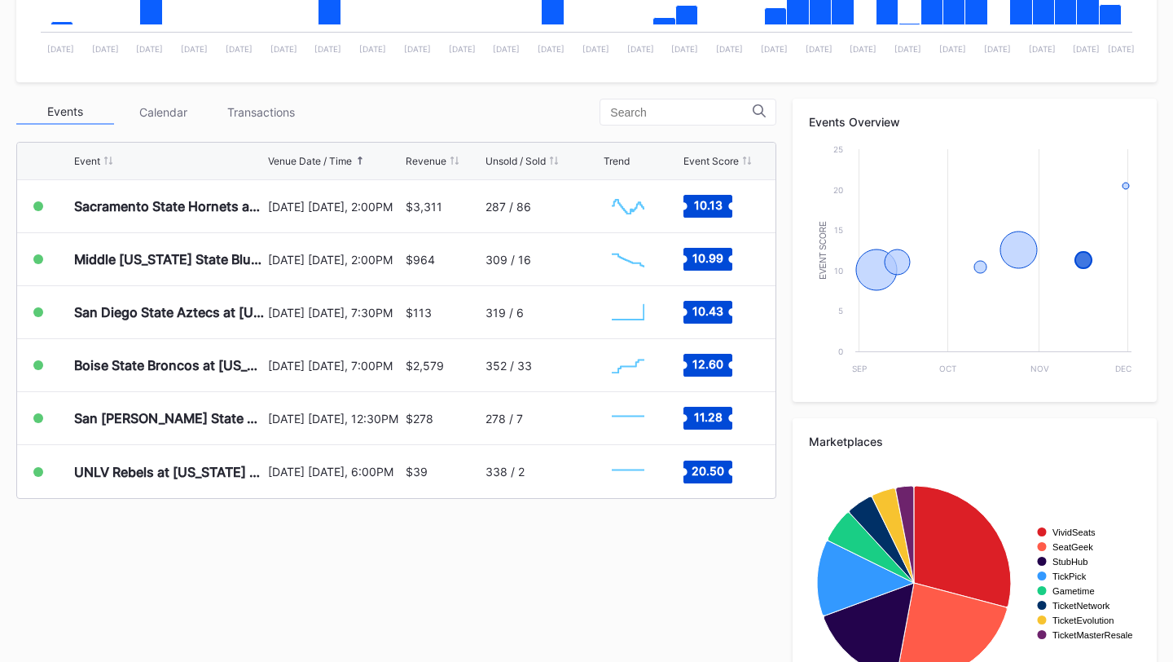
scroll to position [442, 0]
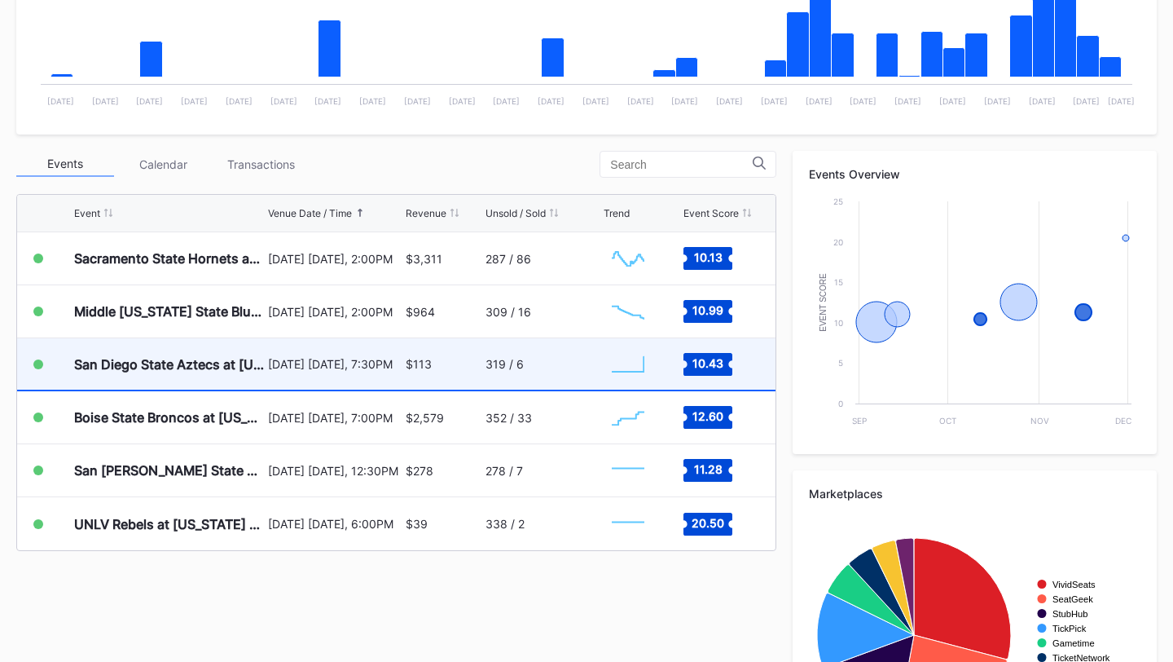
click at [452, 363] on div "$113" at bounding box center [444, 363] width 76 height 51
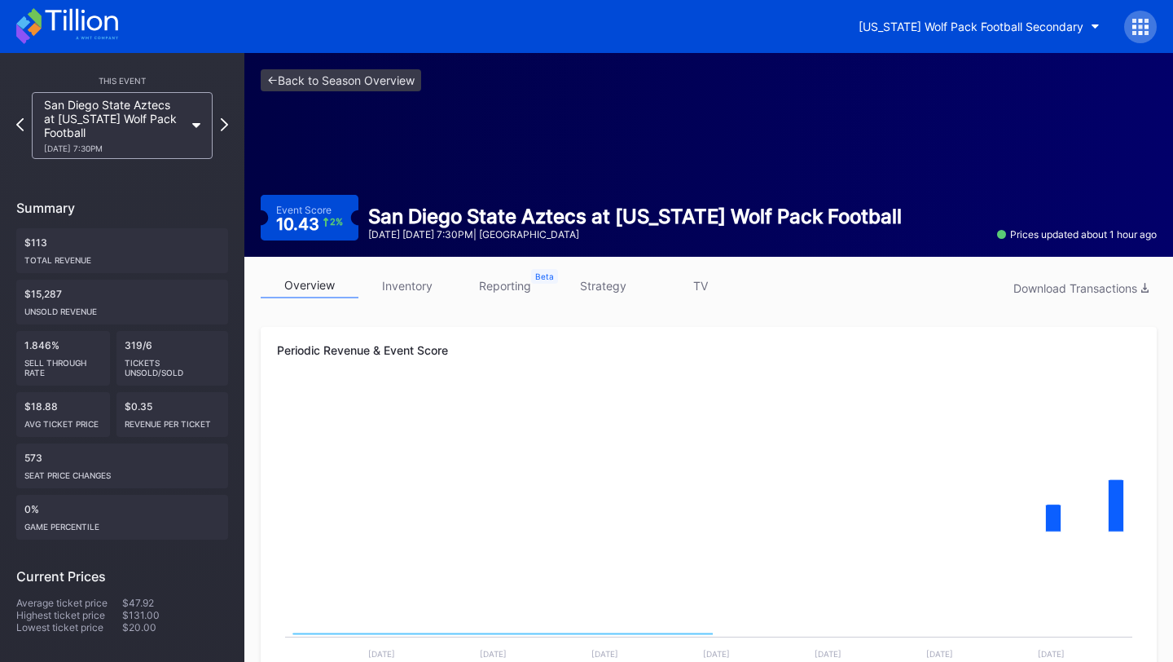
click at [410, 280] on link "inventory" at bounding box center [408, 285] width 98 height 25
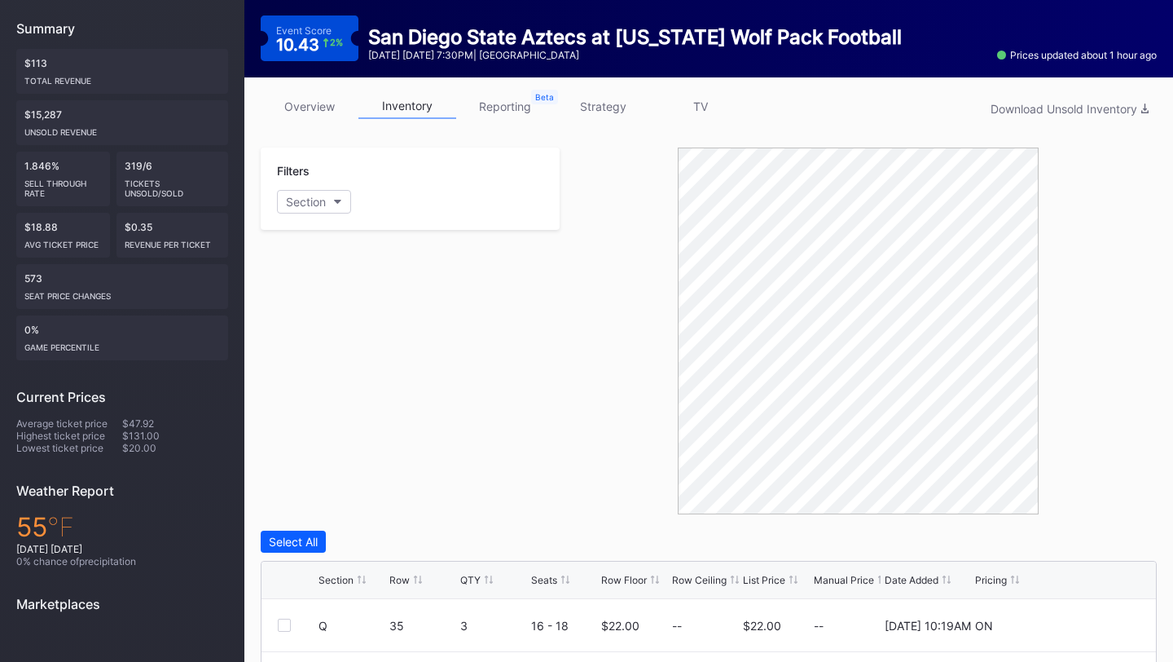
scroll to position [544, 0]
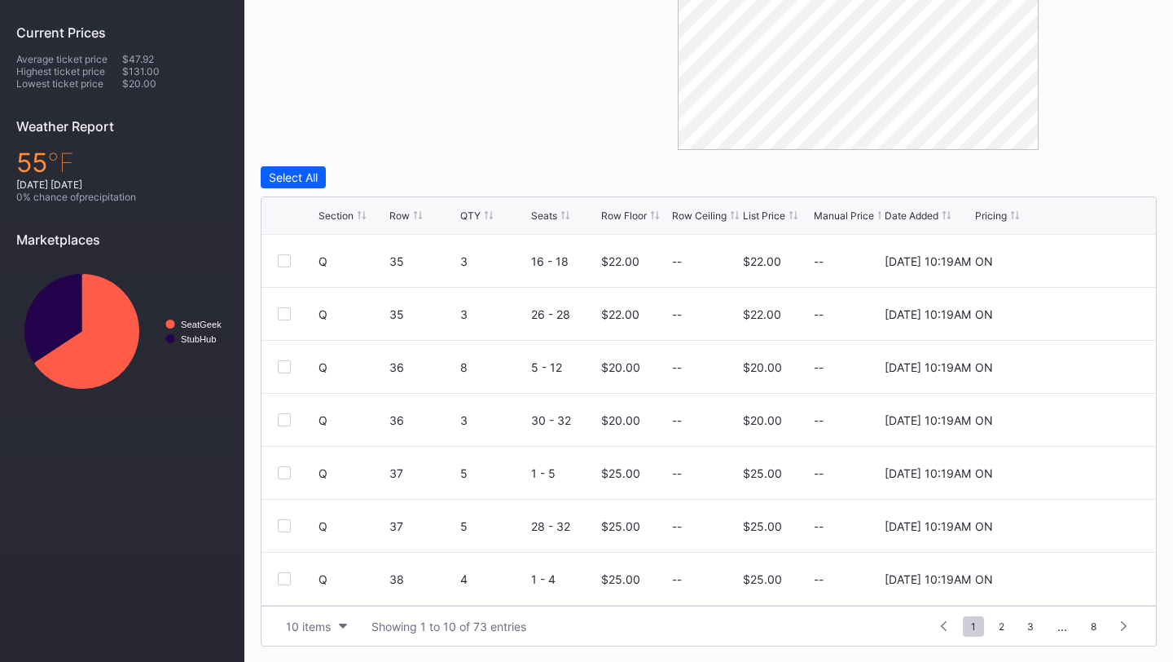
click at [645, 215] on div "Row Floor" at bounding box center [624, 215] width 46 height 12
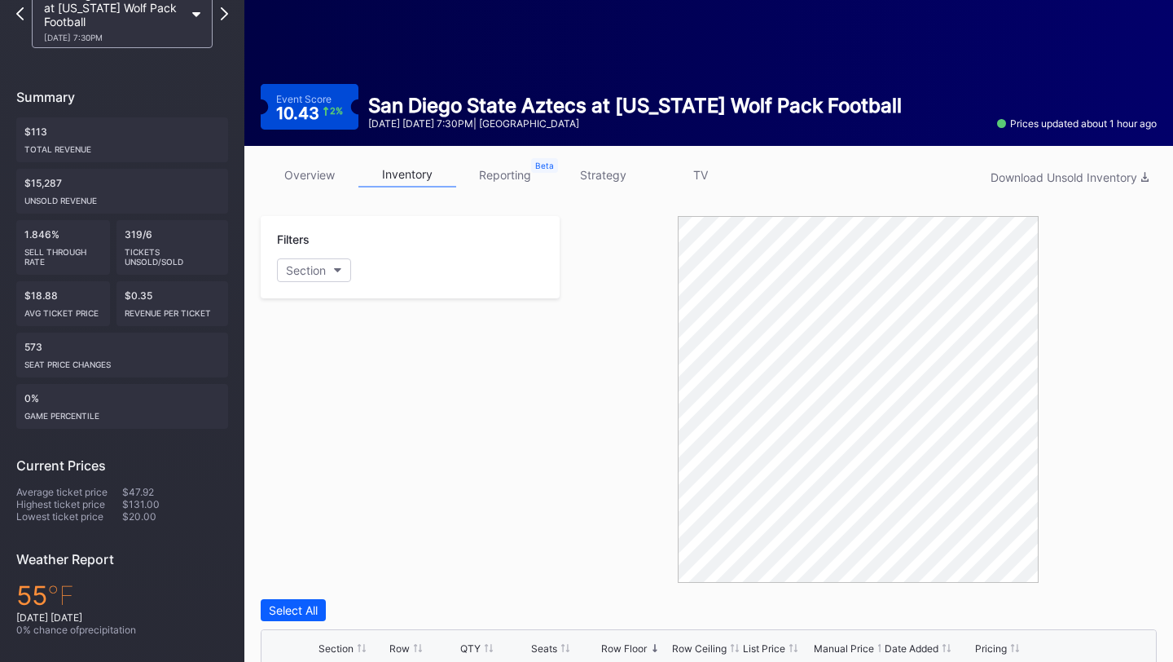
scroll to position [2, 0]
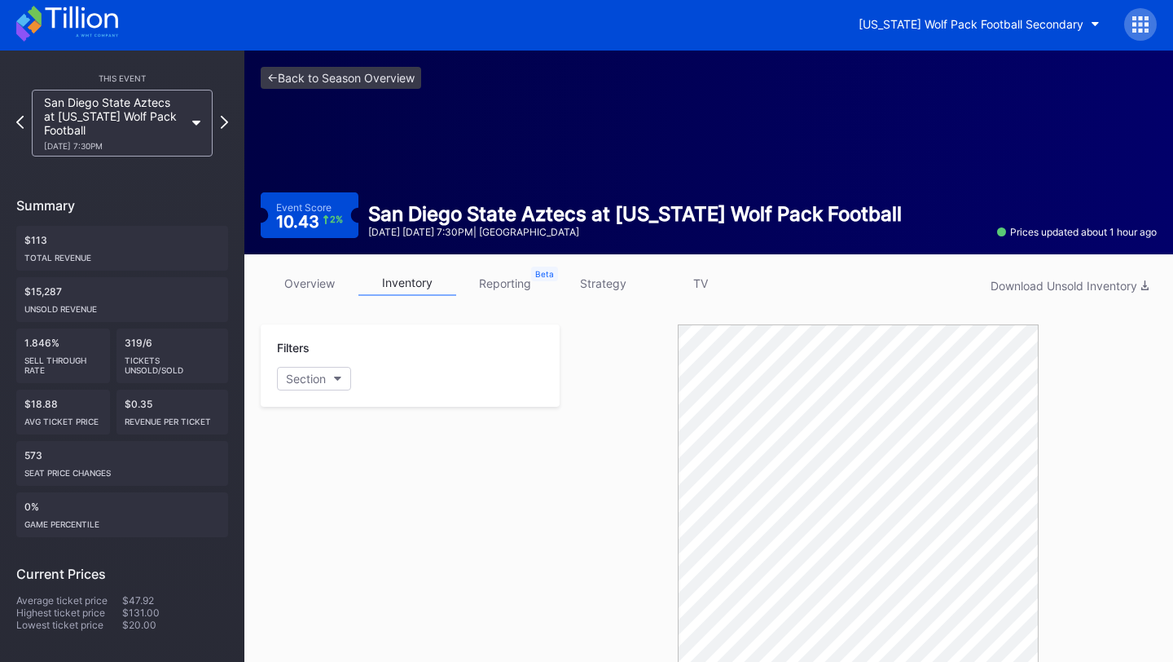
click at [314, 284] on link "overview" at bounding box center [310, 283] width 98 height 25
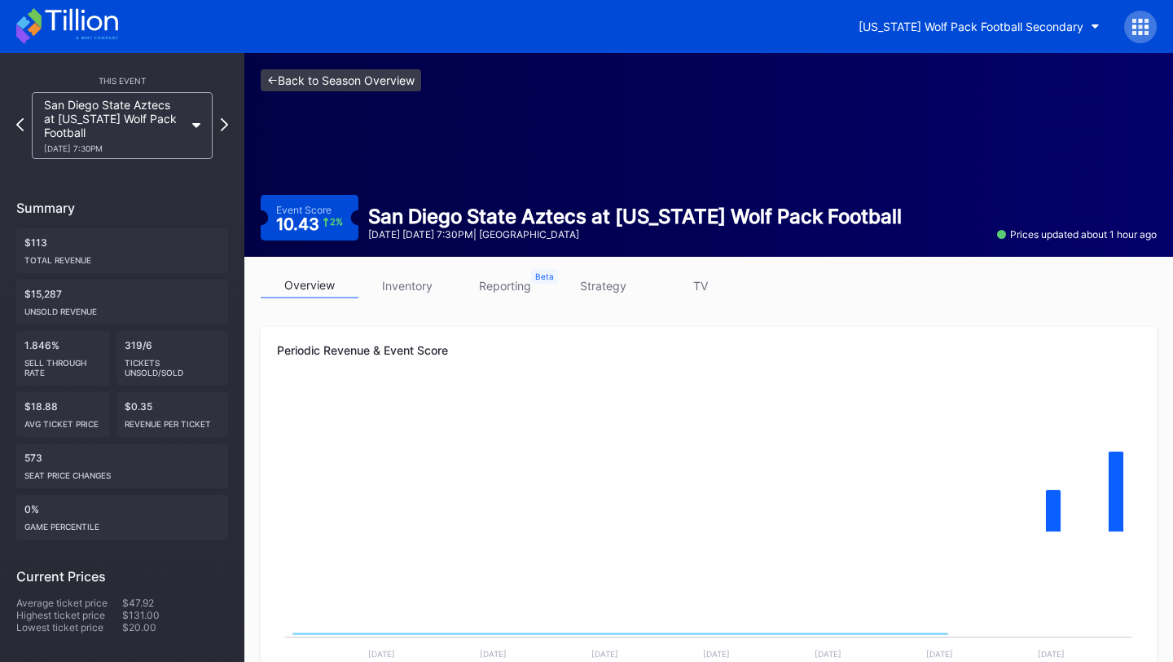
click at [387, 83] on link "<- Back to Season Overview" at bounding box center [341, 80] width 161 height 22
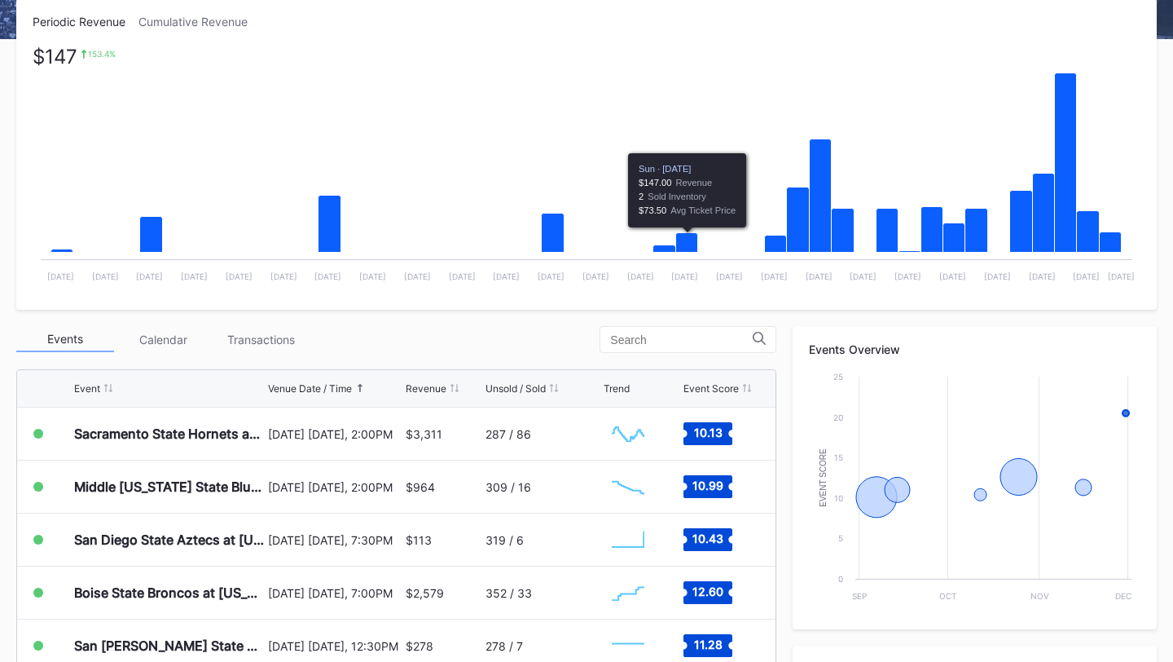
scroll to position [429, 0]
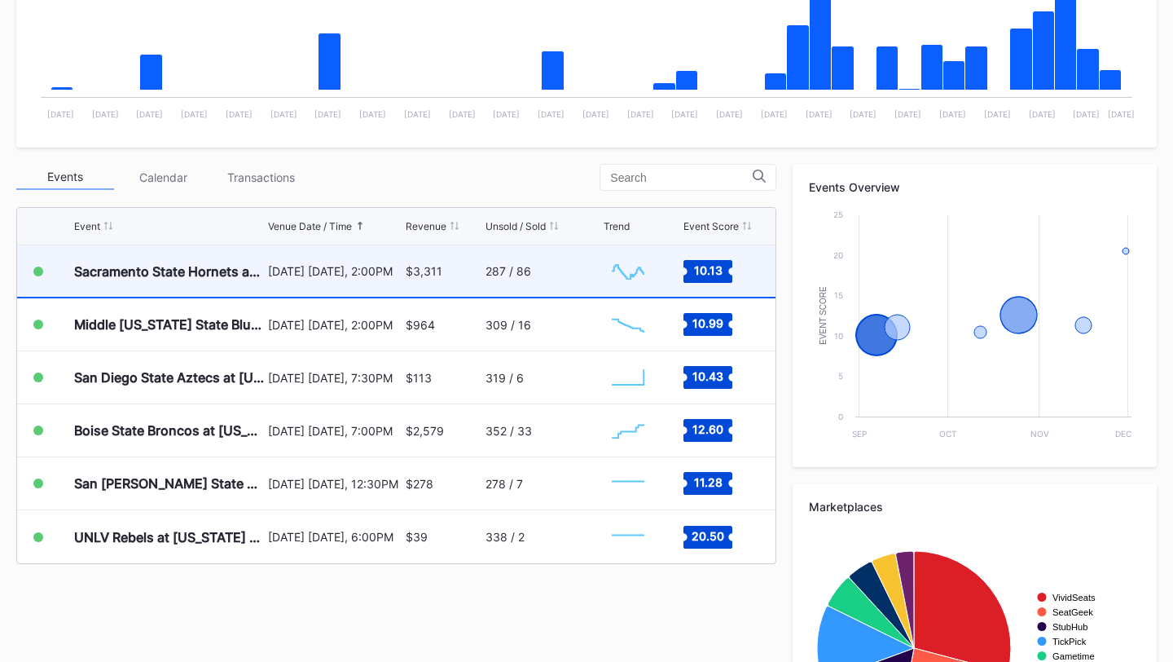
click at [561, 279] on div "287 / 86" at bounding box center [543, 270] width 114 height 51
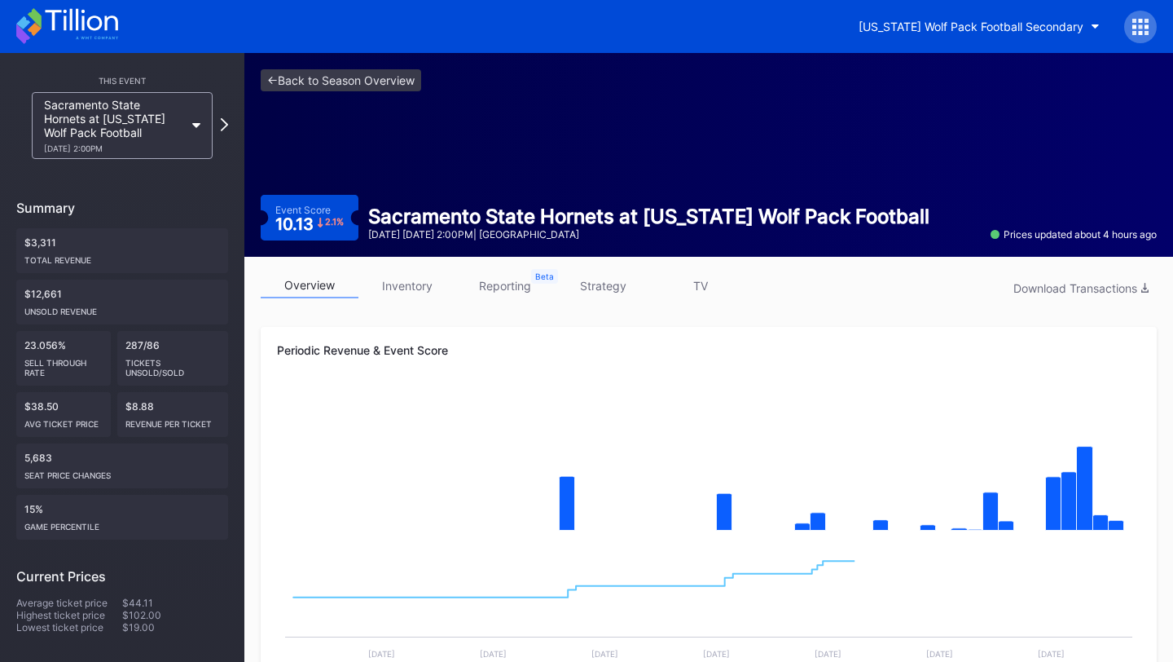
click at [411, 284] on link "inventory" at bounding box center [408, 285] width 98 height 25
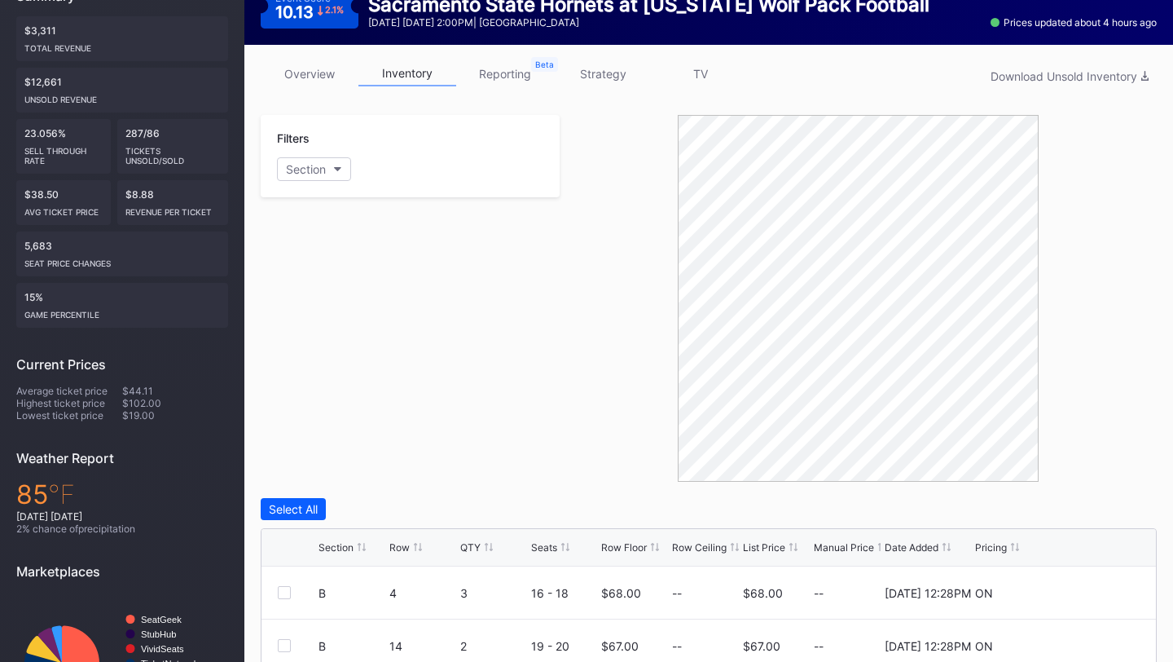
scroll to position [408, 0]
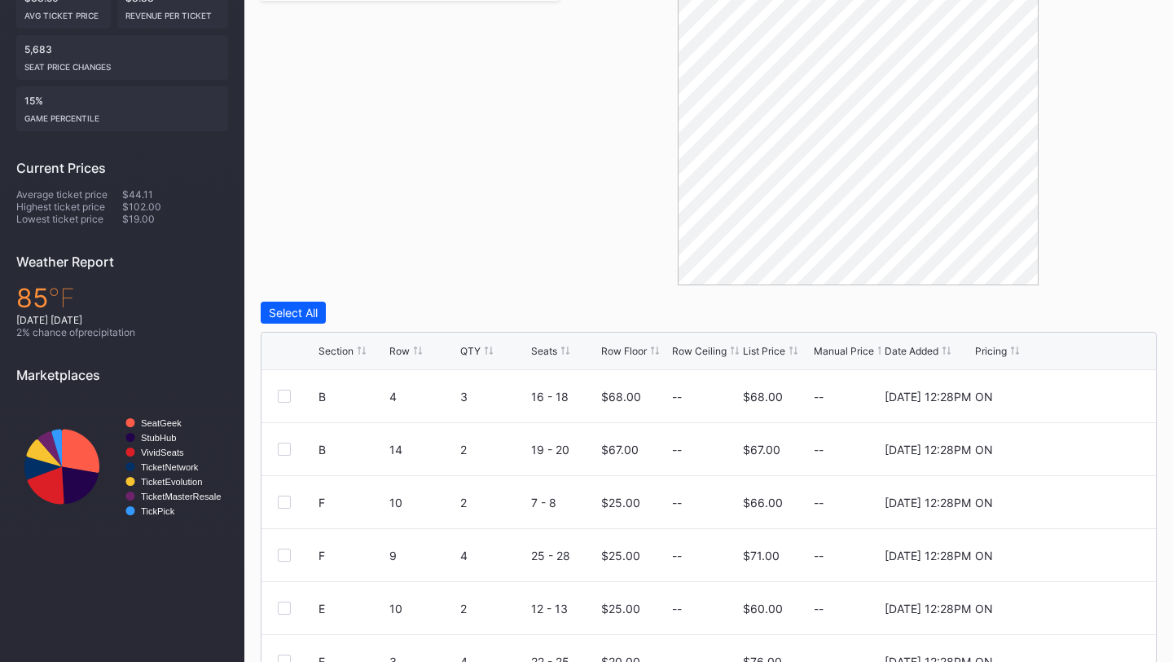
click at [635, 346] on div "Row Floor" at bounding box center [624, 351] width 46 height 12
click at [639, 341] on div "Section Row QTY Seats Row Floor Row Ceiling List Price Manual Price Date Added …" at bounding box center [709, 350] width 895 height 37
click at [639, 349] on div "Row Floor" at bounding box center [624, 351] width 46 height 12
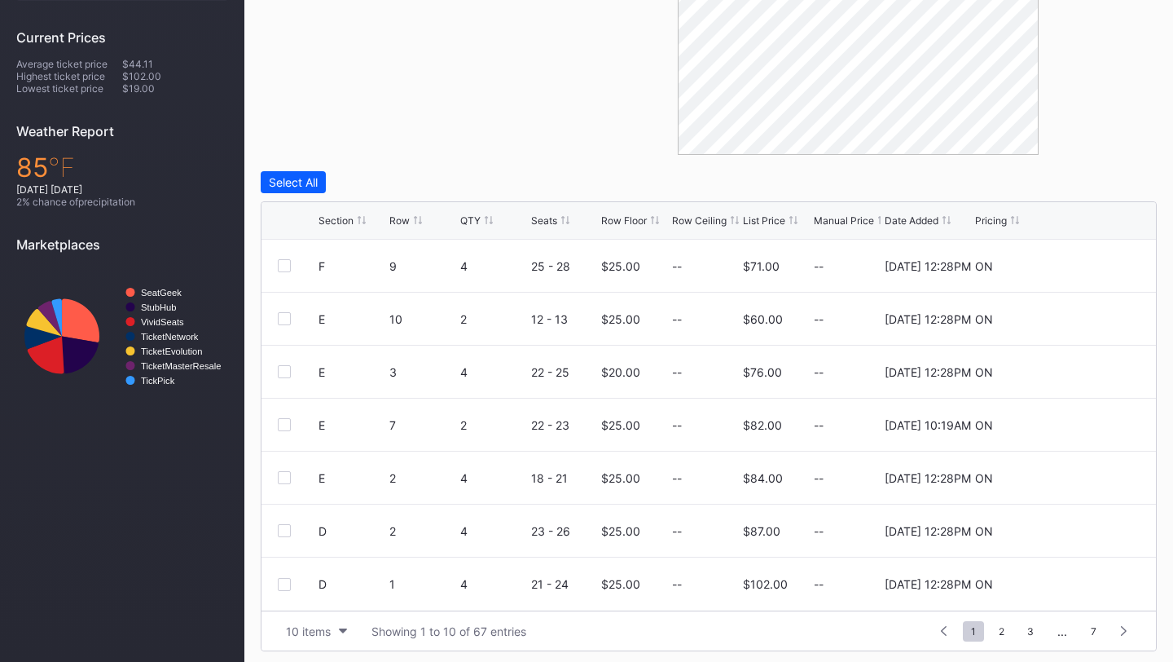
scroll to position [544, 0]
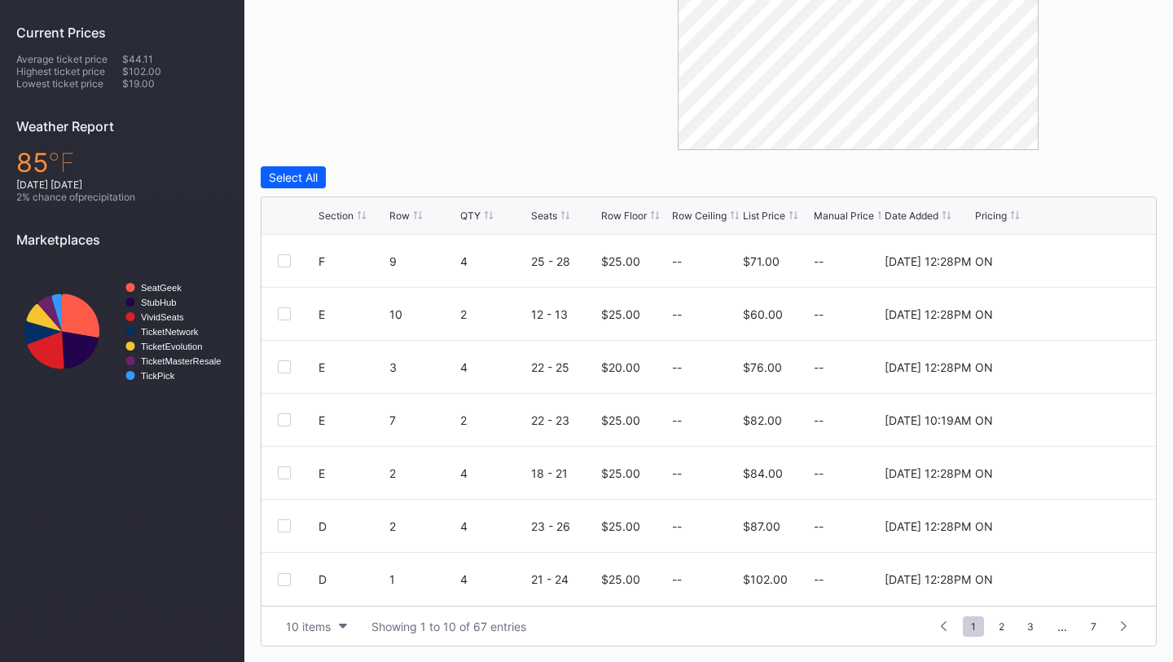
click at [615, 212] on div "Row Floor" at bounding box center [624, 215] width 46 height 12
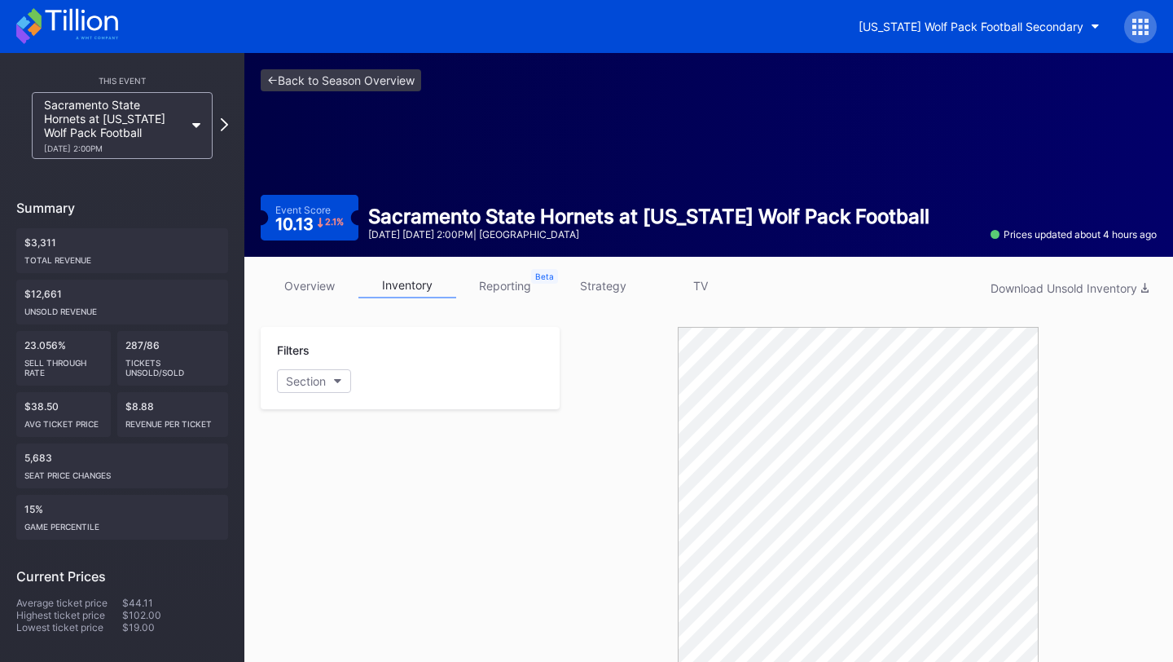
click at [609, 277] on link "strategy" at bounding box center [603, 285] width 98 height 25
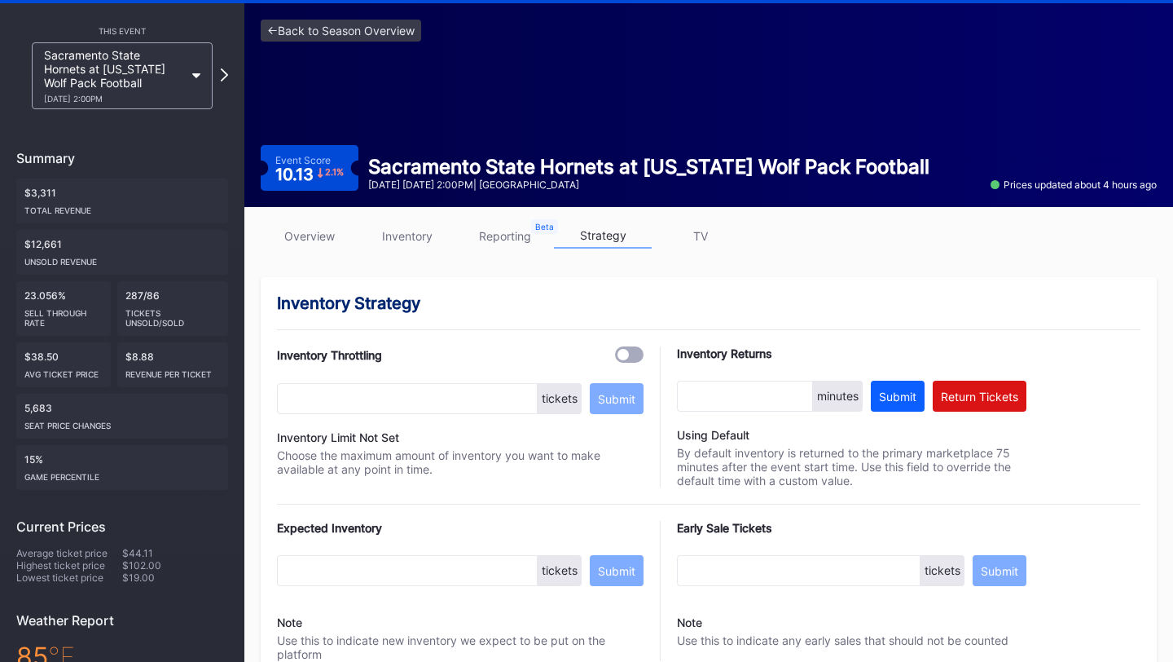
scroll to position [13, 0]
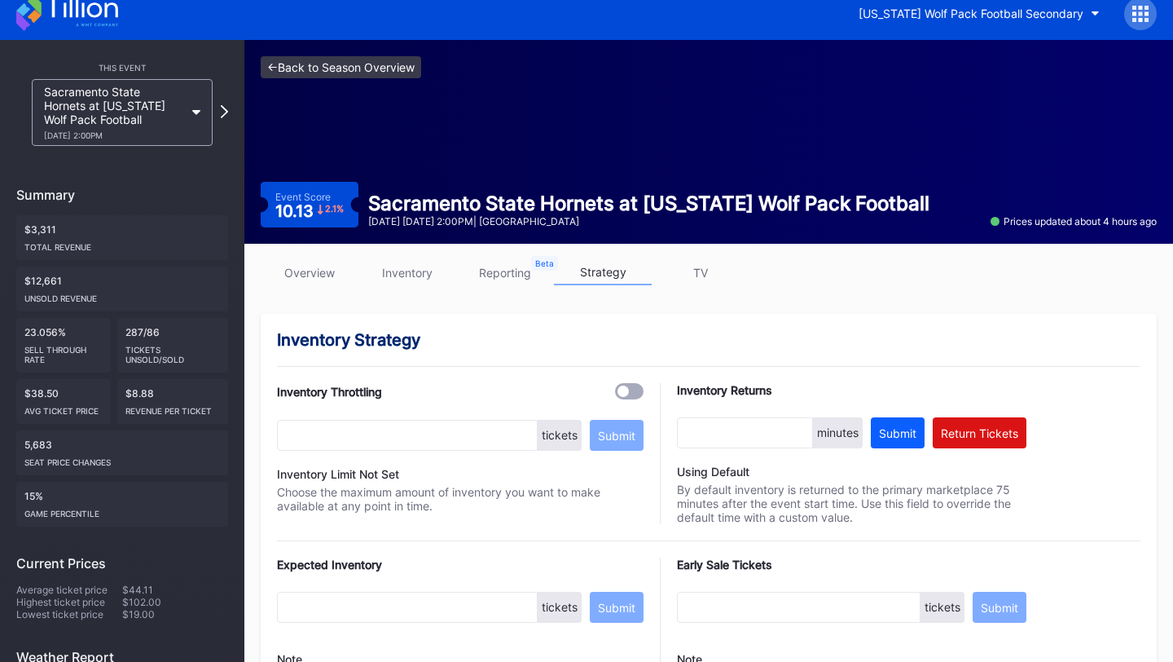
click at [337, 63] on link "<- Back to Season Overview" at bounding box center [341, 67] width 161 height 22
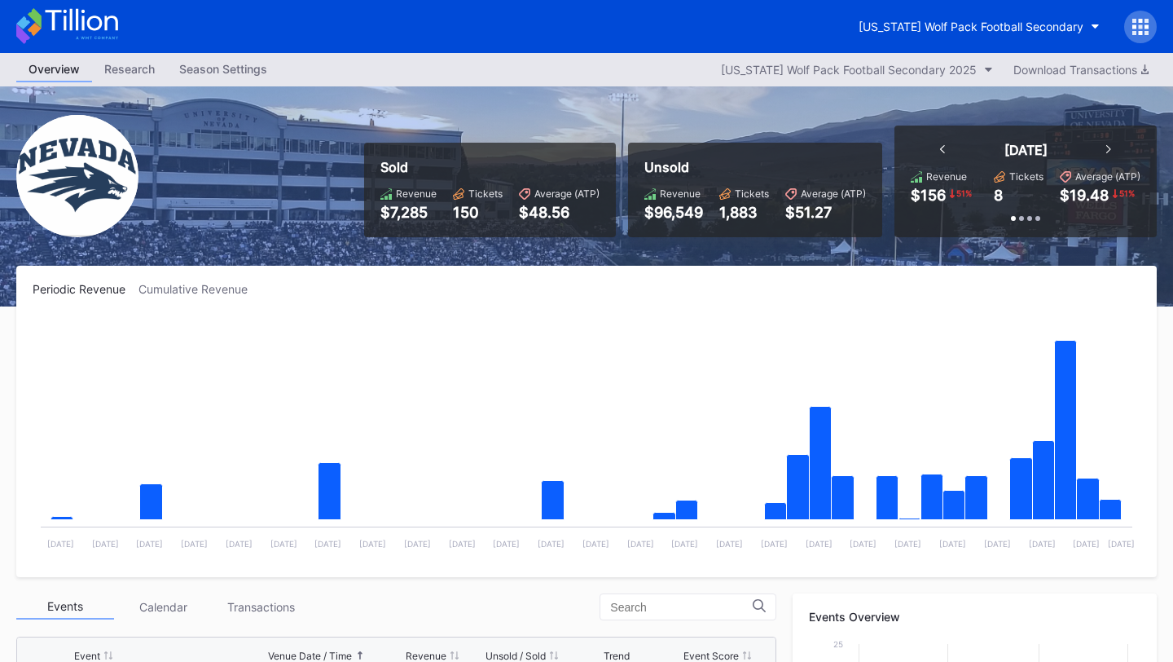
click at [1137, 31] on icon at bounding box center [1141, 27] width 16 height 16
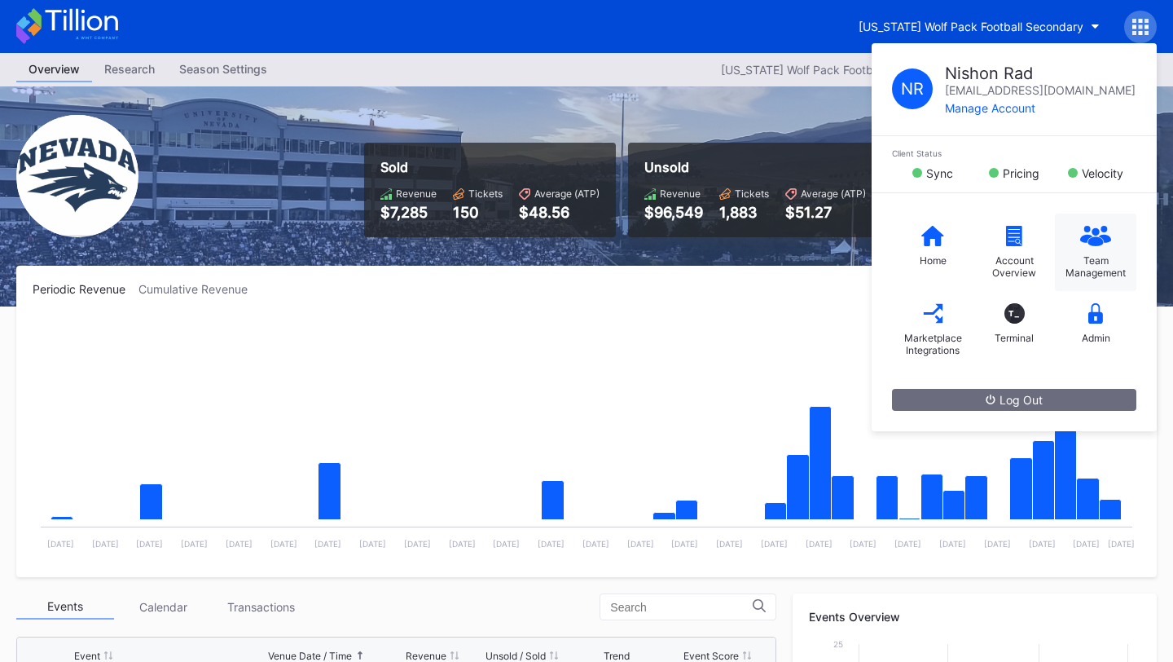
click at [1103, 248] on div "Team Management" at bounding box center [1095, 251] width 81 height 77
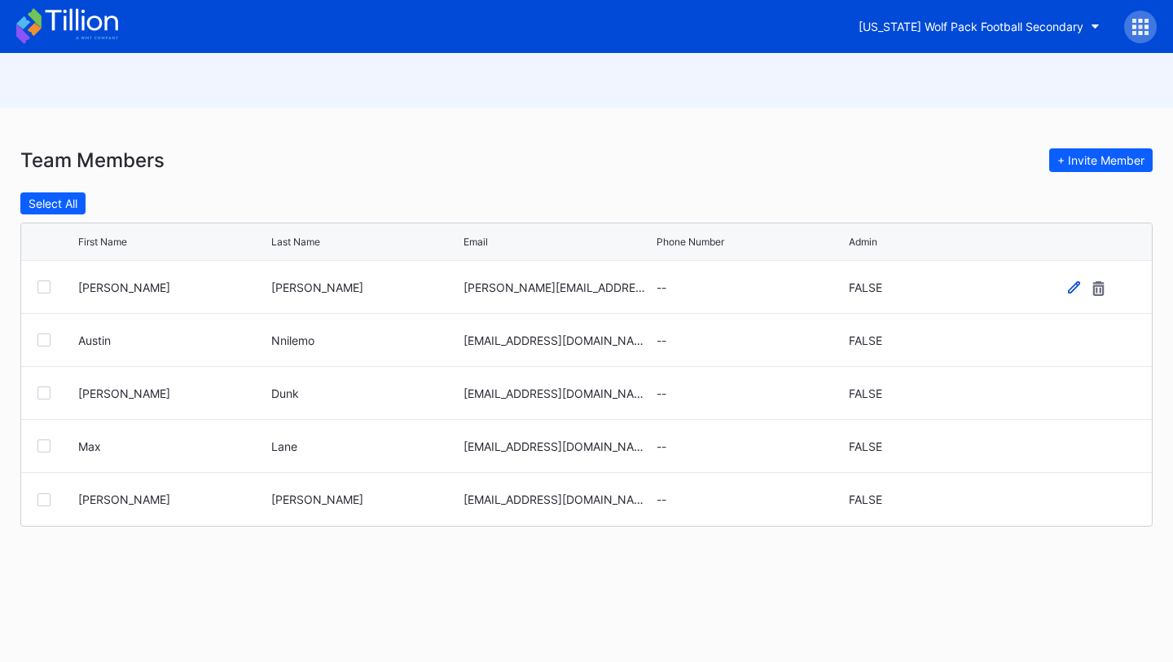
click at [1076, 284] on icon at bounding box center [1074, 287] width 12 height 12
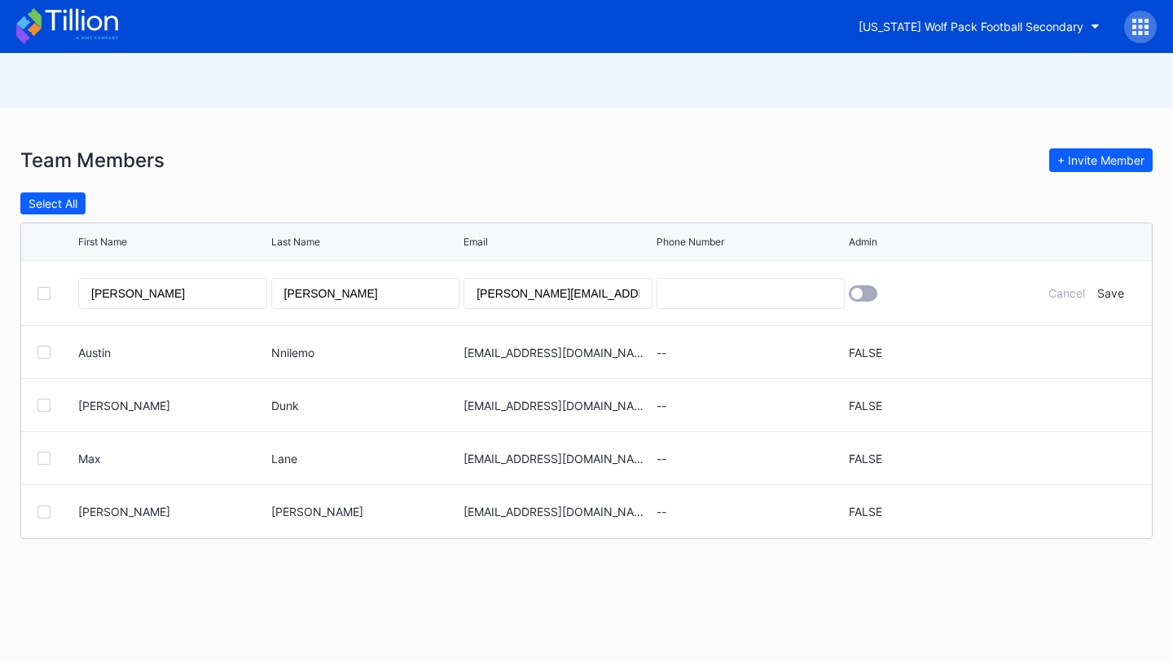
click at [857, 291] on div at bounding box center [857, 293] width 11 height 11
click at [1116, 291] on div "Save" at bounding box center [1111, 293] width 27 height 14
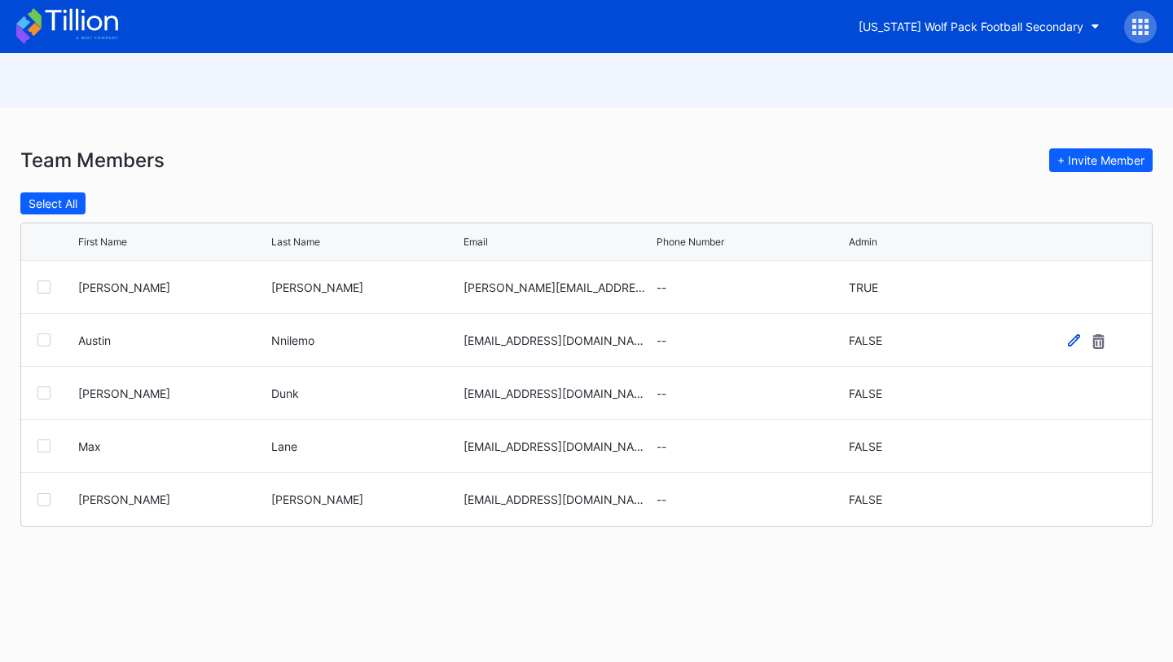
click at [1076, 337] on icon at bounding box center [1074, 339] width 12 height 12
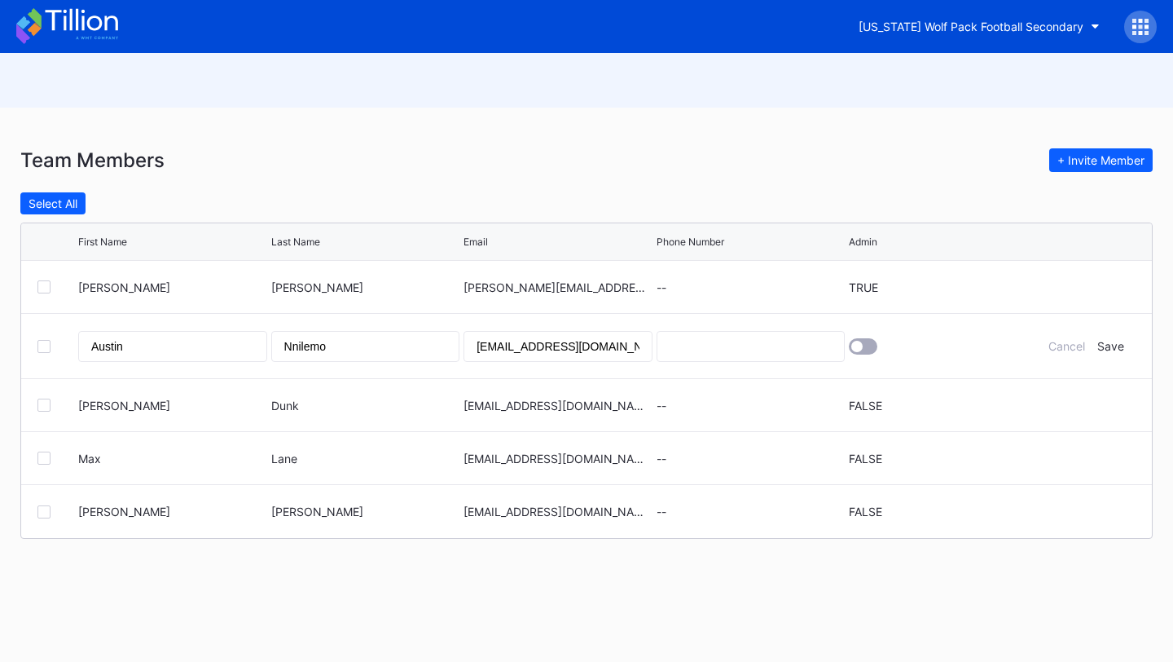
click at [856, 347] on div at bounding box center [857, 346] width 11 height 11
click at [1115, 347] on div "Save" at bounding box center [1111, 346] width 27 height 14
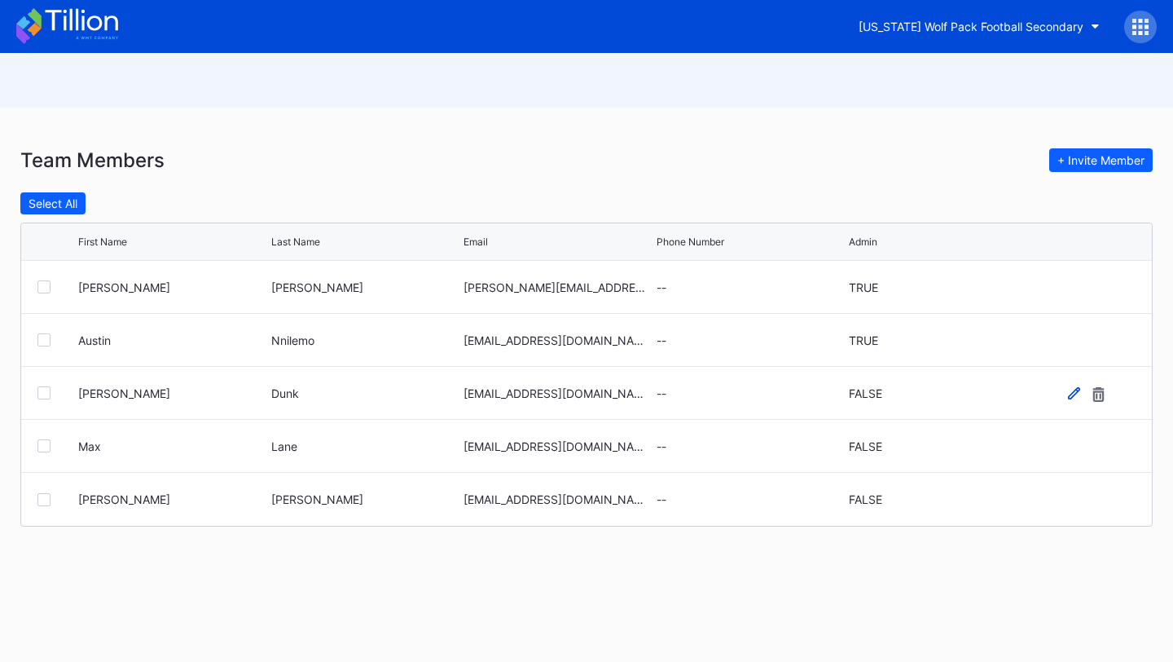
click at [1073, 396] on icon at bounding box center [1074, 392] width 12 height 12
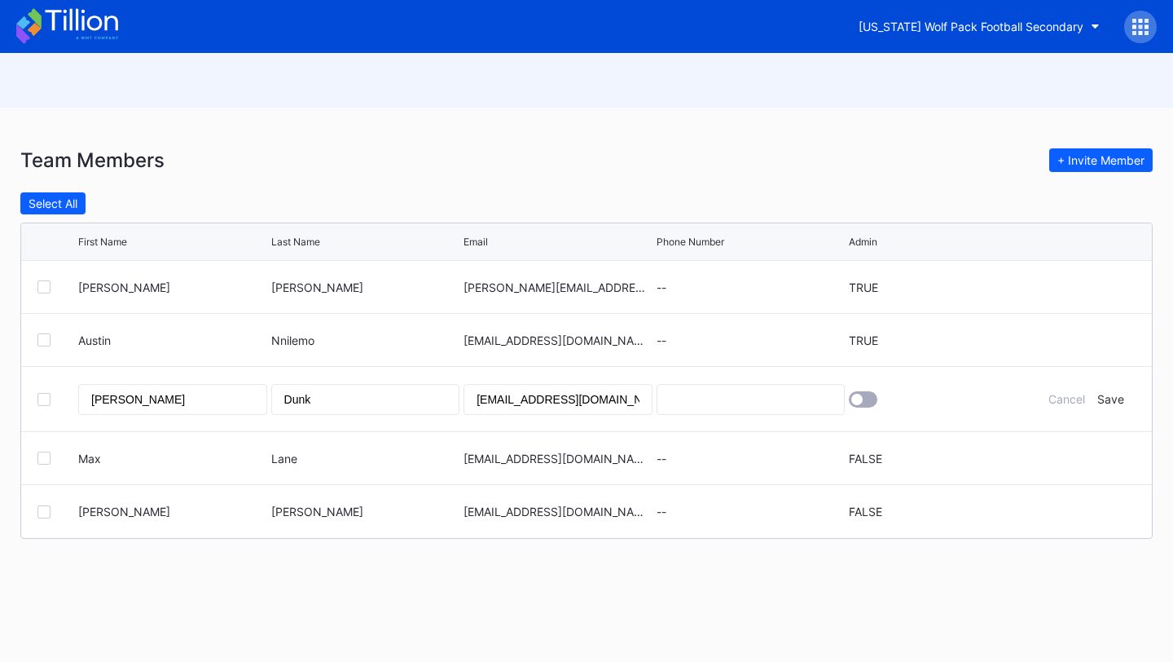
click at [855, 403] on div at bounding box center [857, 399] width 11 height 11
click at [1117, 396] on div "Save" at bounding box center [1111, 399] width 27 height 14
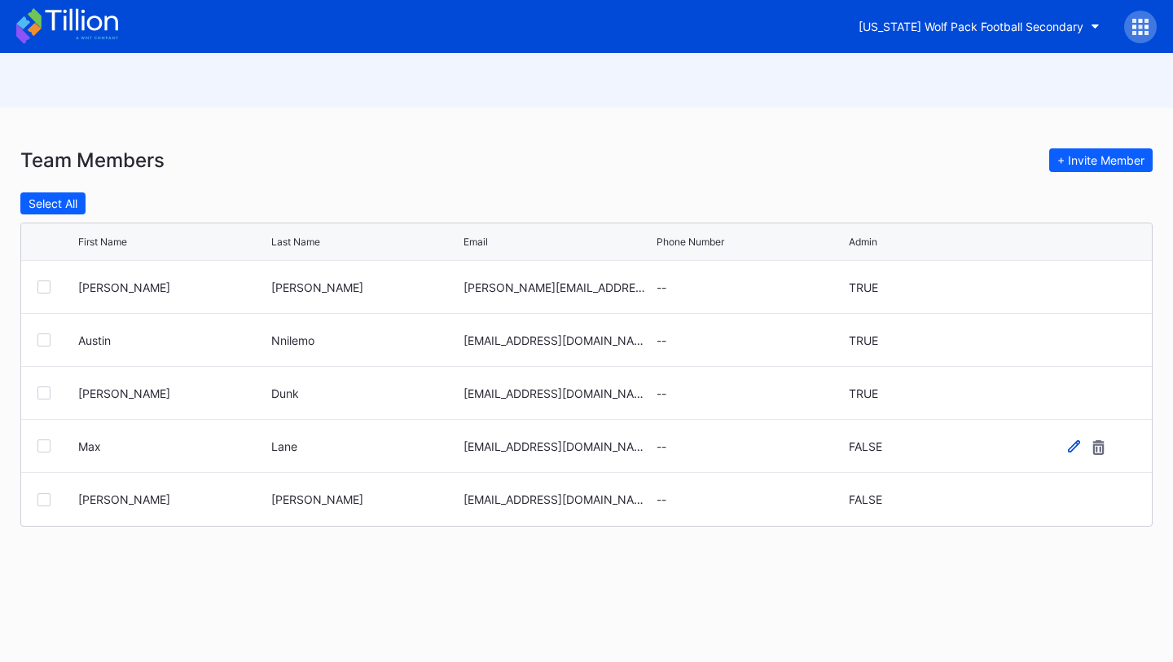
click at [1071, 442] on icon at bounding box center [1074, 446] width 12 height 12
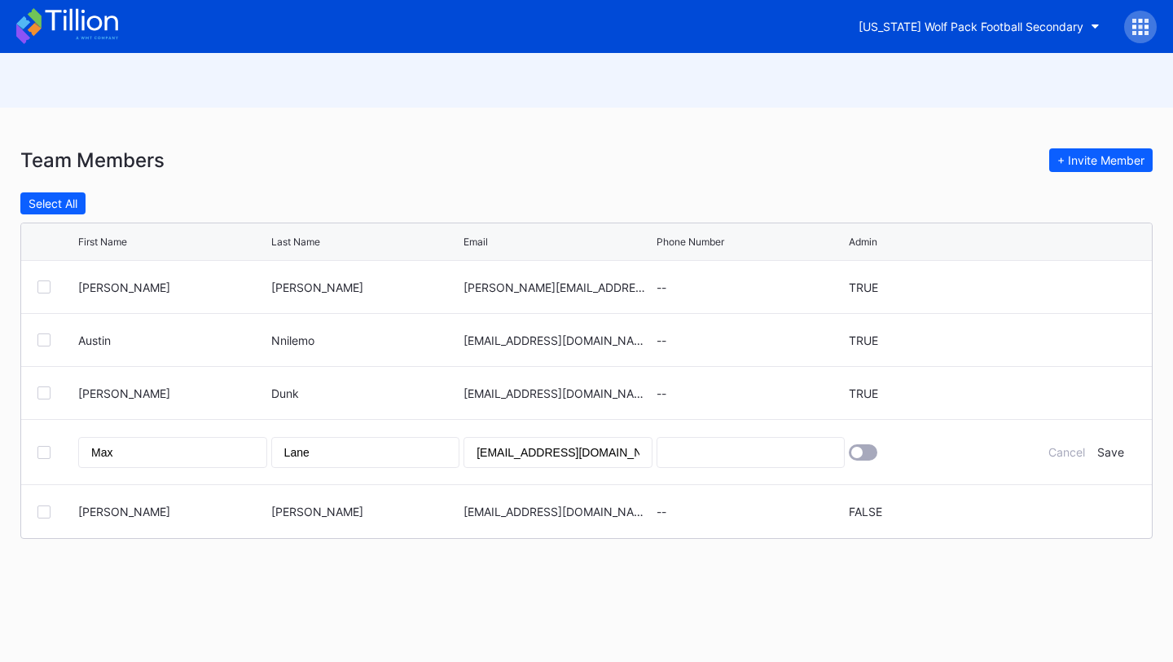
click at [862, 451] on div at bounding box center [857, 452] width 11 height 11
click at [1124, 450] on div "Save" at bounding box center [1111, 452] width 27 height 14
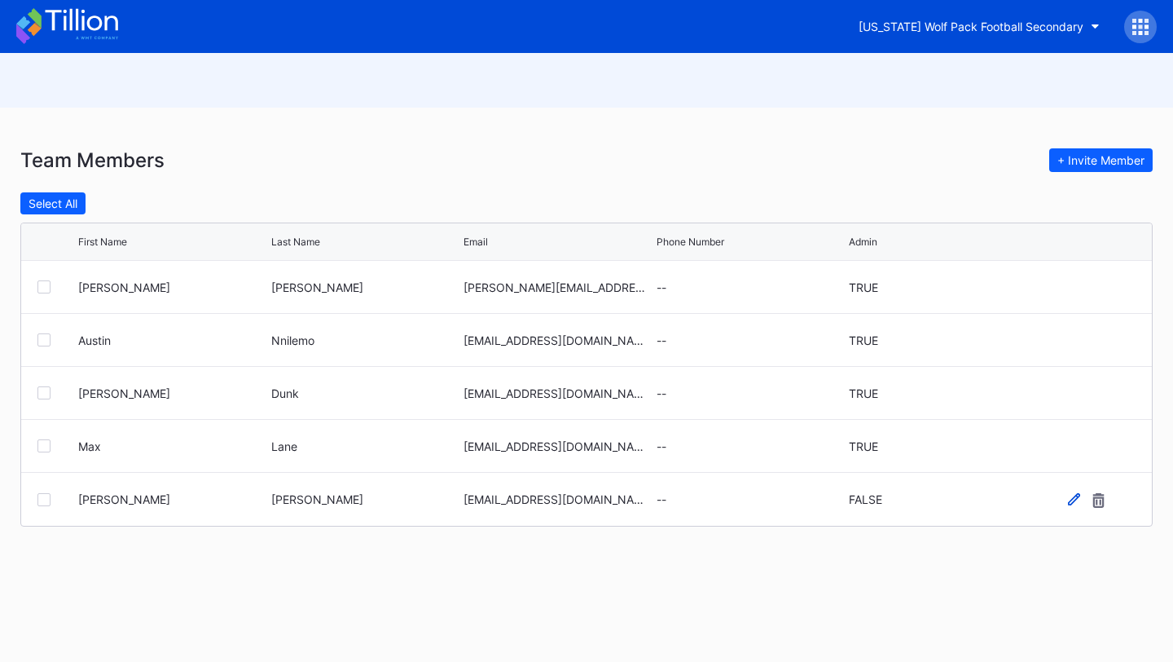
click at [1074, 497] on icon at bounding box center [1074, 499] width 12 height 12
click at [867, 502] on div at bounding box center [863, 505] width 29 height 16
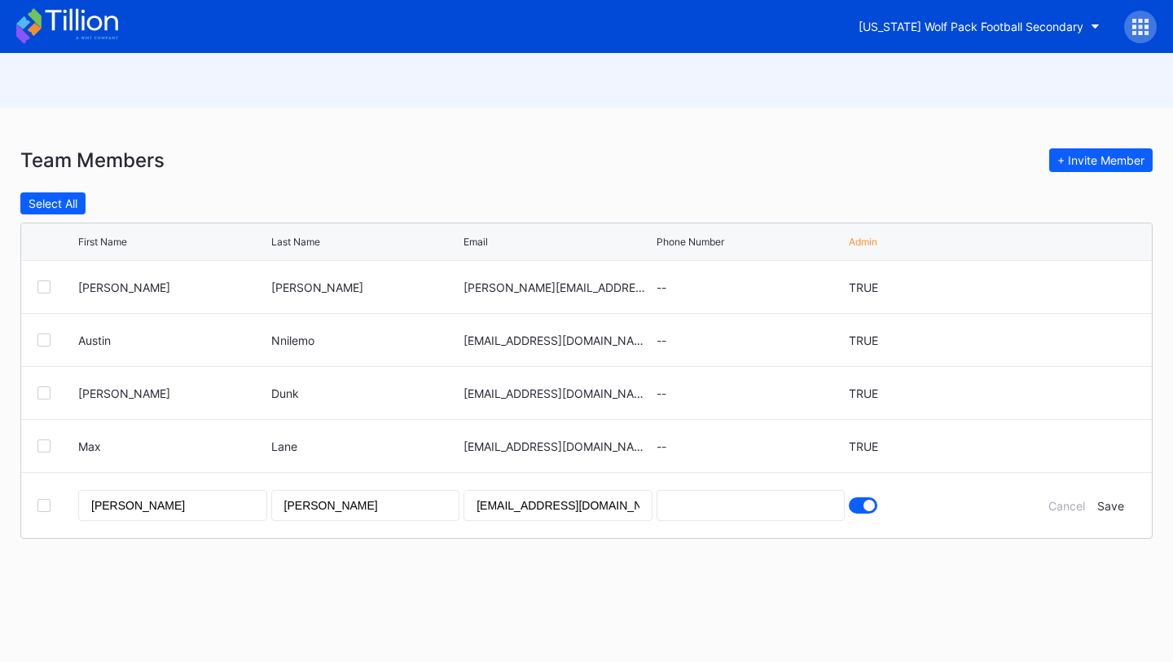
click at [1125, 502] on div "Cancel Save" at bounding box center [1087, 506] width 98 height 14
click at [1122, 505] on div "Save" at bounding box center [1111, 506] width 27 height 14
click at [109, 27] on icon at bounding box center [67, 26] width 102 height 36
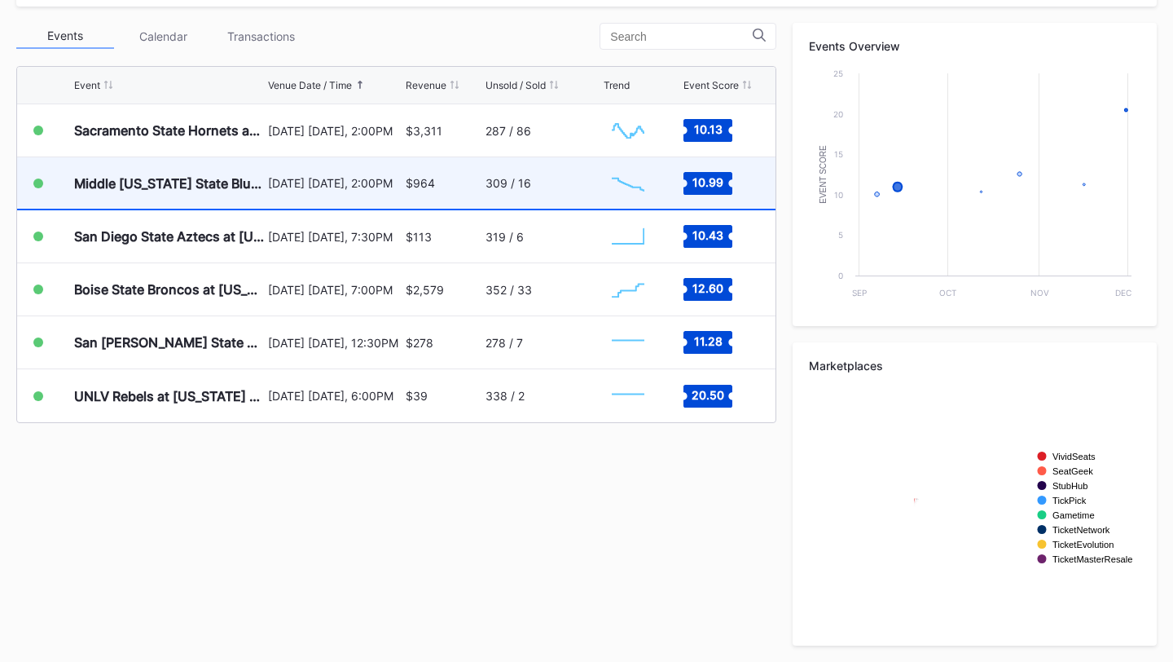
scroll to position [568, 0]
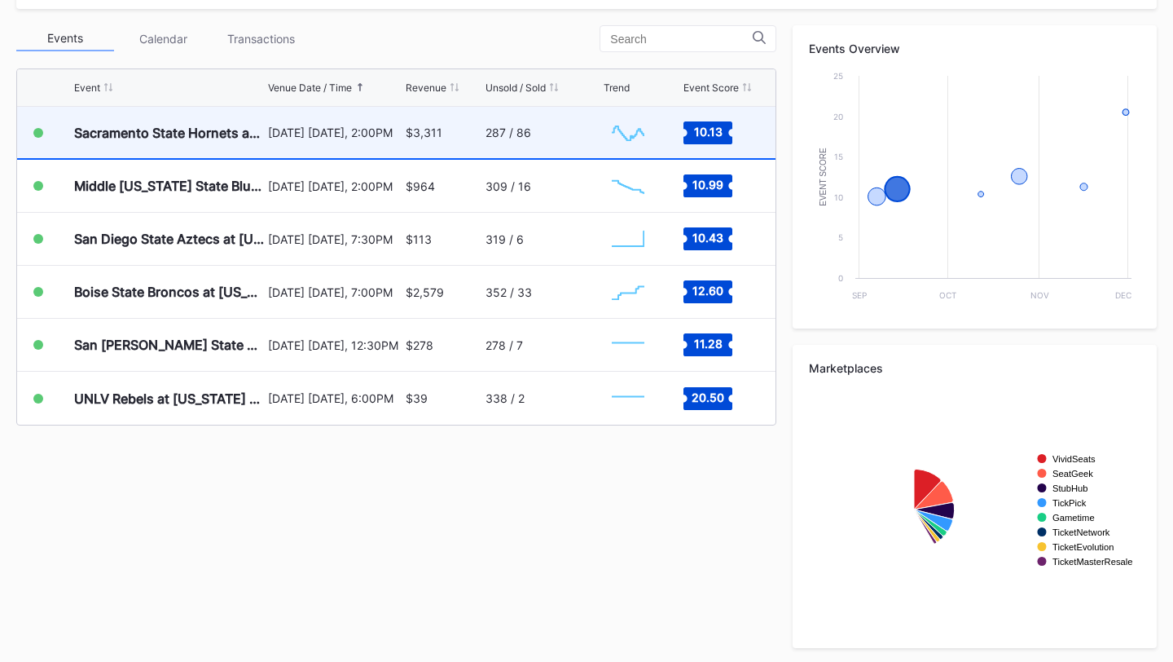
click at [459, 138] on div "$3,311" at bounding box center [444, 132] width 76 height 51
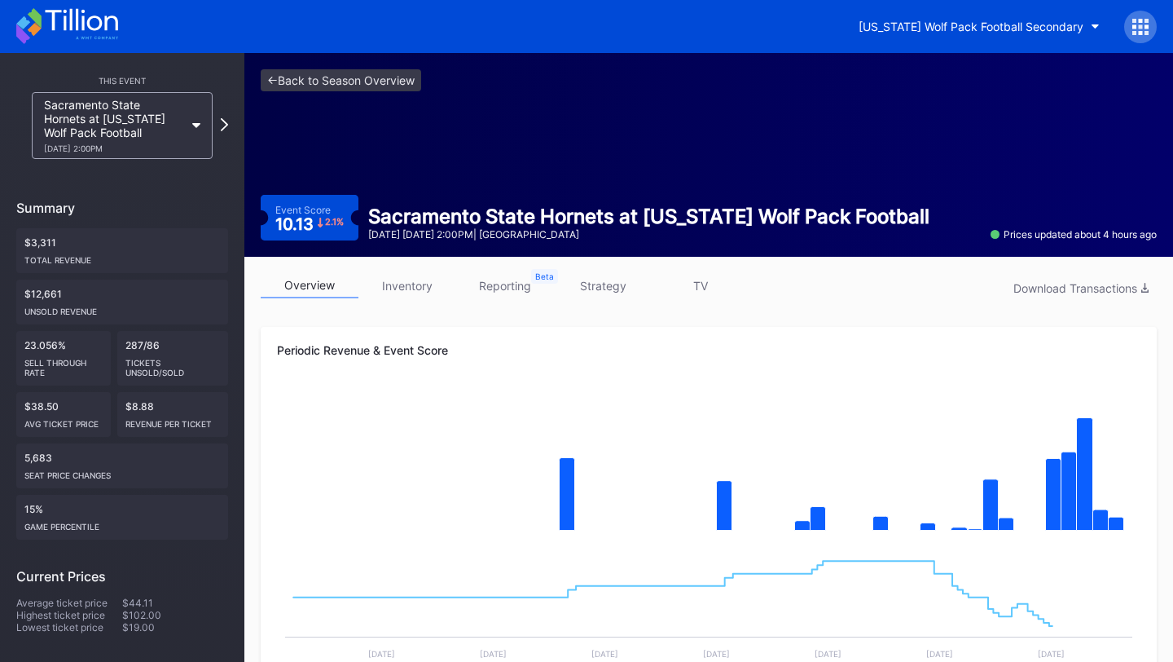
click at [601, 283] on link "strategy" at bounding box center [603, 285] width 98 height 25
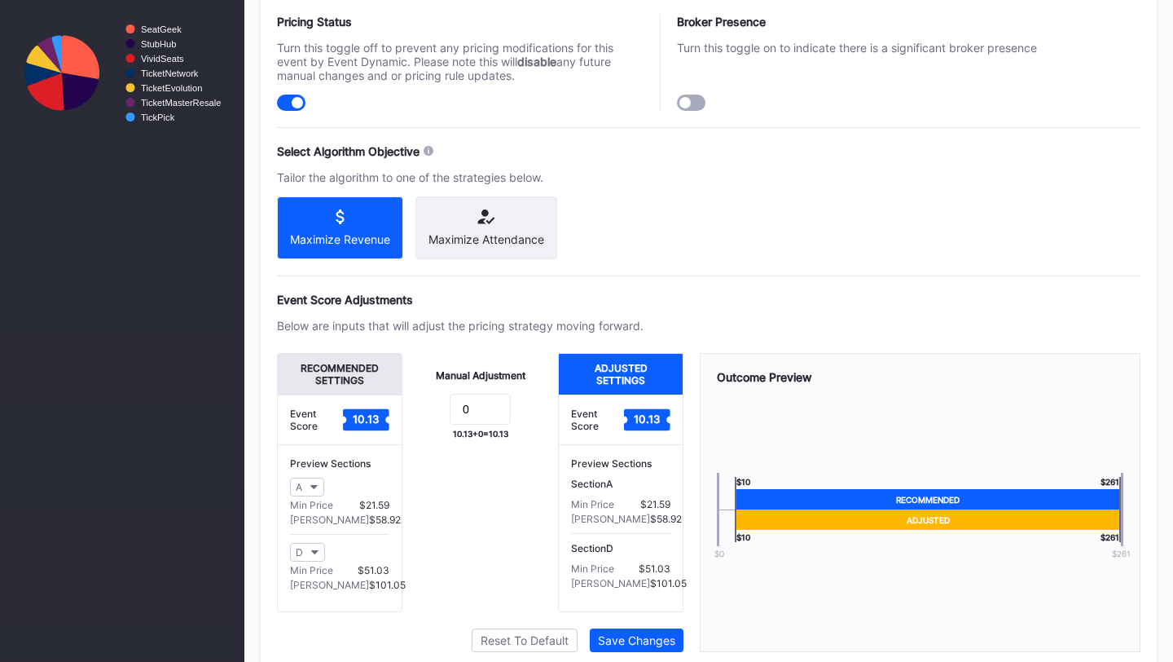
scroll to position [820, 0]
